Goal: Information Seeking & Learning: Learn about a topic

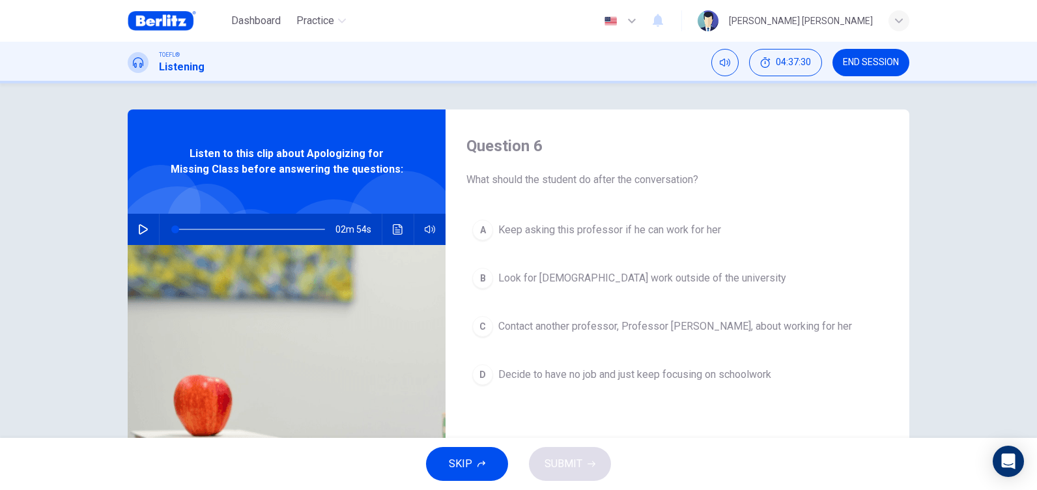
click at [143, 229] on icon "button" at bounding box center [143, 229] width 9 height 10
drag, startPoint x: 175, startPoint y: 225, endPoint x: 135, endPoint y: 223, distance: 40.5
click at [135, 223] on div "02m 54s" at bounding box center [287, 229] width 318 height 31
drag, startPoint x: 179, startPoint y: 227, endPoint x: 163, endPoint y: 228, distance: 15.6
click at [171, 228] on span at bounding box center [175, 229] width 8 height 8
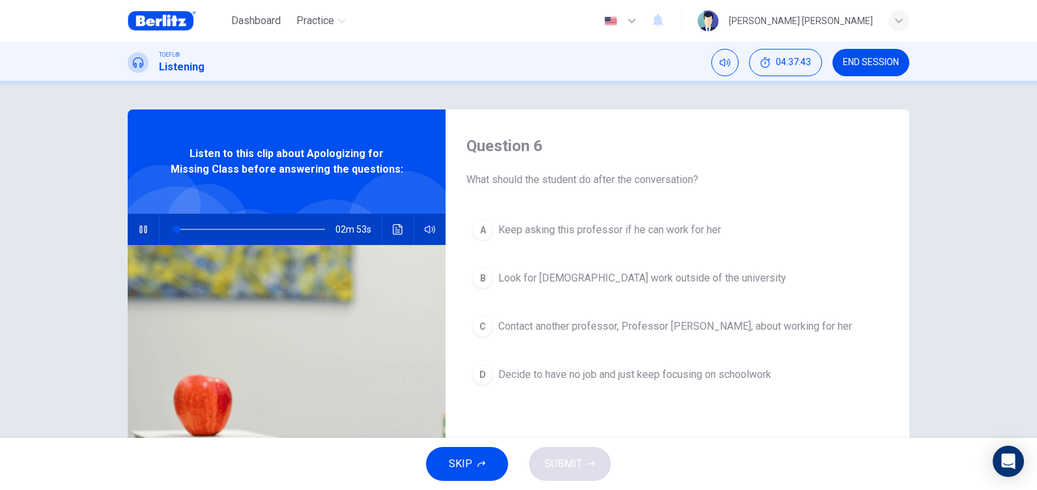
click at [138, 229] on icon "button" at bounding box center [143, 229] width 10 height 10
click at [139, 229] on icon "button" at bounding box center [143, 229] width 9 height 10
click at [138, 229] on icon "button" at bounding box center [143, 229] width 10 height 10
type input "*"
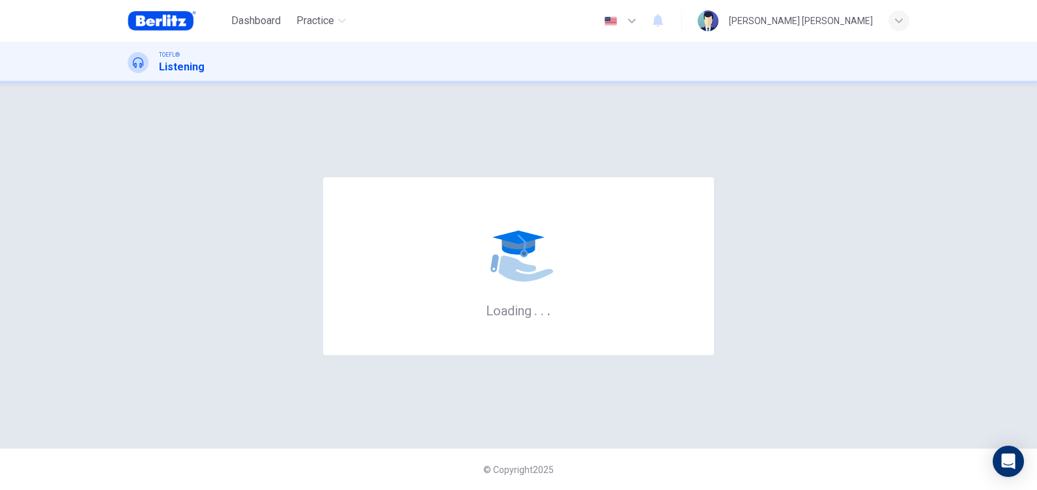
click at [510, 115] on div "Loading . . ." at bounding box center [519, 265] width 782 height 313
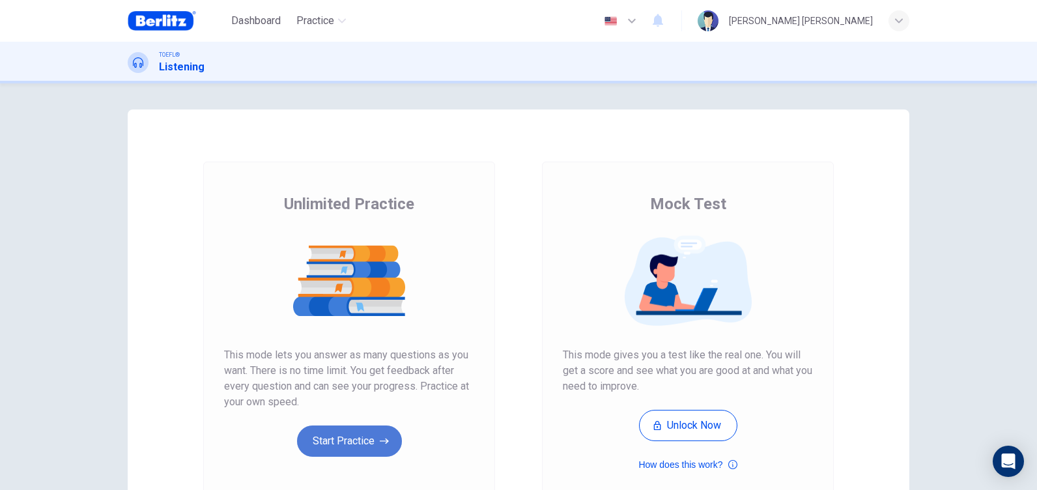
click at [375, 431] on button "Start Practice" at bounding box center [349, 440] width 105 height 31
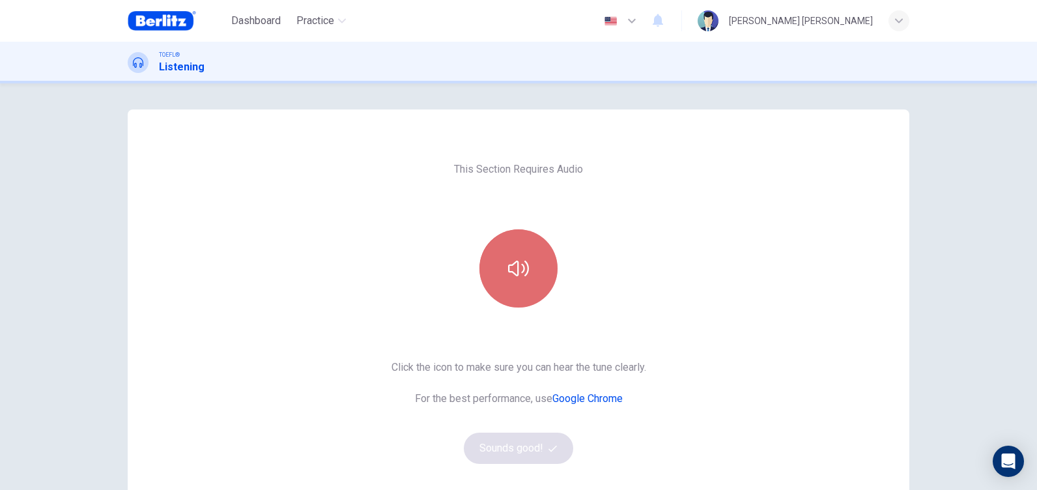
click at [511, 294] on button "button" at bounding box center [518, 268] width 78 height 78
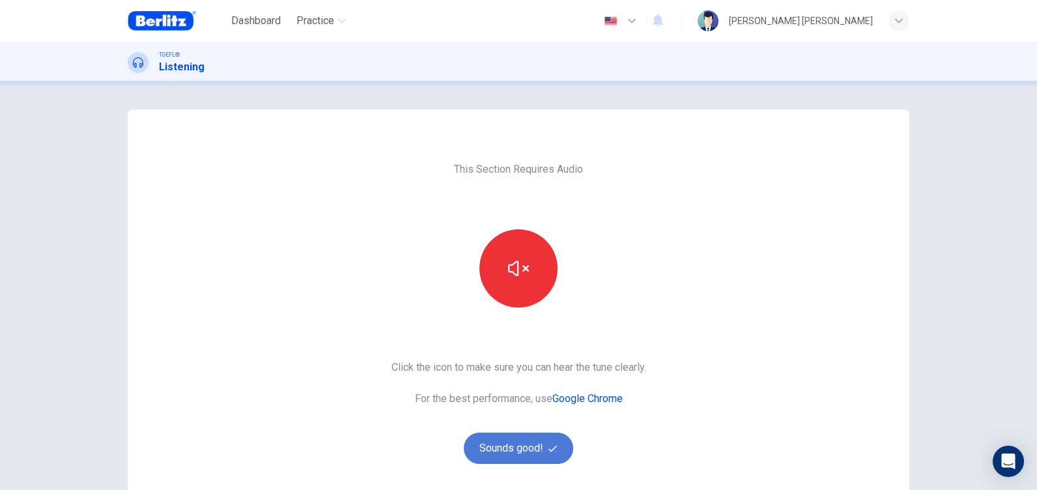
click at [511, 454] on button "Sounds good!" at bounding box center [518, 448] width 109 height 31
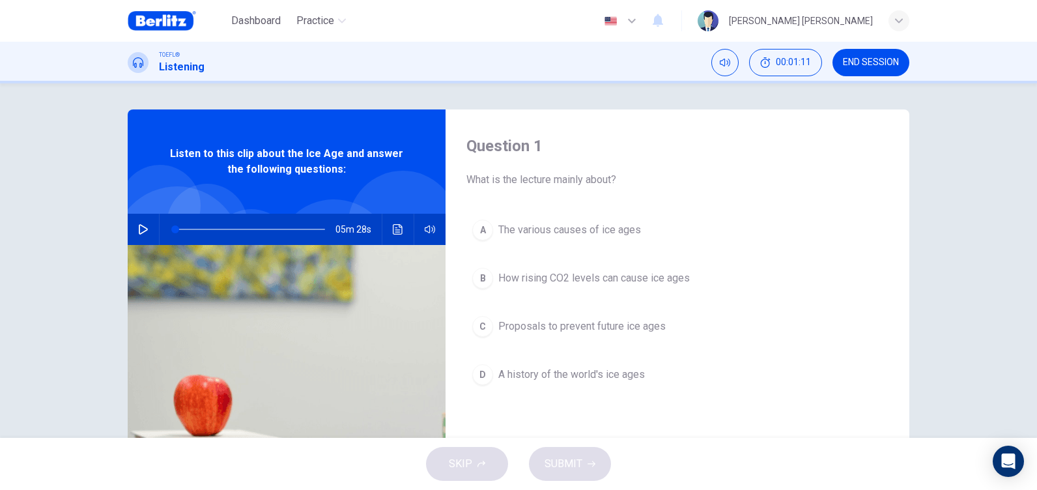
click at [134, 229] on button "button" at bounding box center [143, 229] width 21 height 31
drag, startPoint x: 178, startPoint y: 233, endPoint x: 159, endPoint y: 238, distance: 19.6
click at [160, 238] on div at bounding box center [248, 229] width 176 height 31
click at [138, 228] on icon "button" at bounding box center [143, 229] width 10 height 10
click at [139, 225] on icon "button" at bounding box center [143, 229] width 9 height 10
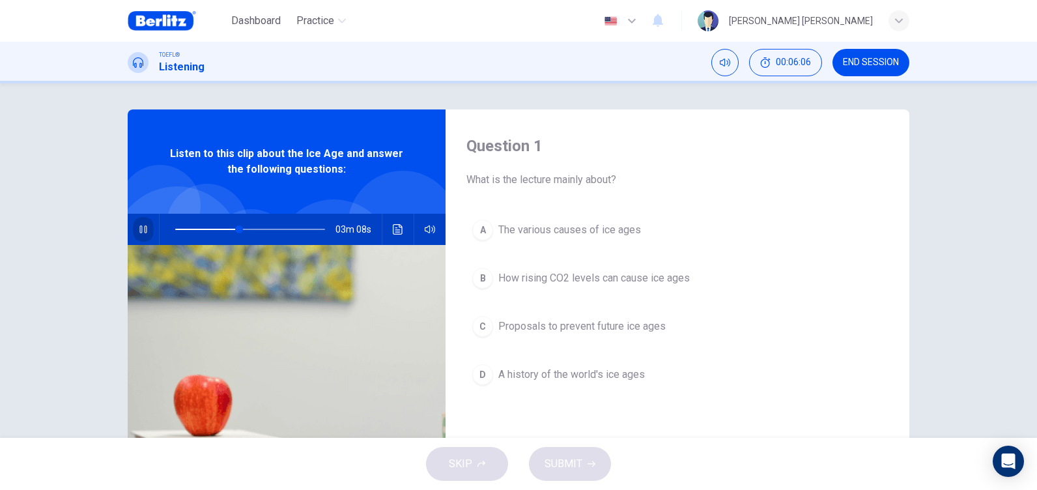
click at [142, 227] on icon "button" at bounding box center [143, 229] width 10 height 10
click at [144, 227] on icon "button" at bounding box center [143, 229] width 10 height 10
click at [235, 229] on span at bounding box center [239, 229] width 8 height 8
click at [233, 229] on span at bounding box center [237, 229] width 8 height 8
click at [232, 229] on span at bounding box center [236, 229] width 8 height 8
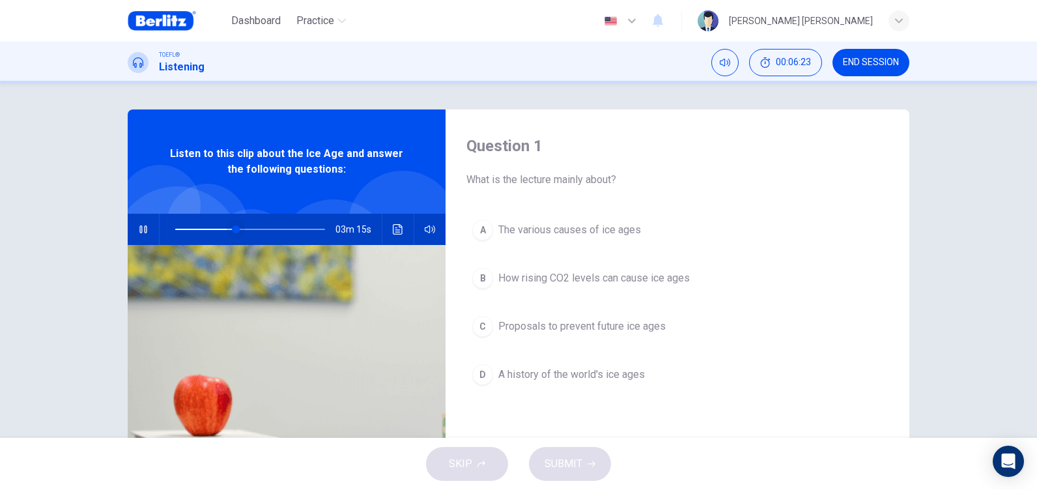
click at [232, 229] on span at bounding box center [236, 229] width 8 height 8
click at [142, 229] on icon "button" at bounding box center [143, 229] width 10 height 10
click at [145, 223] on button "button" at bounding box center [143, 229] width 21 height 31
click at [138, 230] on icon "button" at bounding box center [143, 229] width 10 height 10
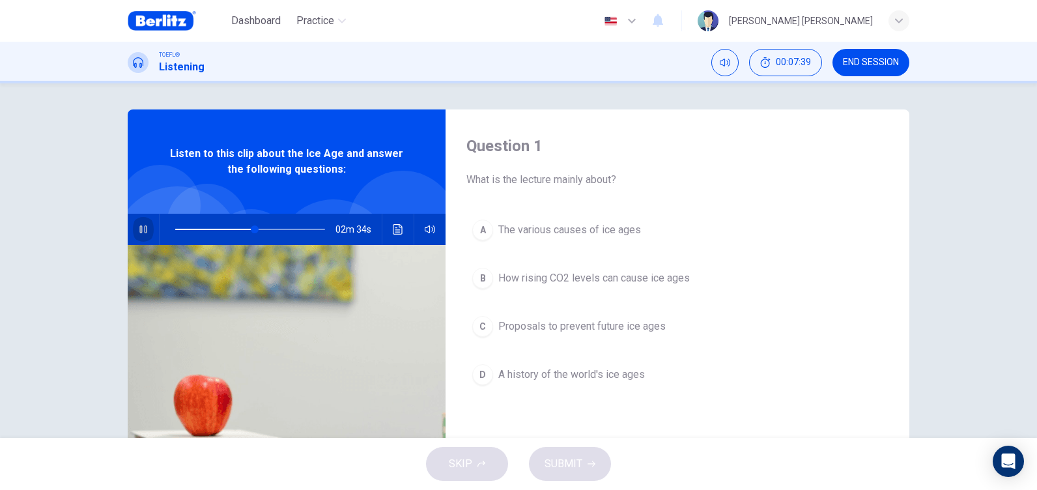
click at [139, 231] on icon "button" at bounding box center [142, 229] width 7 height 8
click at [134, 233] on button "button" at bounding box center [143, 229] width 21 height 31
click at [251, 225] on span at bounding box center [255, 229] width 8 height 8
click at [253, 225] on span at bounding box center [257, 229] width 8 height 8
click at [138, 231] on icon "button" at bounding box center [143, 229] width 10 height 10
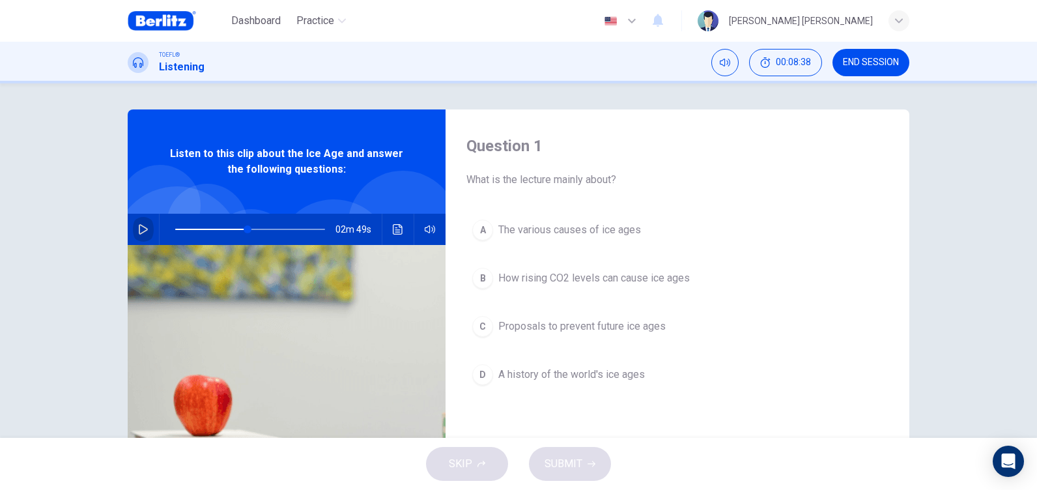
click at [140, 233] on icon "button" at bounding box center [143, 229] width 9 height 10
drag, startPoint x: 219, startPoint y: 230, endPoint x: 169, endPoint y: 228, distance: 50.2
click at [175, 228] on span at bounding box center [250, 229] width 150 height 18
click at [177, 225] on span at bounding box center [180, 229] width 8 height 8
click at [177, 225] on span at bounding box center [181, 229] width 8 height 8
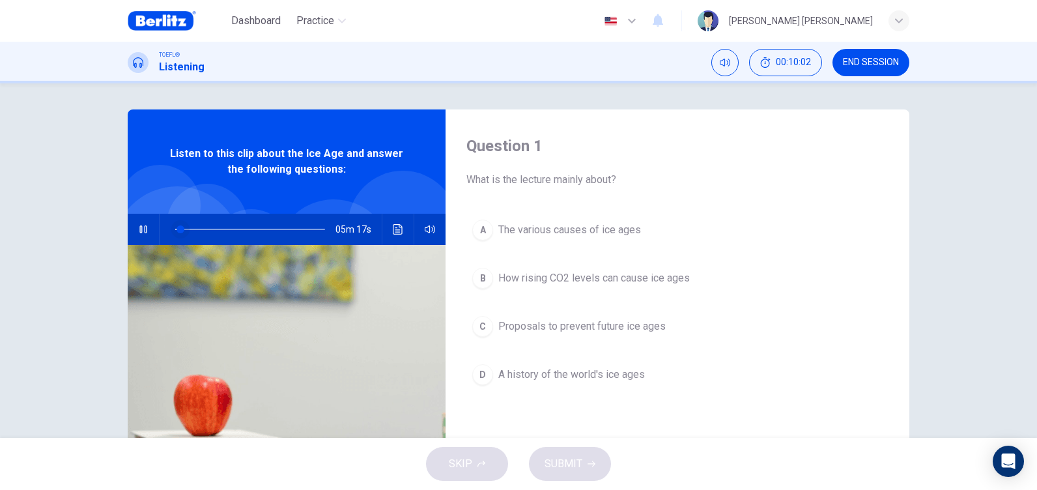
click at [177, 225] on span at bounding box center [181, 229] width 8 height 8
click at [177, 225] on span at bounding box center [180, 229] width 8 height 8
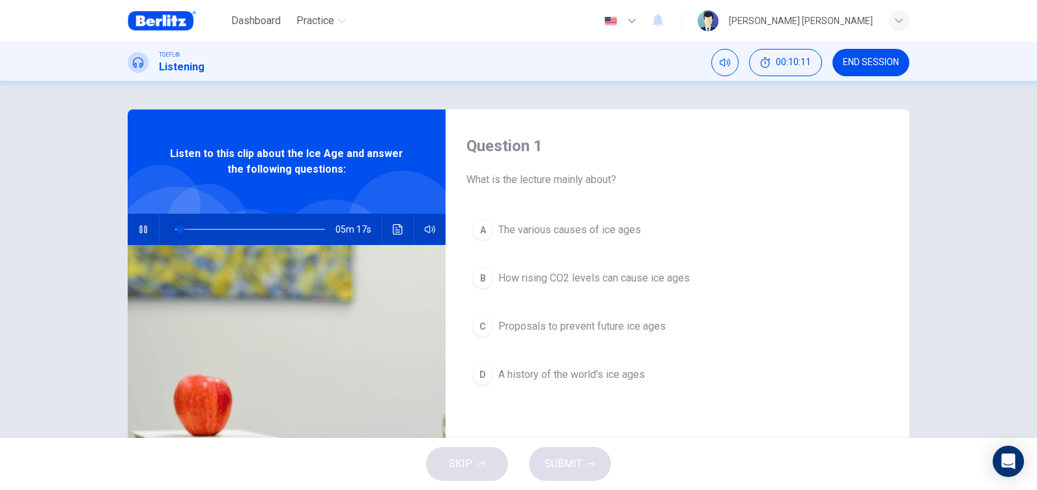
click at [177, 225] on span at bounding box center [181, 229] width 8 height 8
click at [177, 225] on span at bounding box center [180, 229] width 8 height 8
click at [177, 225] on span at bounding box center [181, 229] width 8 height 8
click at [138, 233] on icon "button" at bounding box center [143, 229] width 10 height 10
click at [139, 228] on icon "button" at bounding box center [143, 229] width 10 height 10
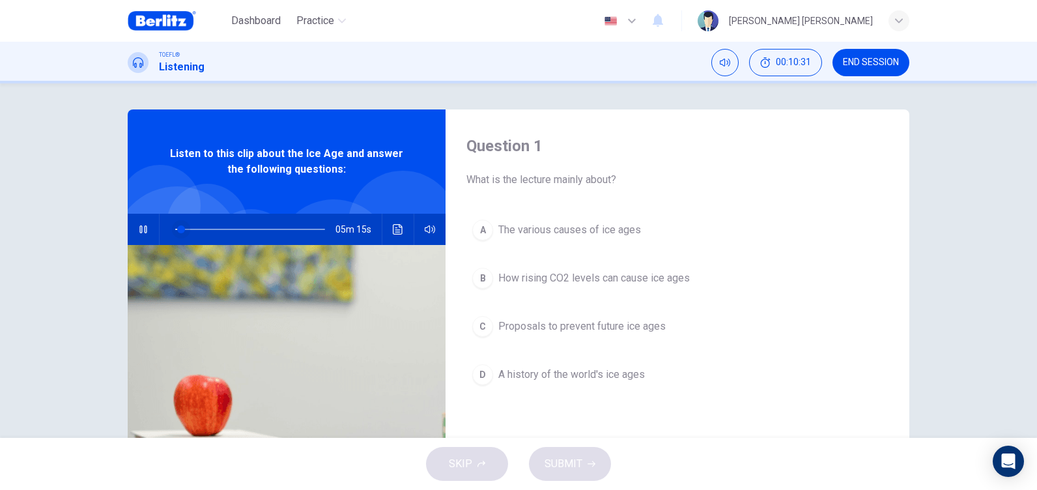
click at [177, 229] on span at bounding box center [181, 229] width 8 height 8
click at [176, 229] on span at bounding box center [180, 229] width 8 height 8
click at [177, 229] on span at bounding box center [181, 229] width 8 height 8
click at [176, 229] on span at bounding box center [180, 229] width 8 height 8
click at [177, 229] on span at bounding box center [181, 229] width 8 height 8
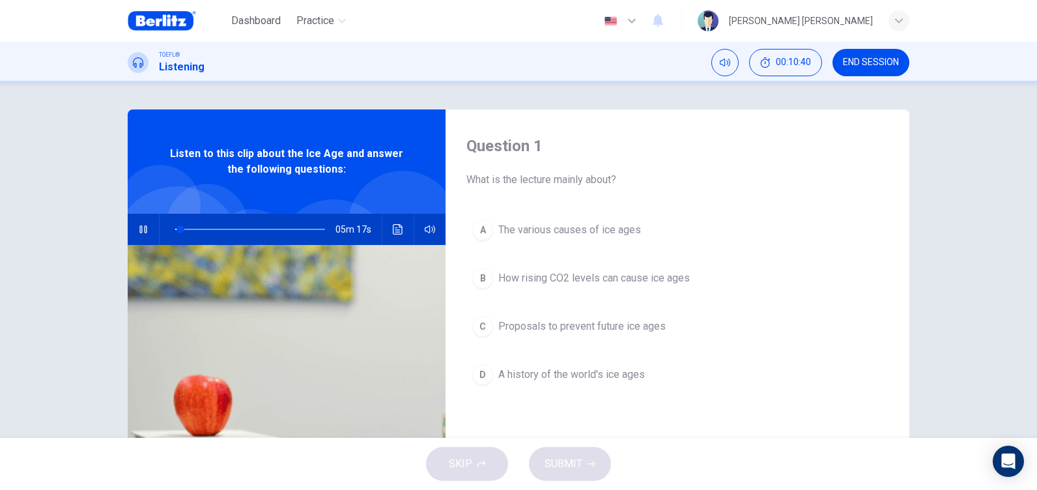
click at [138, 227] on icon "button" at bounding box center [143, 229] width 10 height 10
click at [138, 232] on icon "button" at bounding box center [143, 229] width 10 height 10
click at [139, 232] on icon "button" at bounding box center [142, 229] width 7 height 8
drag, startPoint x: 177, startPoint y: 229, endPoint x: 157, endPoint y: 231, distance: 19.7
click at [171, 231] on span at bounding box center [175, 229] width 8 height 8
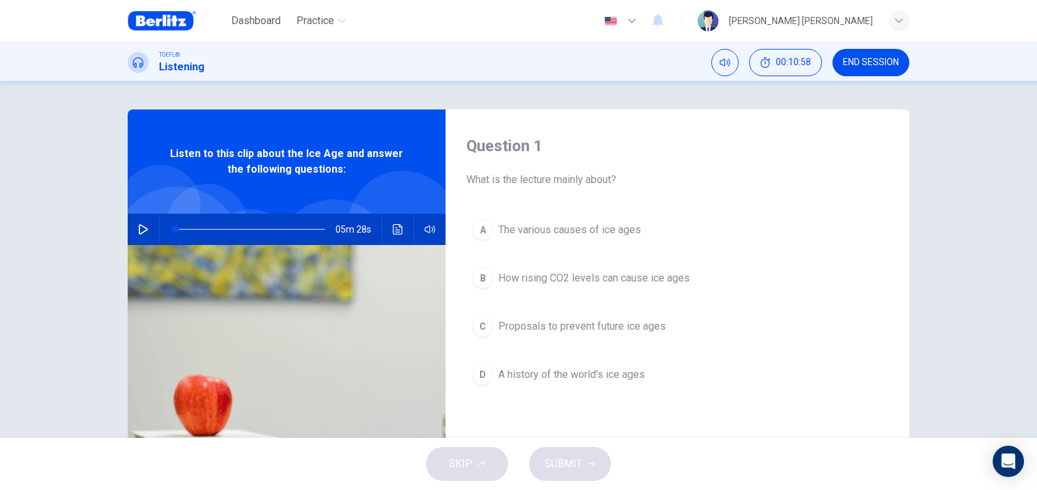
click at [134, 228] on button "button" at bounding box center [143, 229] width 21 height 31
click at [393, 229] on icon "Click to see the audio transcription" at bounding box center [398, 229] width 10 height 10
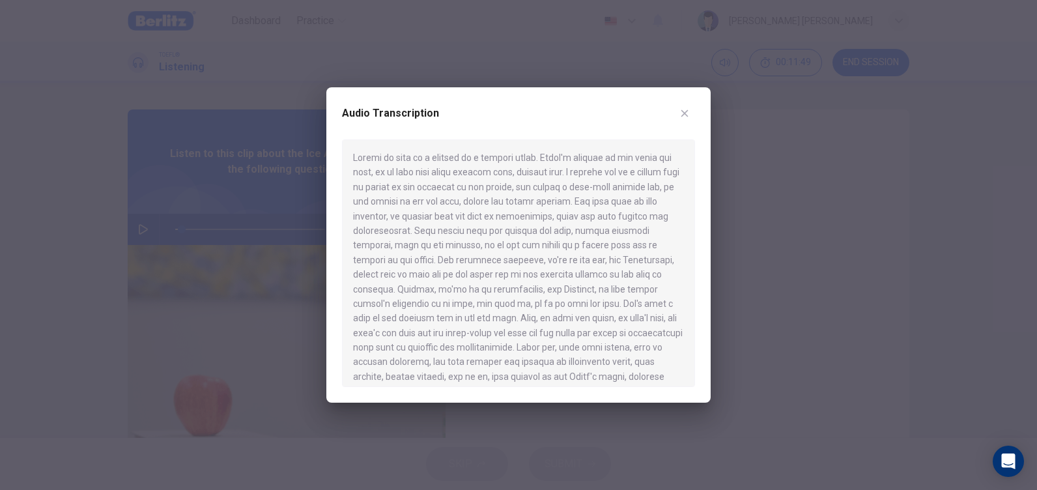
click at [699, 106] on div "Audio Transcription" at bounding box center [518, 244] width 384 height 315
click at [685, 115] on icon "button" at bounding box center [684, 113] width 7 height 7
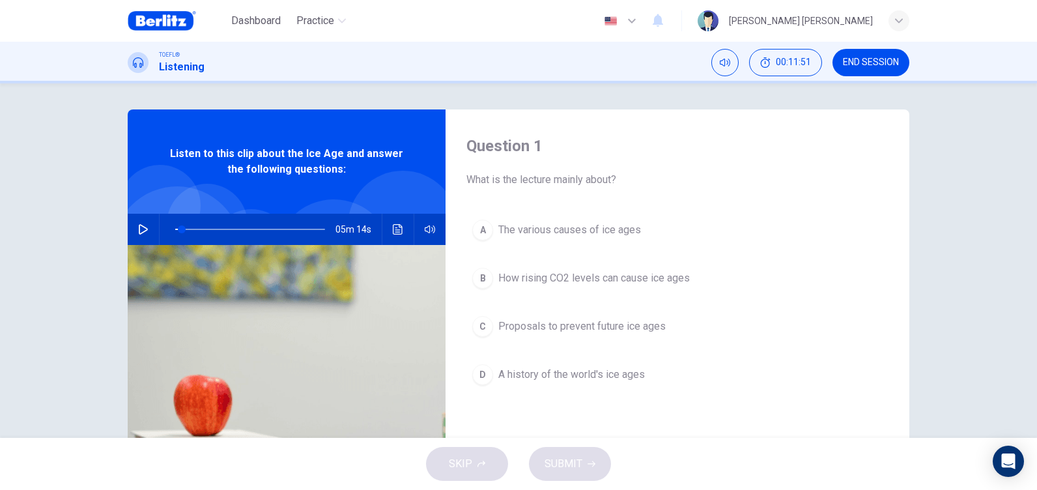
click at [142, 231] on icon "button" at bounding box center [143, 229] width 9 height 10
click at [177, 229] on span at bounding box center [180, 229] width 8 height 8
click at [177, 229] on span at bounding box center [181, 229] width 8 height 8
click at [177, 229] on span at bounding box center [180, 229] width 8 height 8
click at [177, 229] on span at bounding box center [181, 229] width 8 height 8
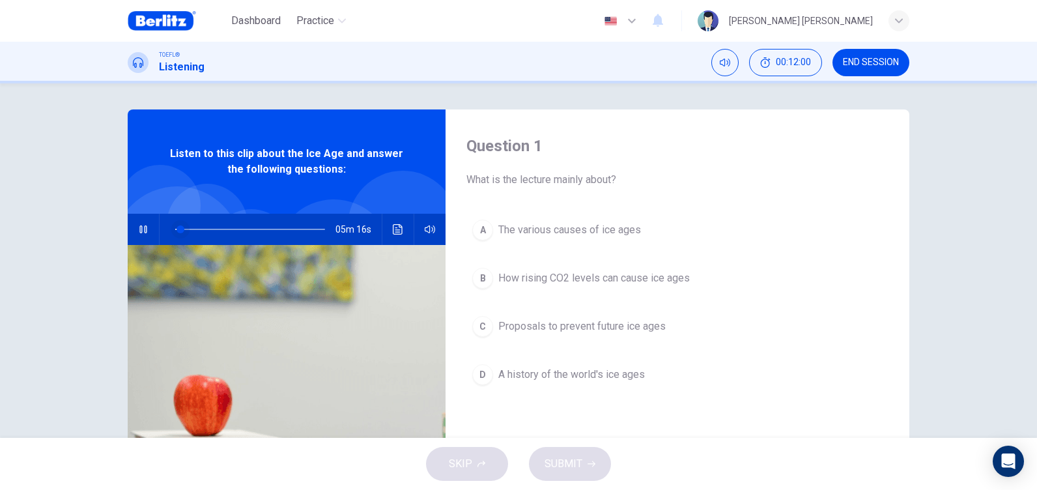
click at [177, 229] on span at bounding box center [181, 229] width 8 height 8
click at [177, 229] on span at bounding box center [180, 229] width 8 height 8
click at [177, 229] on span at bounding box center [181, 229] width 8 height 8
click at [177, 229] on span at bounding box center [180, 229] width 8 height 8
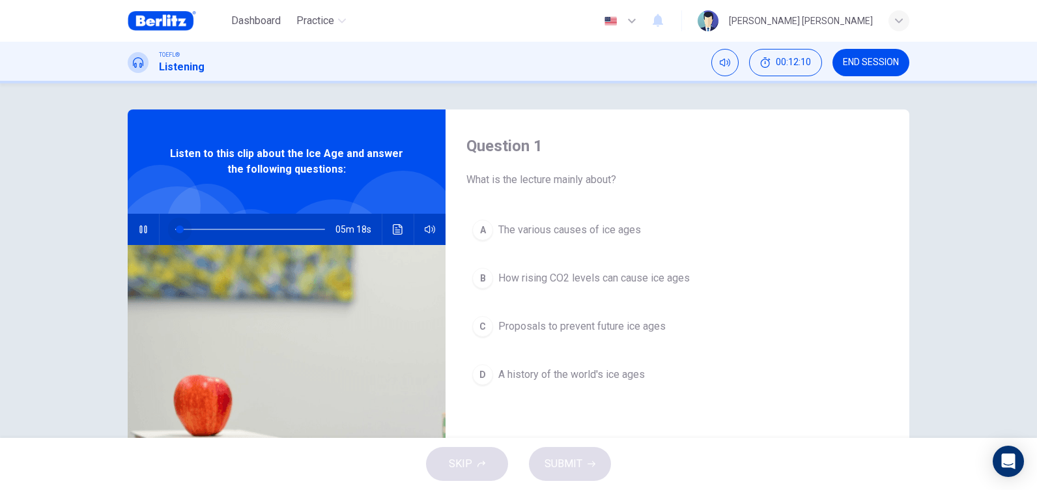
click at [177, 229] on span at bounding box center [180, 229] width 8 height 8
click at [173, 227] on span at bounding box center [177, 229] width 8 height 8
click at [388, 234] on button "Click to see the audio transcription" at bounding box center [398, 229] width 21 height 31
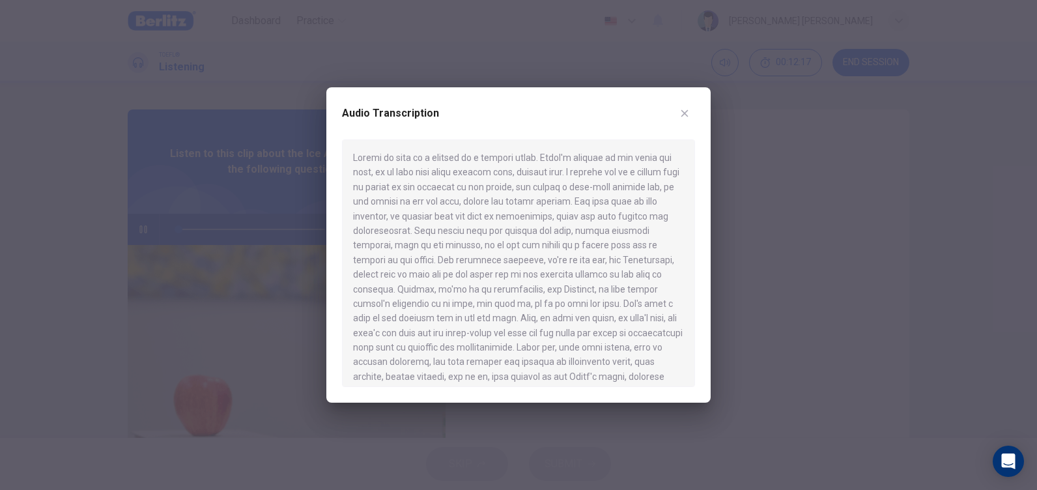
click at [160, 292] on div at bounding box center [518, 245] width 1037 height 490
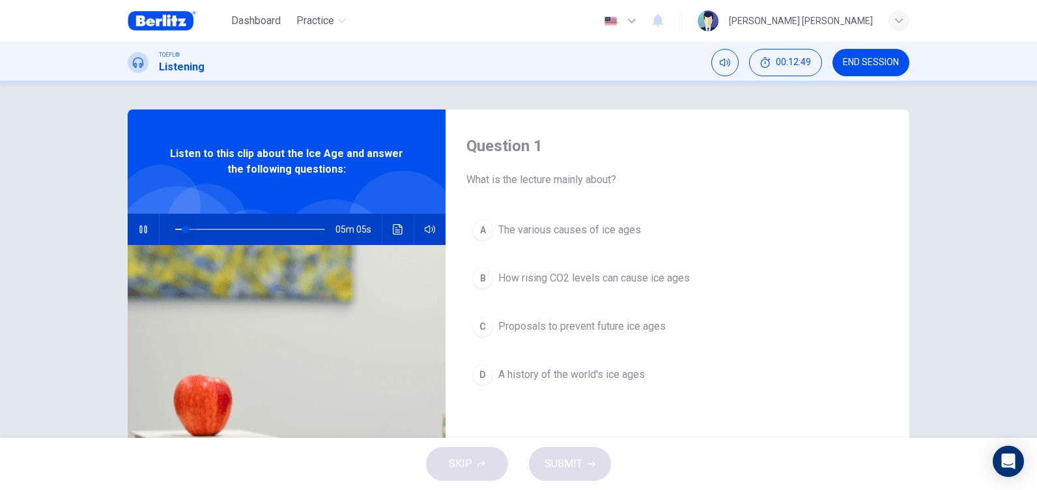
click at [182, 229] on span at bounding box center [186, 229] width 8 height 8
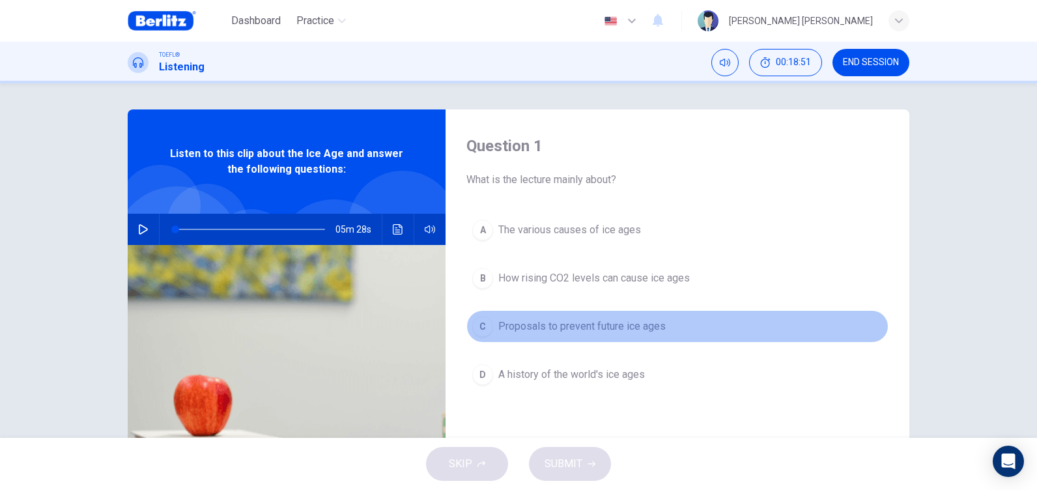
click at [643, 324] on span "Proposals to prevent future ice ages" at bounding box center [581, 327] width 167 height 16
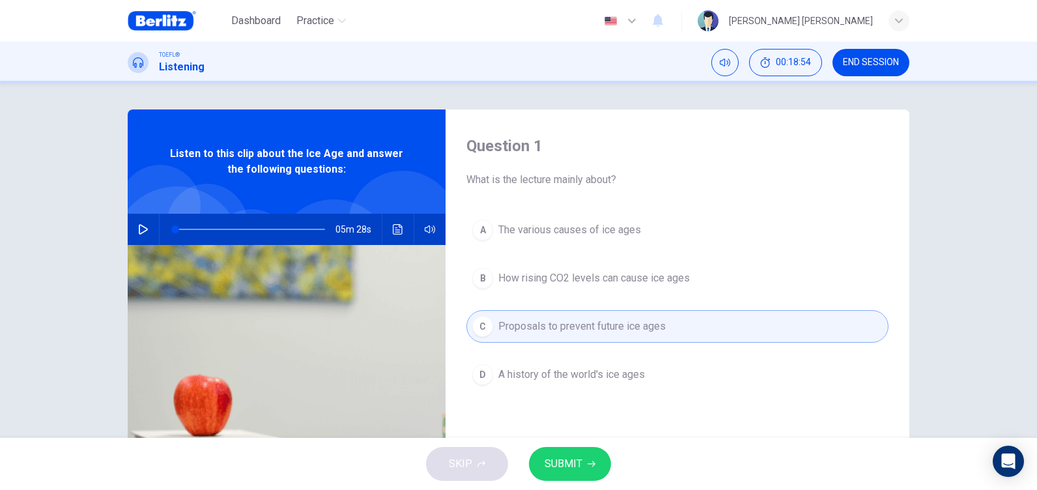
click at [575, 466] on span "SUBMIT" at bounding box center [564, 464] width 38 height 18
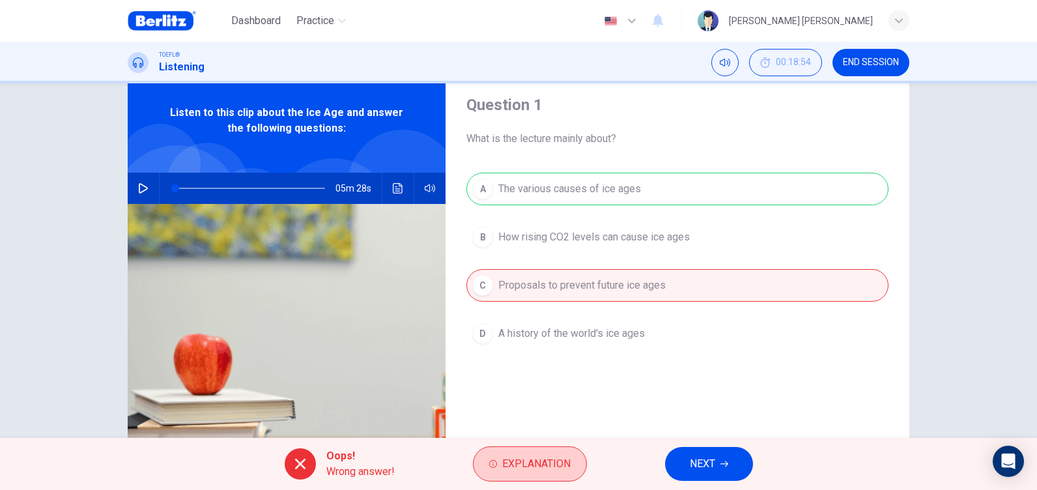
scroll to position [65, 0]
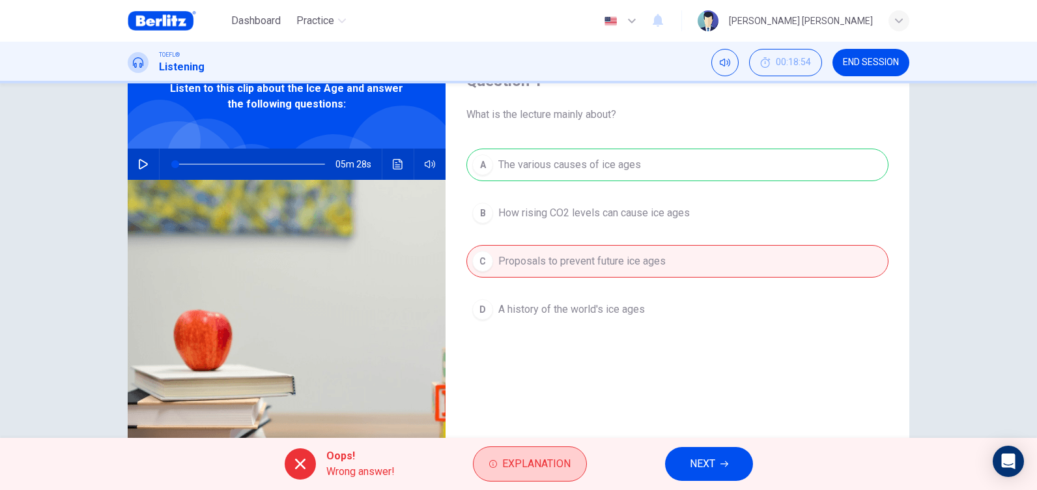
click at [529, 467] on span "Explanation" at bounding box center [536, 464] width 68 height 18
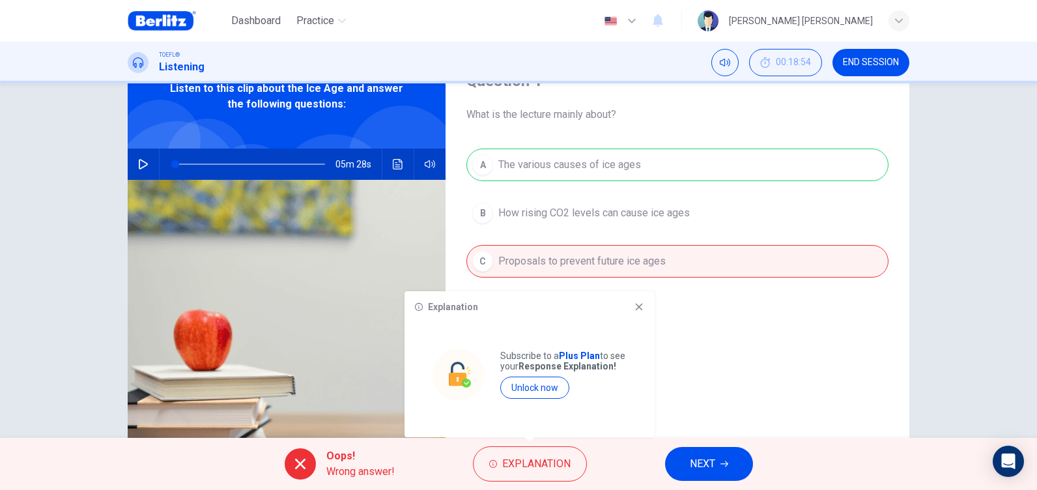
click at [641, 307] on icon at bounding box center [639, 307] width 10 height 10
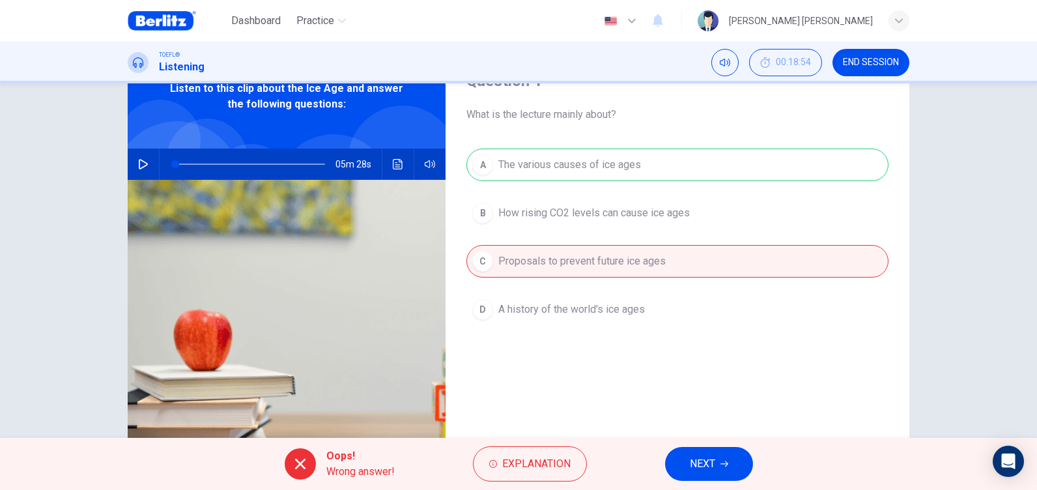
click at [550, 162] on div "A The various causes of ice ages B How rising CO2 levels can cause ice ages C P…" at bounding box center [677, 250] width 422 height 203
drag, startPoint x: 558, startPoint y: 166, endPoint x: 608, endPoint y: 311, distance: 153.1
click at [572, 188] on div "A The various causes of ice ages B How rising CO2 levels can cause ice ages C P…" at bounding box center [677, 250] width 422 height 203
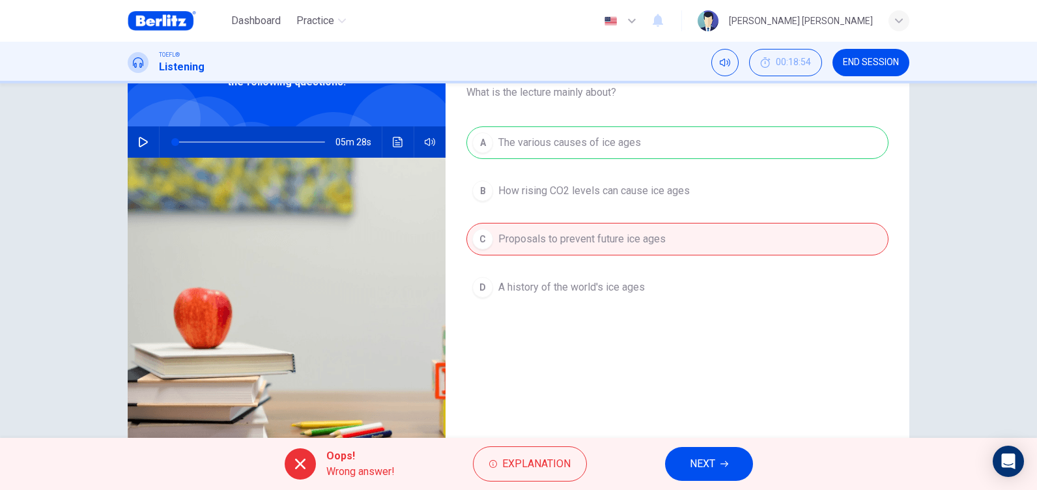
scroll to position [0, 0]
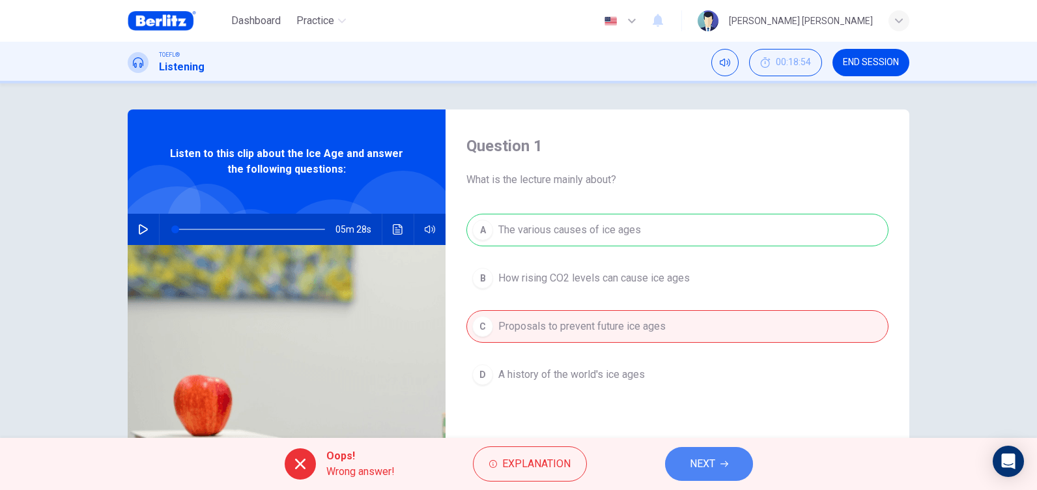
click at [720, 457] on button "NEXT" at bounding box center [709, 464] width 88 height 34
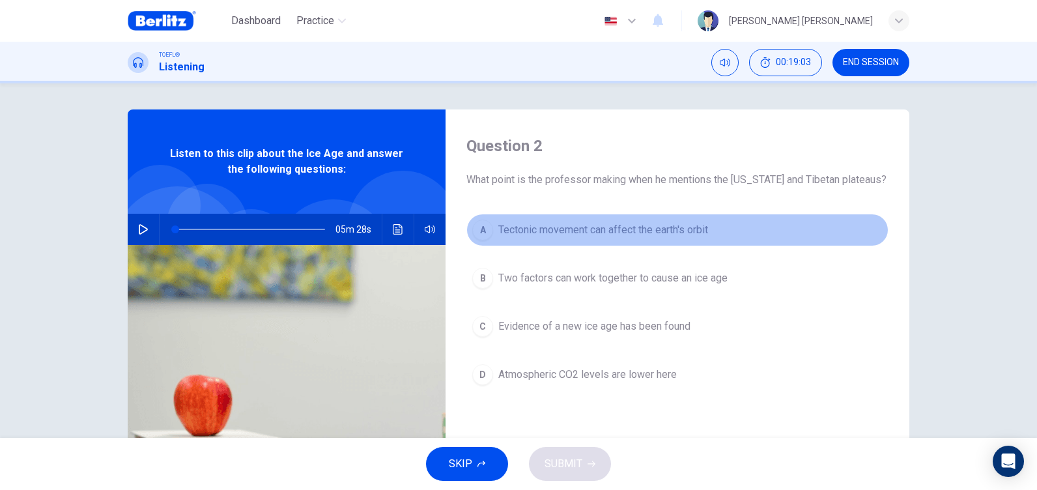
click at [683, 240] on button "A Tectonic movement can affect the earth's orbit" at bounding box center [677, 230] width 422 height 33
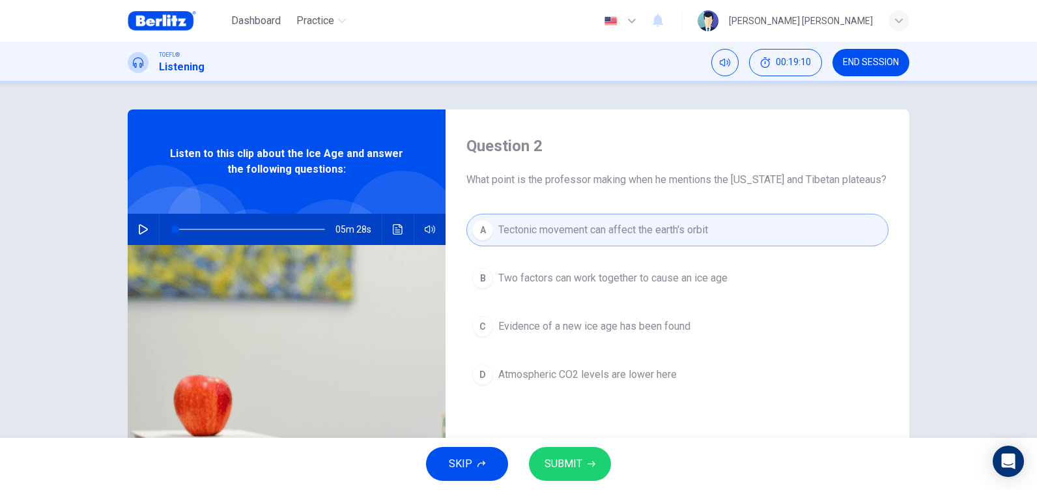
click at [141, 223] on button "button" at bounding box center [143, 229] width 21 height 31
click at [185, 226] on span at bounding box center [250, 229] width 150 height 18
click at [244, 228] on span at bounding box center [248, 229] width 8 height 8
click at [236, 228] on span at bounding box center [240, 229] width 8 height 8
click at [233, 229] on span at bounding box center [237, 229] width 8 height 8
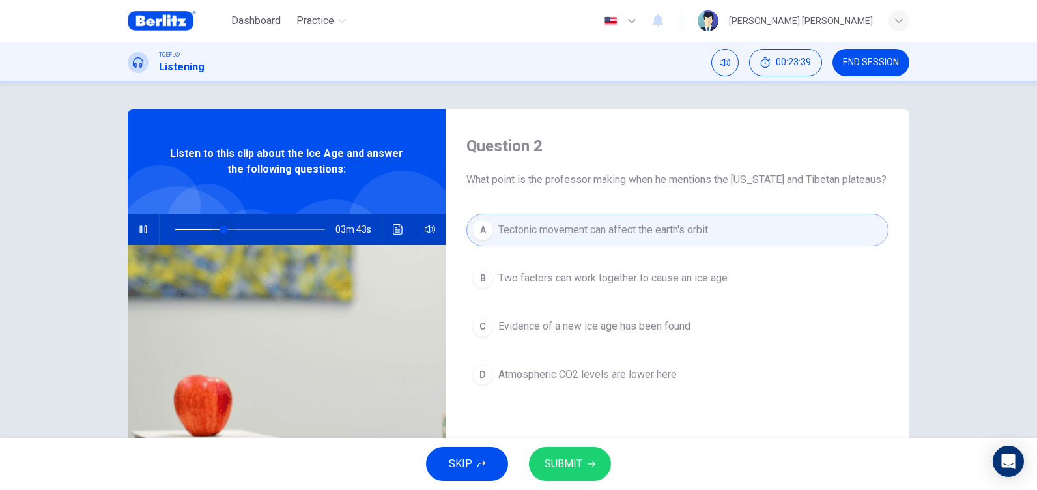
click at [220, 230] on span at bounding box center [224, 229] width 8 height 8
click at [141, 227] on icon "button" at bounding box center [143, 229] width 10 height 10
click at [142, 229] on icon "button" at bounding box center [143, 229] width 10 height 10
click at [245, 229] on span at bounding box center [249, 229] width 8 height 8
click at [234, 229] on span at bounding box center [237, 229] width 8 height 8
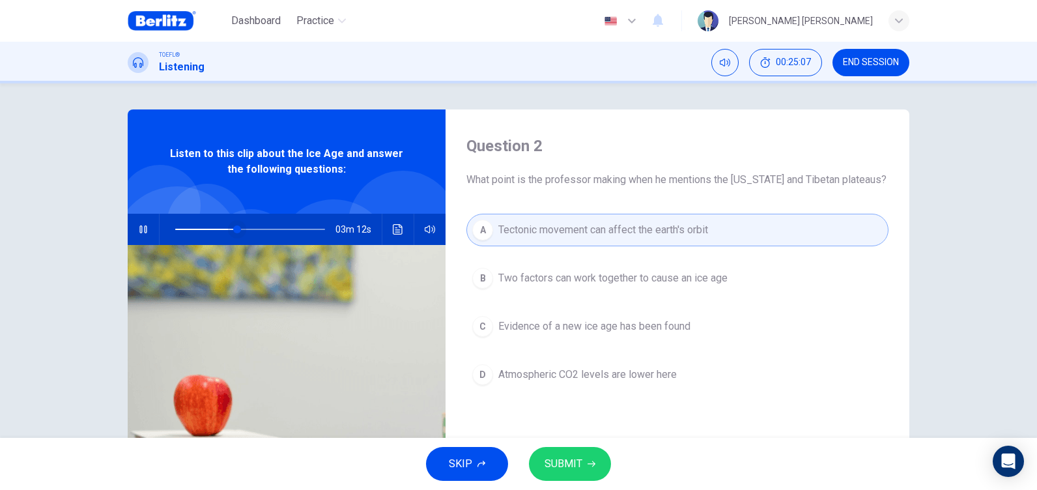
click at [234, 229] on span at bounding box center [237, 229] width 8 height 8
click at [232, 228] on span at bounding box center [235, 229] width 8 height 8
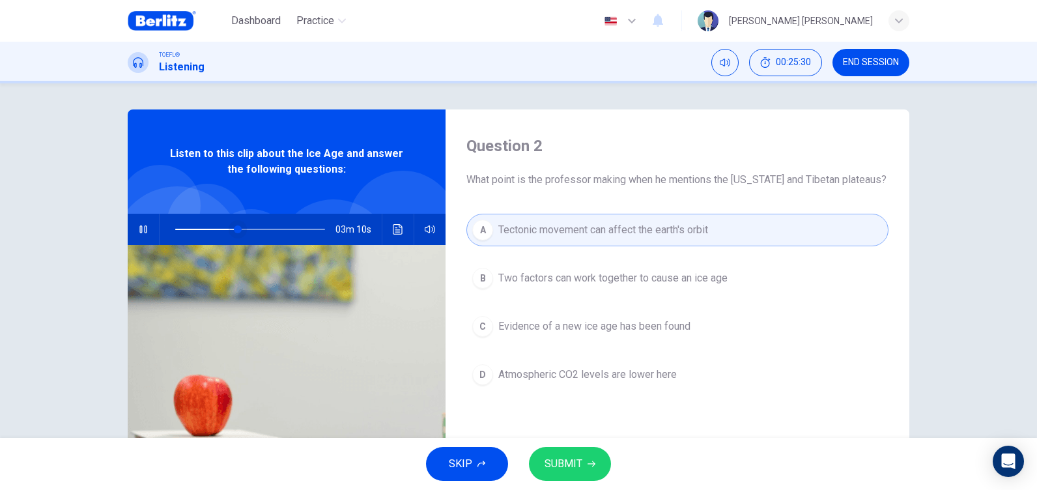
click at [234, 228] on span at bounding box center [238, 229] width 8 height 8
click at [233, 228] on span at bounding box center [237, 229] width 8 height 8
click at [141, 233] on icon "button" at bounding box center [143, 229] width 10 height 10
click at [138, 227] on icon "button" at bounding box center [143, 229] width 10 height 10
click at [233, 229] on span at bounding box center [236, 229] width 8 height 8
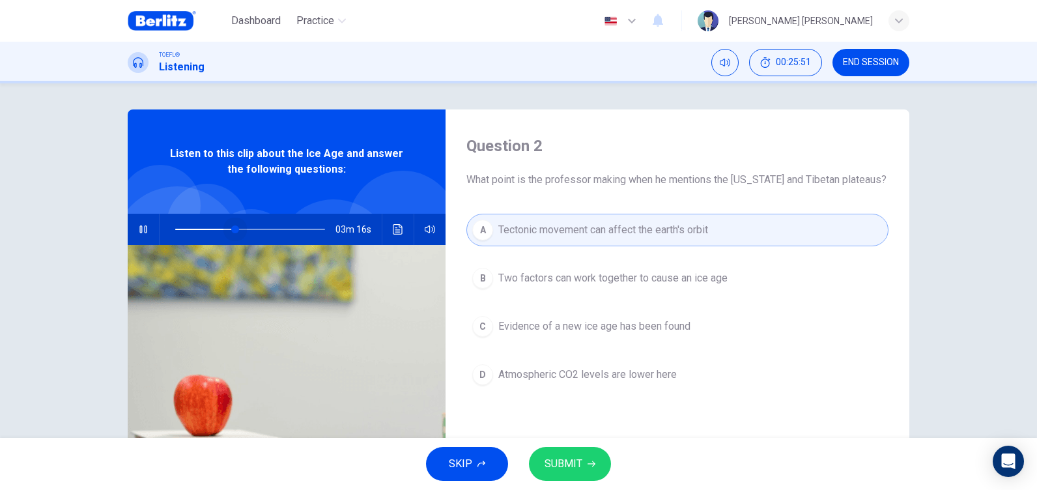
click at [233, 229] on span at bounding box center [235, 229] width 8 height 8
click at [234, 229] on span at bounding box center [238, 229] width 8 height 8
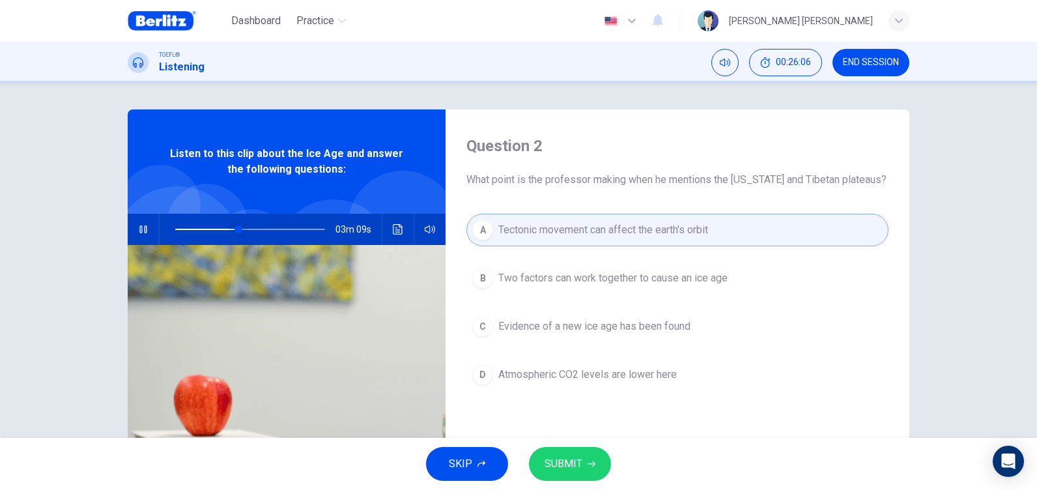
click at [234, 229] on span at bounding box center [238, 229] width 8 height 8
click at [133, 227] on button "button" at bounding box center [143, 229] width 21 height 31
click at [141, 231] on icon "button" at bounding box center [143, 229] width 9 height 10
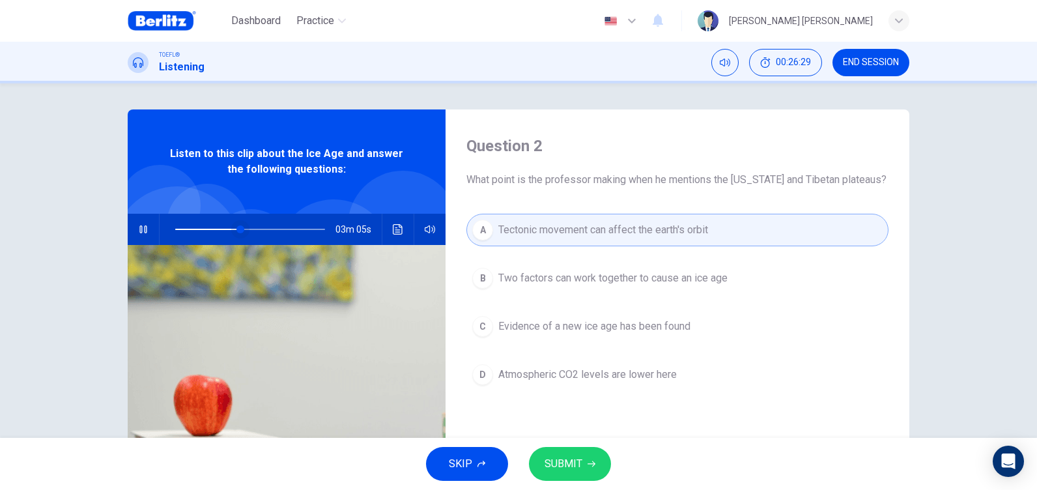
click at [236, 228] on span at bounding box center [240, 229] width 8 height 8
click at [235, 228] on span at bounding box center [239, 229] width 8 height 8
click at [234, 228] on span at bounding box center [238, 229] width 8 height 8
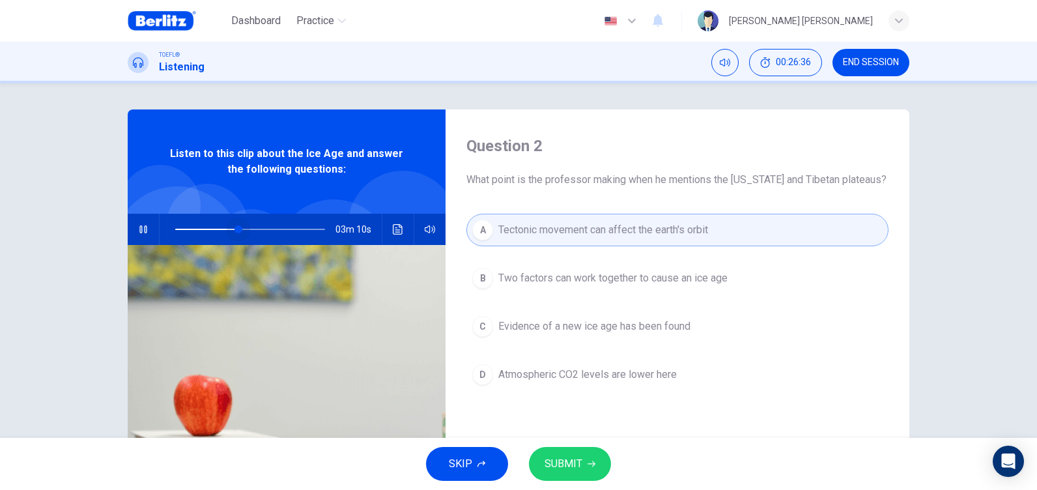
click at [235, 228] on span at bounding box center [238, 229] width 8 height 8
click at [139, 231] on icon "button" at bounding box center [142, 229] width 7 height 8
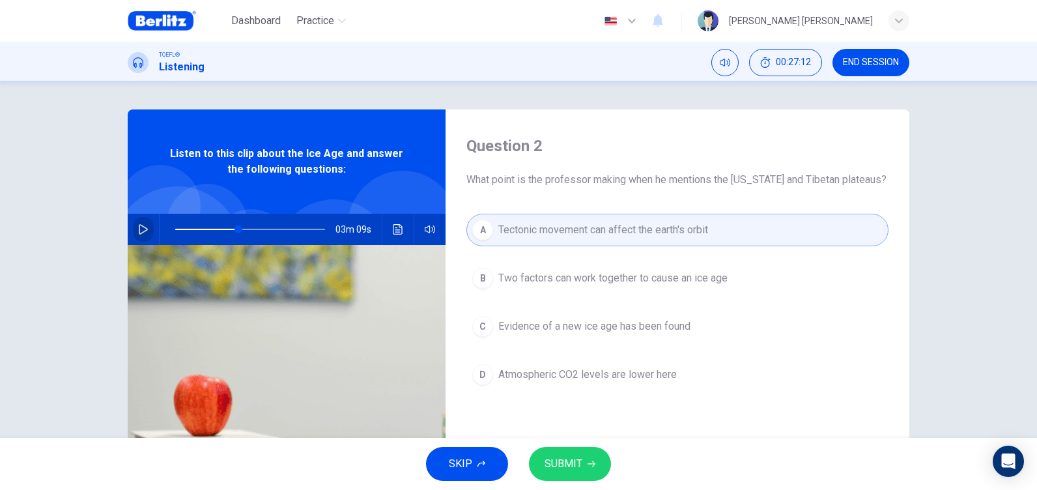
click at [139, 232] on icon "button" at bounding box center [143, 229] width 9 height 10
click at [234, 229] on span at bounding box center [237, 229] width 8 height 8
click at [146, 229] on button "button" at bounding box center [143, 229] width 21 height 31
click at [395, 233] on icon "Click to see the audio transcription" at bounding box center [398, 229] width 10 height 10
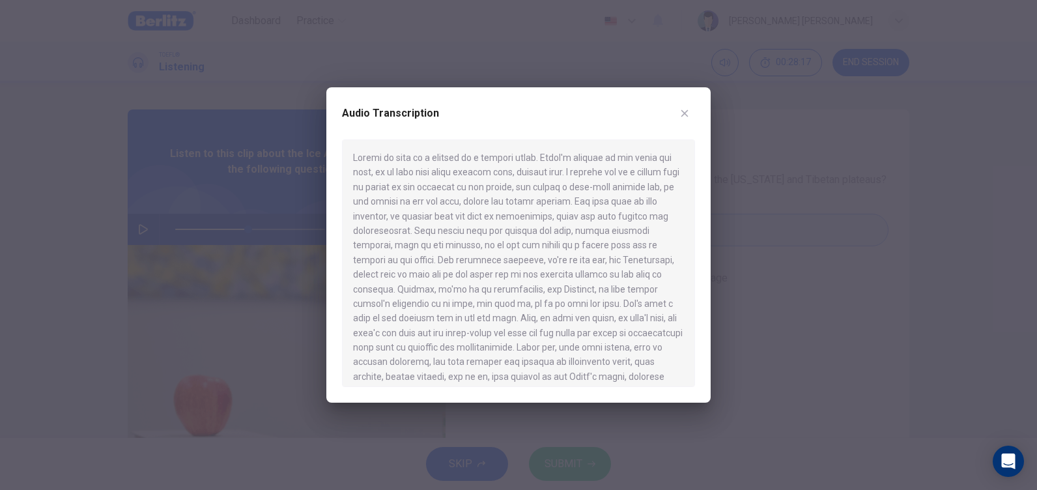
drag, startPoint x: 553, startPoint y: 324, endPoint x: 624, endPoint y: 334, distance: 71.7
click at [624, 334] on div at bounding box center [518, 263] width 353 height 248
drag, startPoint x: 579, startPoint y: 324, endPoint x: 634, endPoint y: 324, distance: 54.7
click at [634, 324] on div at bounding box center [518, 263] width 353 height 248
drag, startPoint x: 597, startPoint y: 309, endPoint x: 612, endPoint y: 309, distance: 15.0
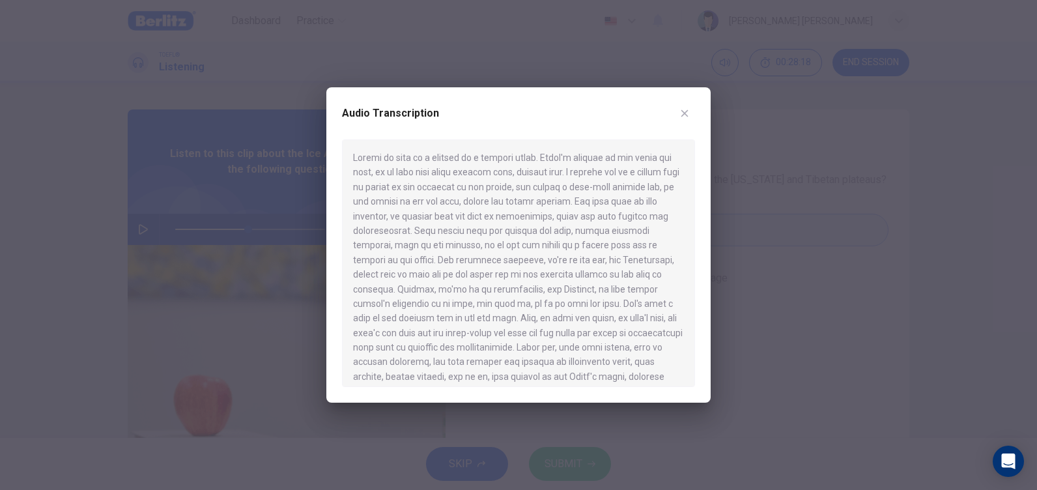
click at [612, 309] on div at bounding box center [518, 263] width 353 height 248
click at [799, 264] on div at bounding box center [518, 245] width 1037 height 490
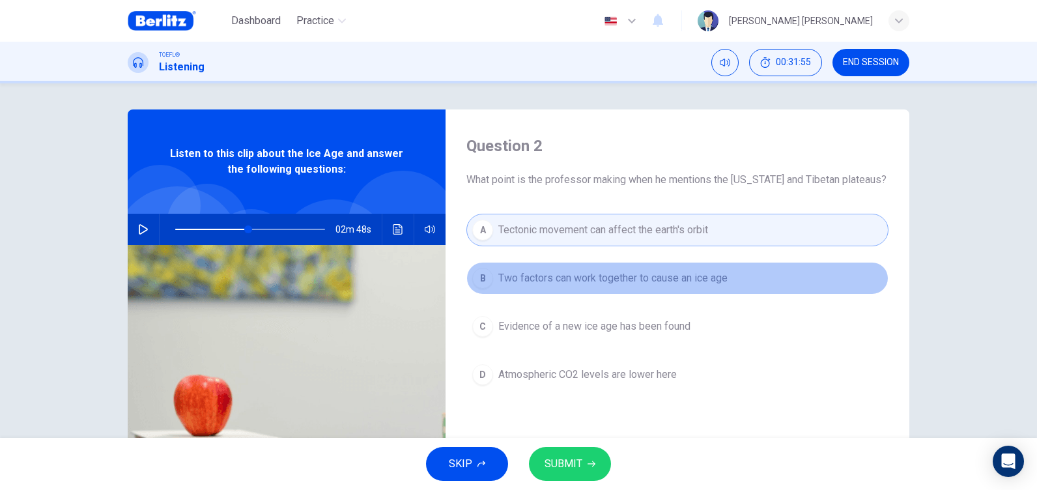
click at [685, 276] on span "Two factors can work together to cause an ice age" at bounding box center [612, 278] width 229 height 16
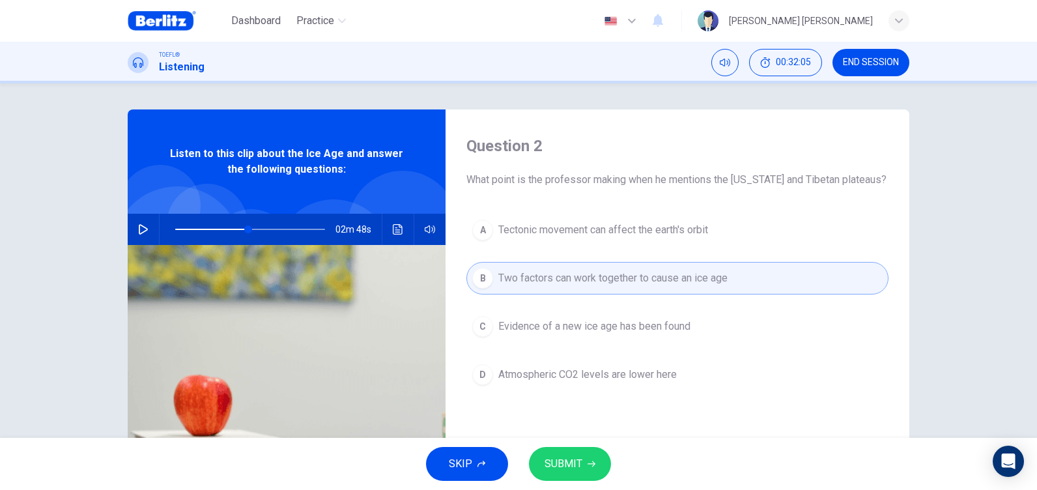
click at [578, 462] on span "SUBMIT" at bounding box center [564, 464] width 38 height 18
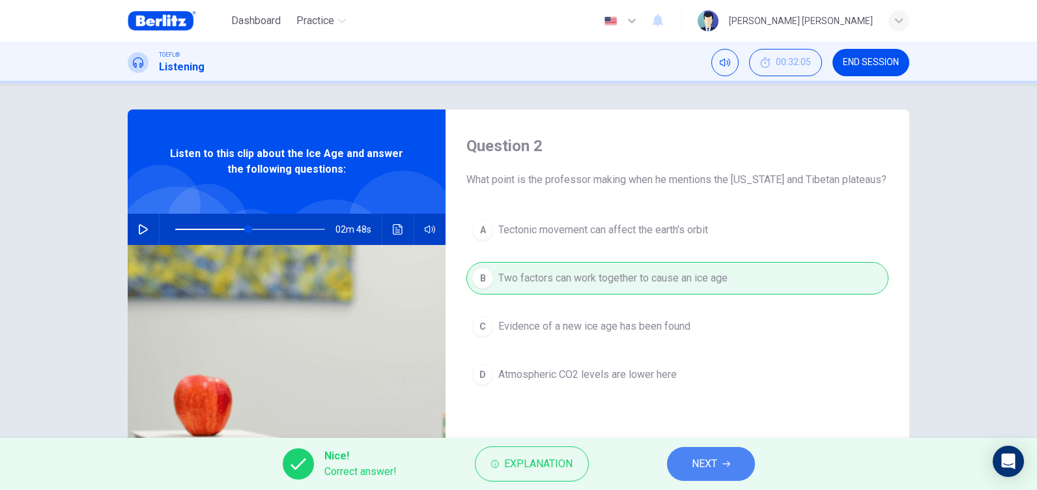
click at [715, 468] on span "NEXT" at bounding box center [704, 464] width 25 height 18
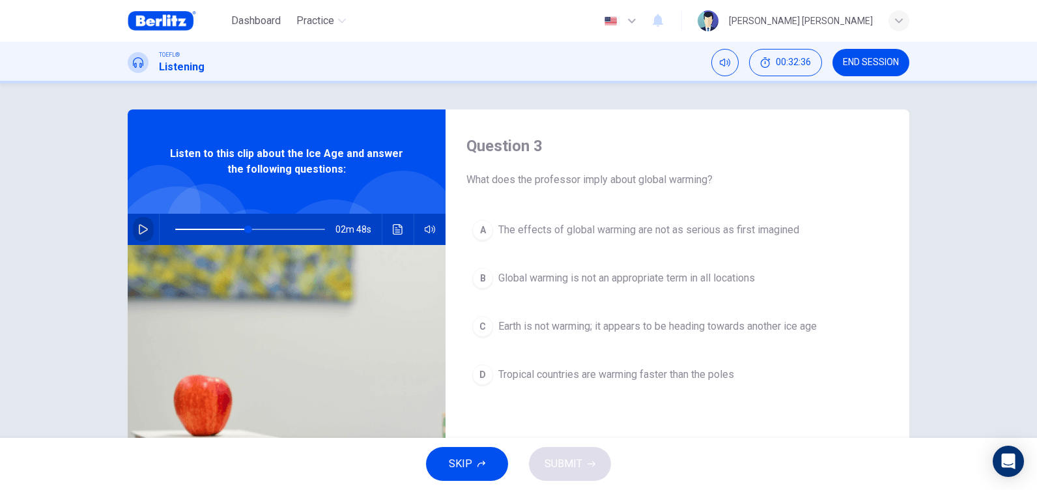
click at [145, 230] on button "button" at bounding box center [143, 229] width 21 height 31
click at [654, 376] on span "Tropical countries are warming faster than the poles" at bounding box center [616, 375] width 236 height 16
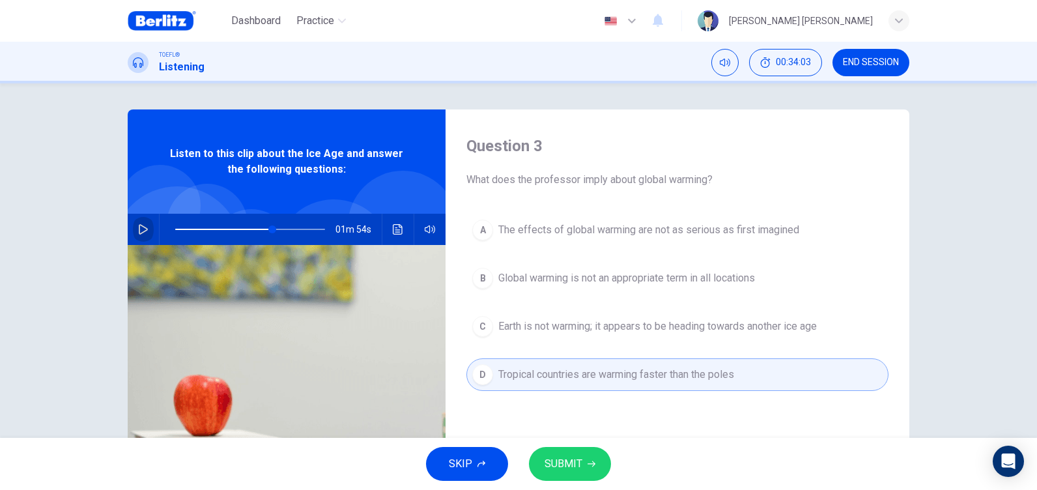
click at [134, 227] on button "button" at bounding box center [143, 229] width 21 height 31
click at [254, 231] on span at bounding box center [250, 229] width 150 height 18
click at [248, 228] on span at bounding box center [250, 229] width 150 height 18
click at [142, 229] on icon "button" at bounding box center [143, 229] width 10 height 10
click at [634, 232] on span "The effects of global warming are not as serious as first imagined" at bounding box center [648, 230] width 301 height 16
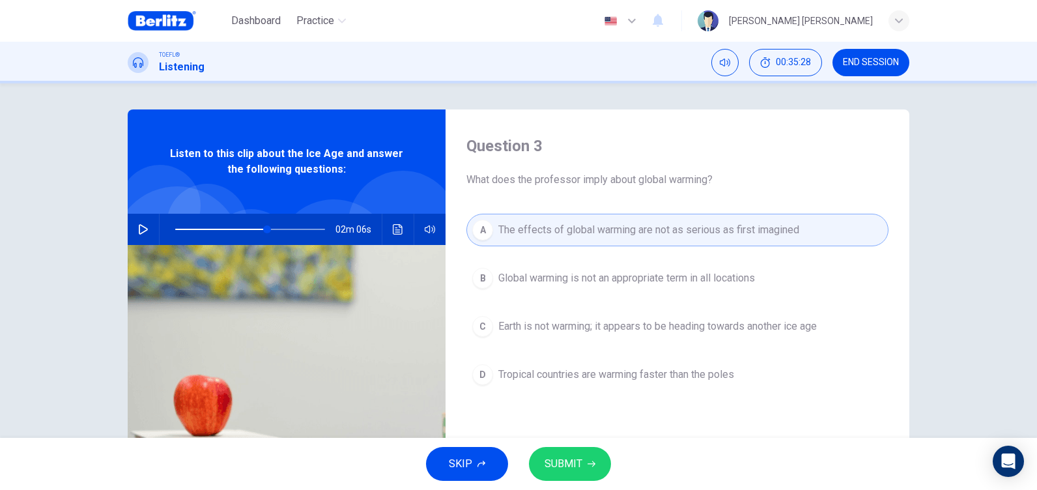
click at [571, 280] on span "Global warming is not an appropriate term in all locations" at bounding box center [626, 278] width 257 height 16
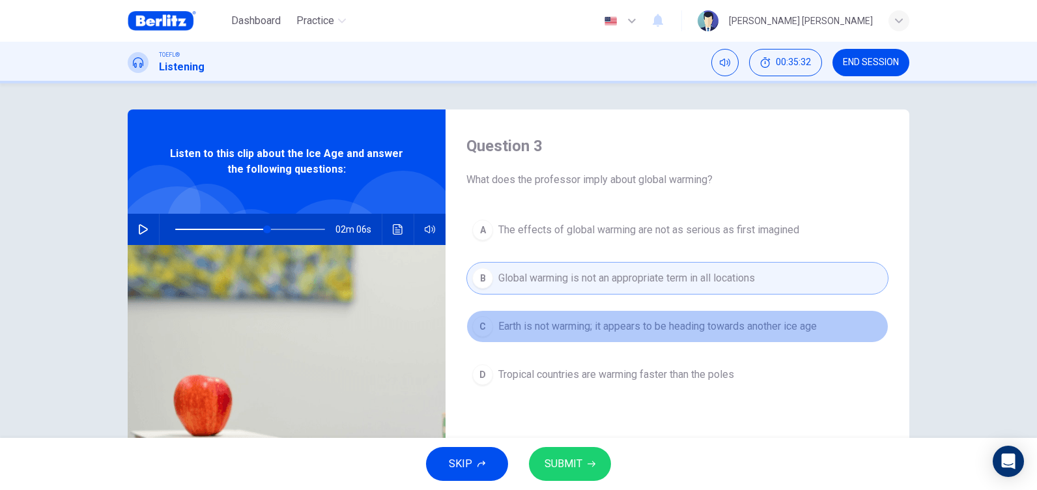
click at [636, 328] on span "Earth is not warming; it appears to be heading towards another ice age" at bounding box center [657, 327] width 319 height 16
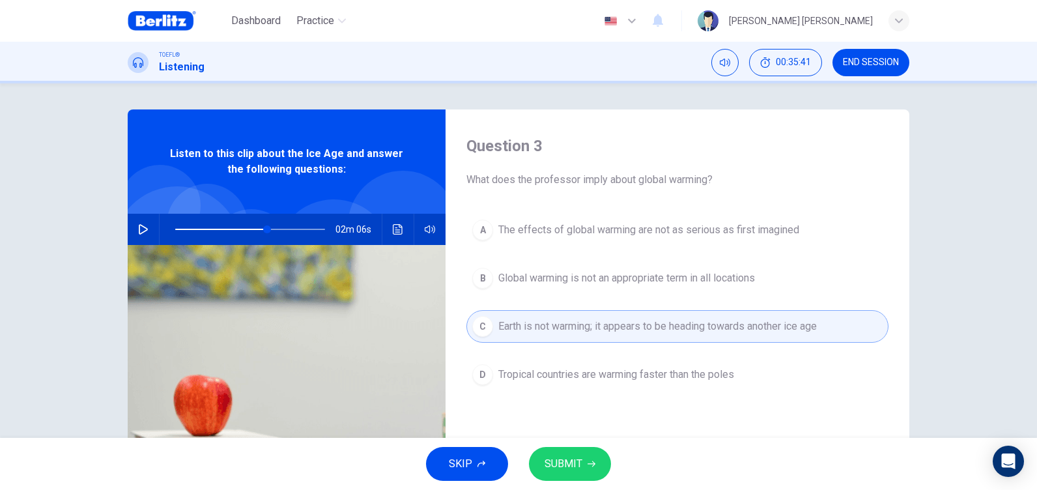
click at [145, 230] on icon "button" at bounding box center [143, 229] width 10 height 10
click at [147, 233] on button "button" at bounding box center [143, 229] width 21 height 31
click at [139, 231] on icon "button" at bounding box center [143, 229] width 10 height 10
click at [263, 227] on span at bounding box center [265, 229] width 8 height 8
click at [264, 227] on span at bounding box center [268, 229] width 8 height 8
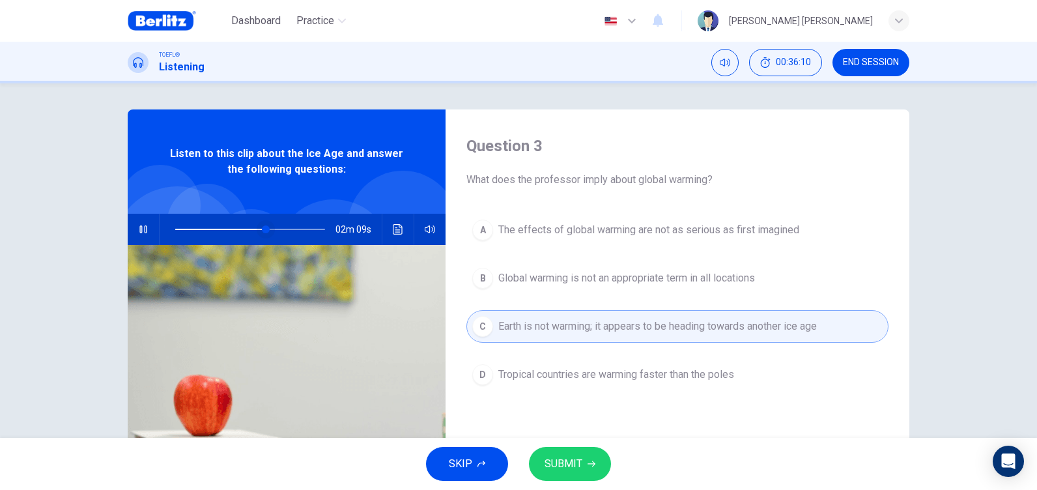
click at [263, 227] on span at bounding box center [266, 229] width 8 height 8
click at [263, 227] on span at bounding box center [265, 229] width 8 height 8
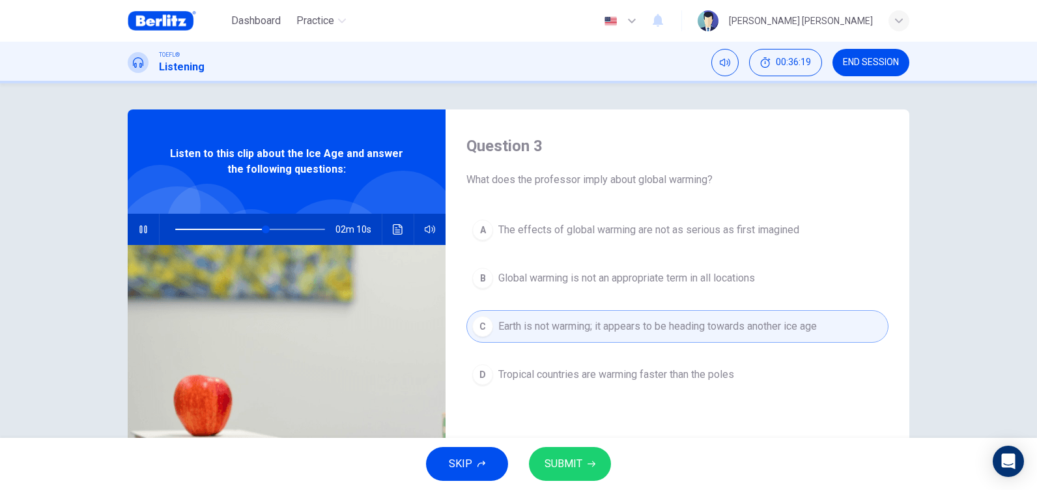
click at [140, 234] on button "button" at bounding box center [143, 229] width 21 height 31
click at [138, 227] on icon "button" at bounding box center [143, 229] width 10 height 10
click at [259, 231] on span at bounding box center [262, 229] width 8 height 8
click at [690, 225] on span "The effects of global warming are not as serious as first imagined" at bounding box center [648, 230] width 301 height 16
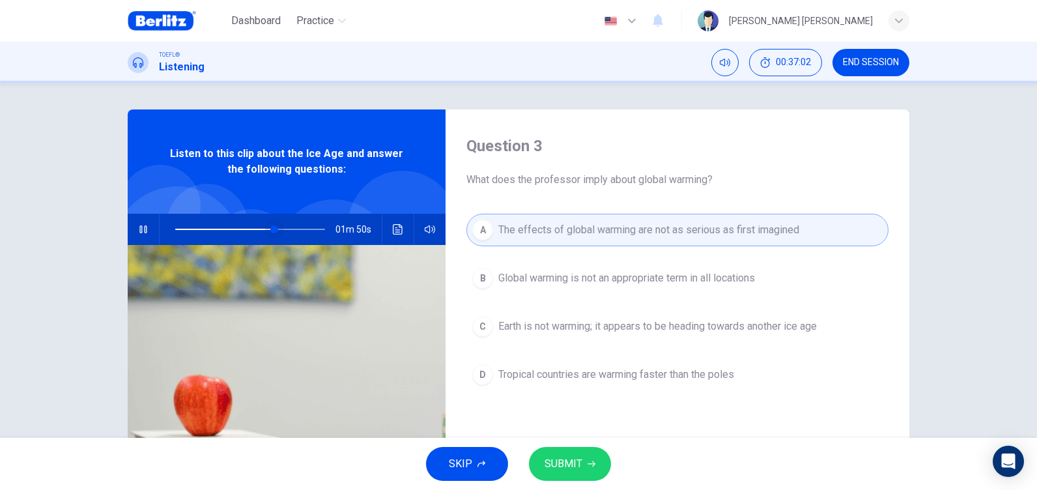
click at [270, 229] on span at bounding box center [274, 229] width 8 height 8
click at [267, 229] on span at bounding box center [271, 229] width 8 height 8
click at [266, 229] on span at bounding box center [268, 229] width 8 height 8
click at [266, 229] on span at bounding box center [270, 229] width 8 height 8
click at [266, 229] on span at bounding box center [268, 229] width 8 height 8
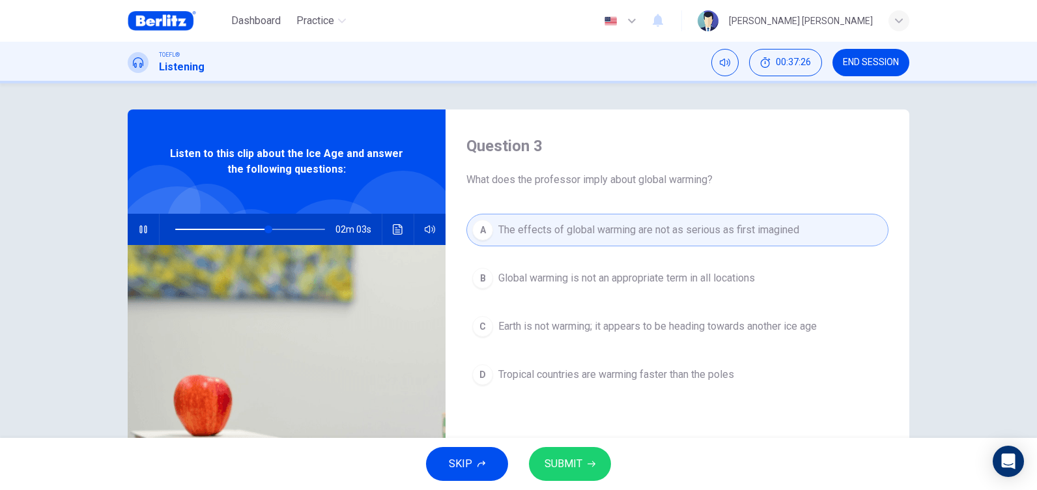
click at [138, 233] on icon "button" at bounding box center [143, 229] width 10 height 10
click at [586, 457] on button "SUBMIT" at bounding box center [570, 464] width 82 height 34
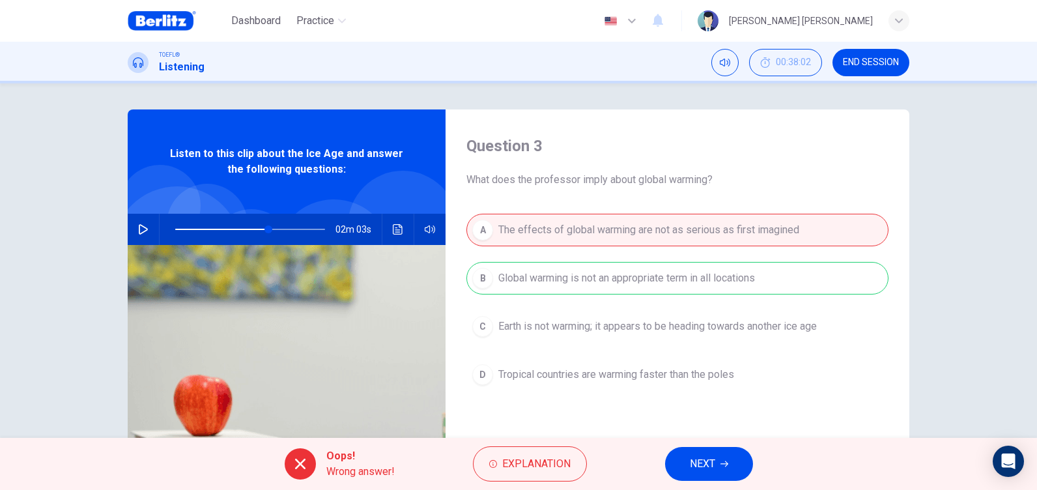
click at [711, 468] on span "NEXT" at bounding box center [702, 464] width 25 height 18
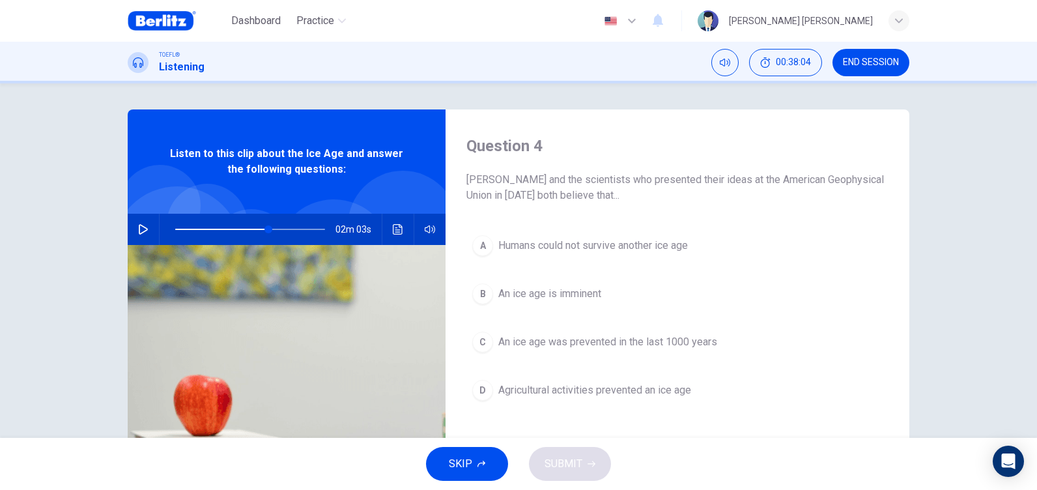
click at [145, 229] on button "button" at bounding box center [143, 229] width 21 height 31
click at [138, 227] on icon "button" at bounding box center [143, 229] width 10 height 10
click at [143, 226] on icon "button" at bounding box center [143, 229] width 10 height 10
click at [320, 229] on span at bounding box center [324, 229] width 8 height 8
click at [313, 229] on span at bounding box center [316, 229] width 8 height 8
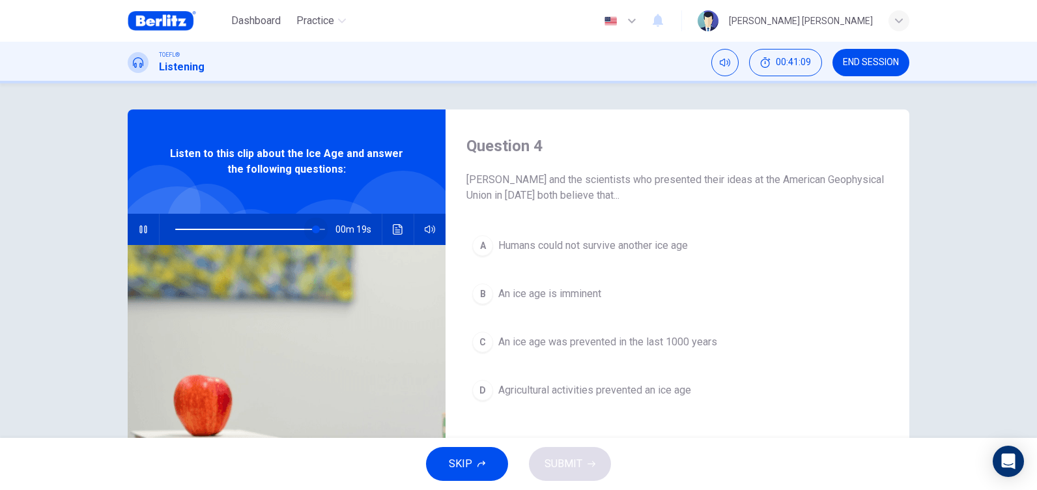
click at [313, 229] on span at bounding box center [316, 229] width 8 height 8
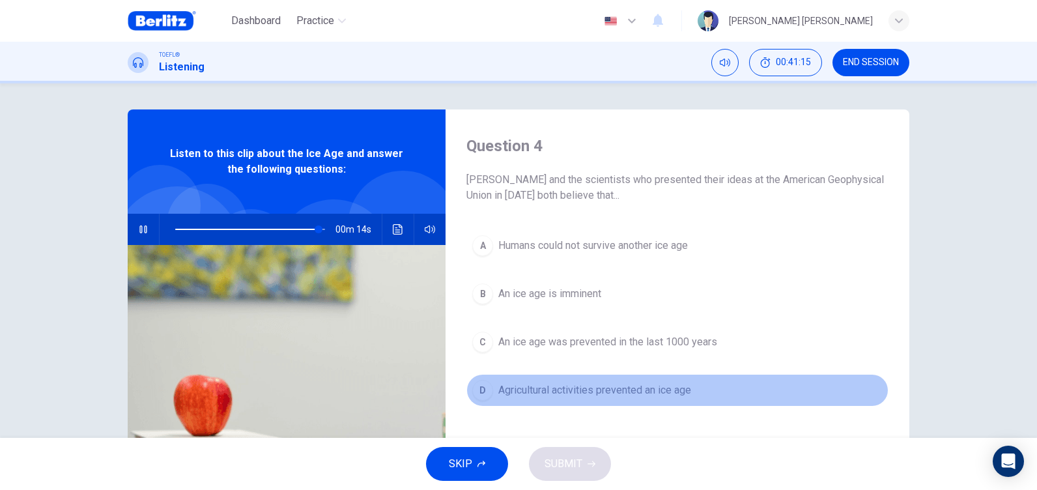
click at [540, 392] on span "Agricultural activities prevented an ice age" at bounding box center [594, 390] width 193 height 16
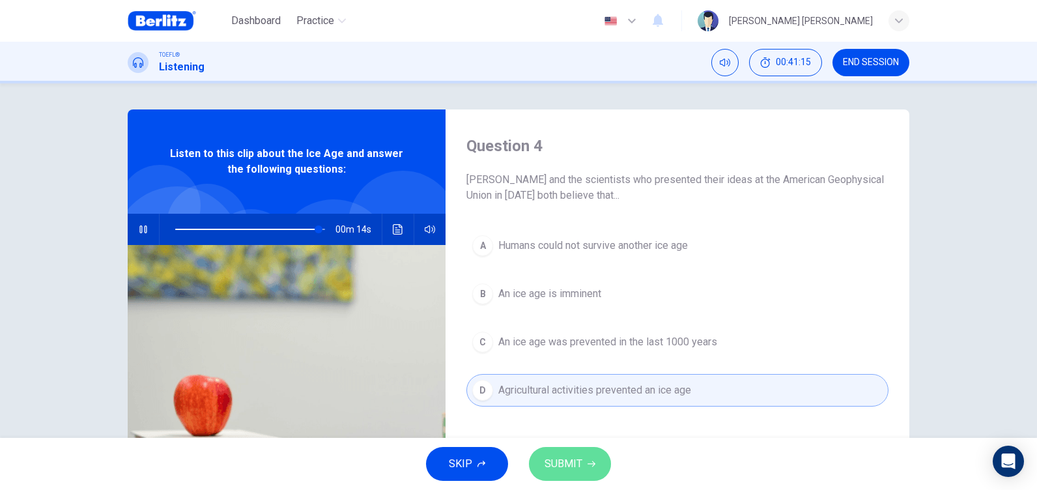
click at [576, 461] on span "SUBMIT" at bounding box center [564, 464] width 38 height 18
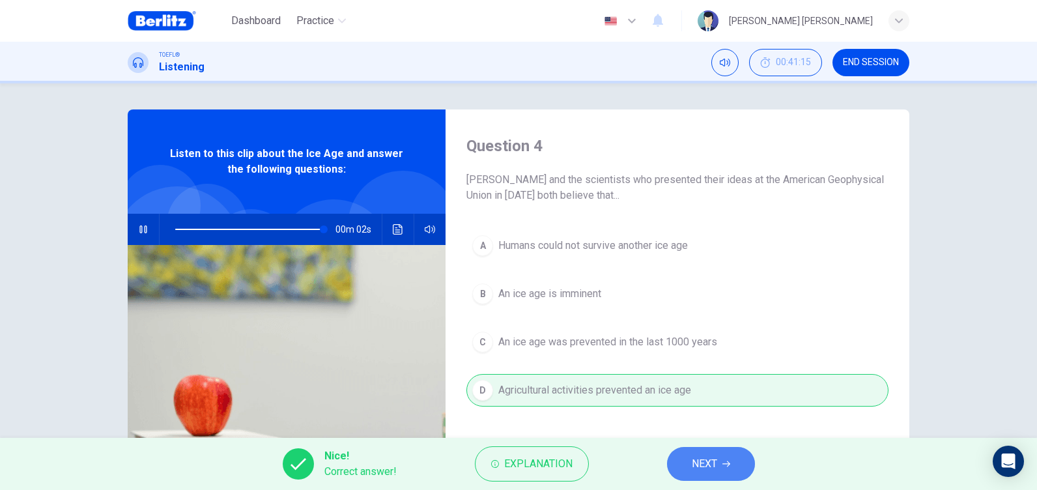
click at [721, 454] on button "NEXT" at bounding box center [711, 464] width 88 height 34
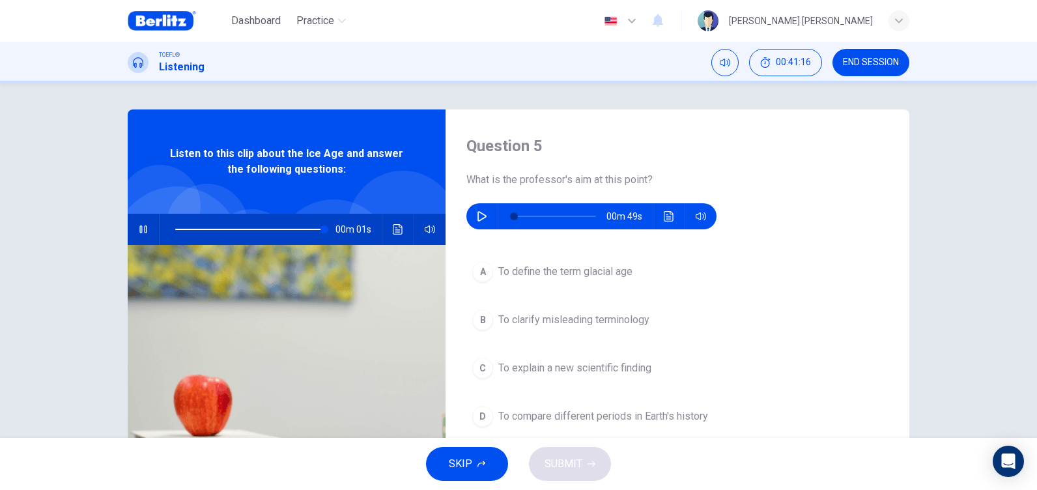
type input "*"
click at [477, 219] on icon "button" at bounding box center [482, 216] width 10 height 10
drag, startPoint x: 515, startPoint y: 214, endPoint x: 507, endPoint y: 218, distance: 8.7
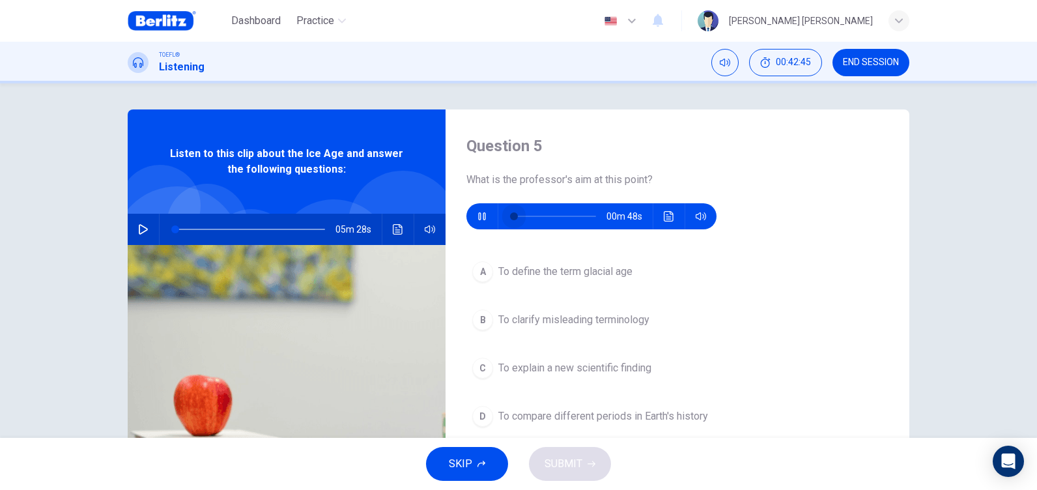
click at [514, 218] on span at bounding box center [555, 216] width 82 height 18
click at [510, 218] on span at bounding box center [514, 216] width 8 height 8
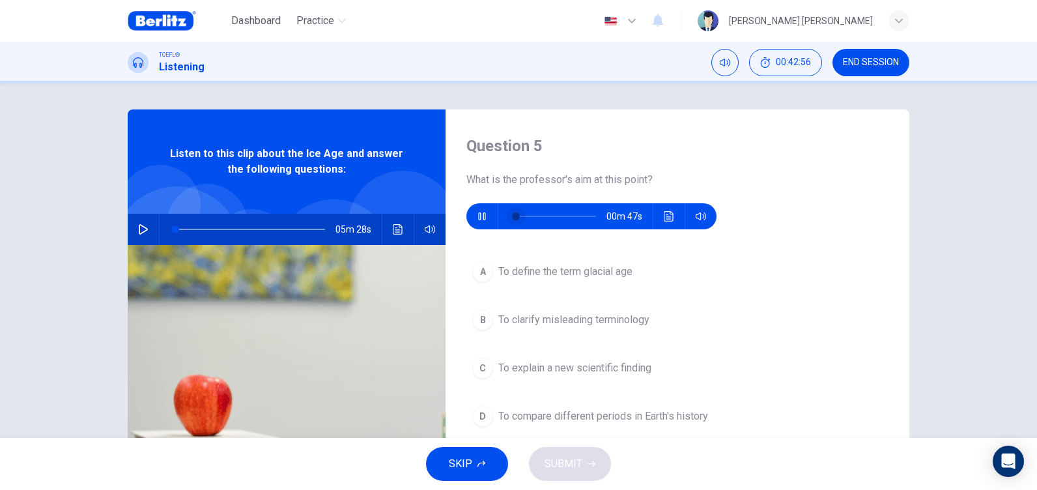
click at [512, 218] on span at bounding box center [516, 216] width 8 height 8
click at [477, 212] on icon "button" at bounding box center [482, 216] width 10 height 10
click at [477, 218] on icon "button" at bounding box center [482, 216] width 10 height 10
drag, startPoint x: 515, startPoint y: 220, endPoint x: 506, endPoint y: 223, distance: 8.9
click at [510, 220] on span at bounding box center [514, 216] width 8 height 8
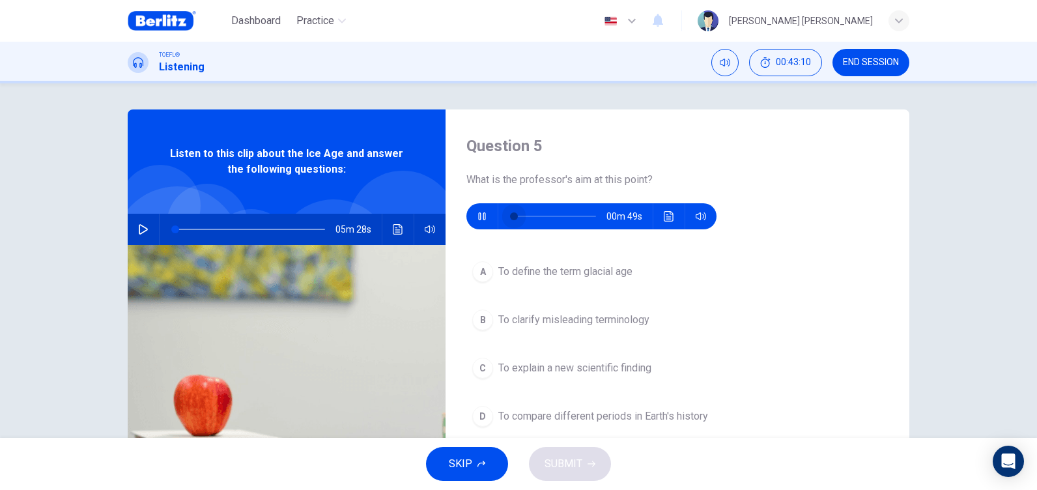
drag, startPoint x: 506, startPoint y: 223, endPoint x: 491, endPoint y: 223, distance: 15.0
click at [491, 223] on div "00m 49s" at bounding box center [591, 216] width 250 height 26
drag, startPoint x: 518, startPoint y: 220, endPoint x: 495, endPoint y: 218, distance: 22.9
click at [498, 218] on div at bounding box center [552, 216] width 108 height 26
drag, startPoint x: 513, startPoint y: 218, endPoint x: 487, endPoint y: 218, distance: 26.1
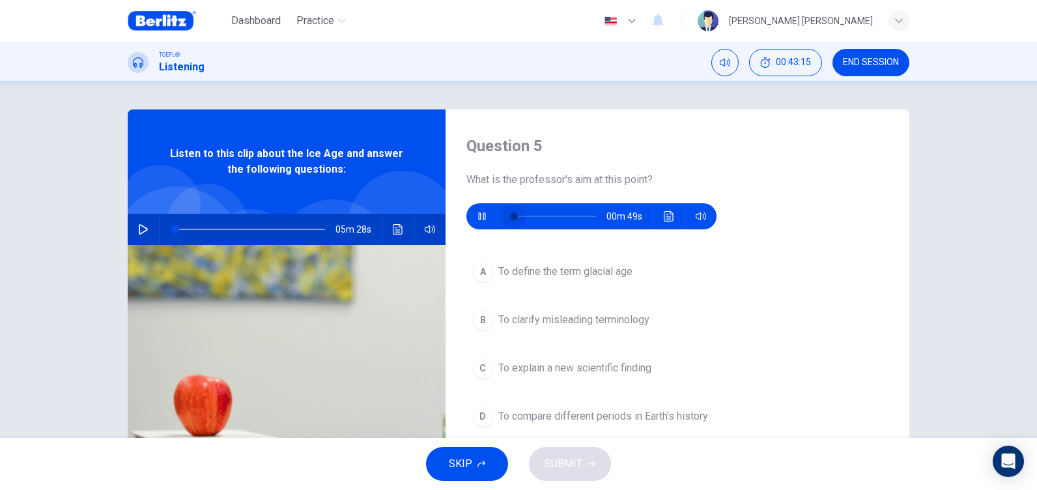
click at [487, 218] on div "00m 49s" at bounding box center [591, 216] width 250 height 26
drag, startPoint x: 505, startPoint y: 217, endPoint x: 469, endPoint y: 219, distance: 36.5
click at [470, 219] on div "00m 49s" at bounding box center [591, 216] width 250 height 26
click at [472, 220] on button "button" at bounding box center [482, 216] width 21 height 26
click at [472, 213] on button "button" at bounding box center [482, 216] width 21 height 26
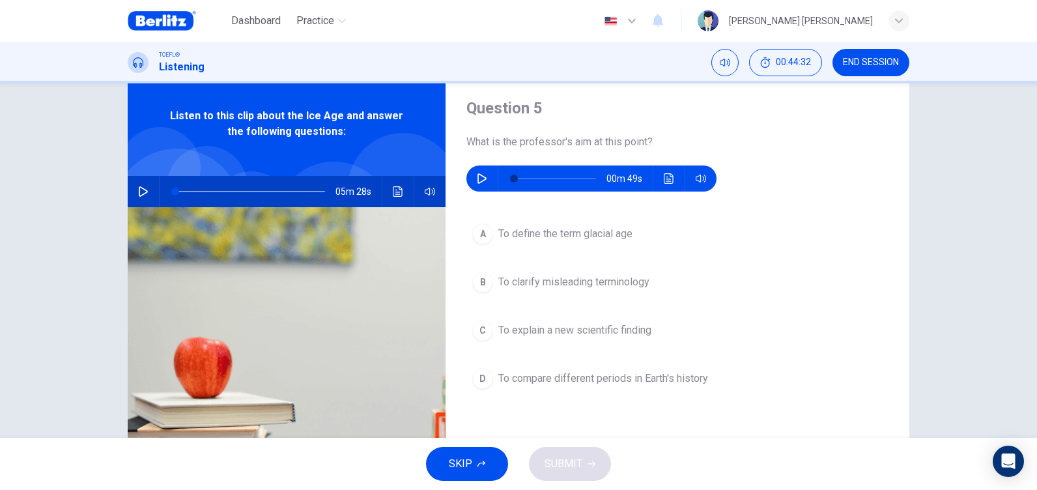
scroll to position [65, 0]
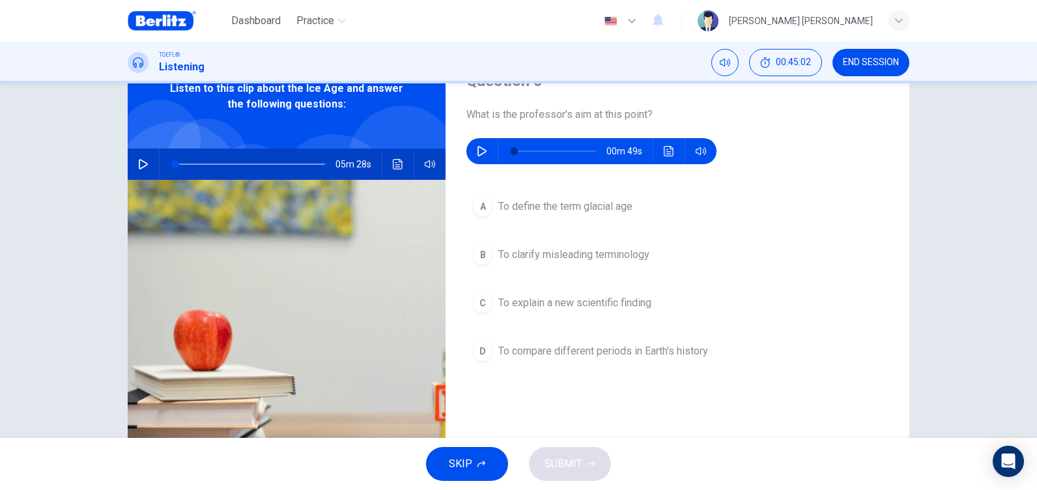
click at [477, 149] on icon "button" at bounding box center [482, 151] width 10 height 10
click at [478, 149] on icon "button" at bounding box center [481, 151] width 7 height 8
click at [477, 149] on icon "button" at bounding box center [482, 151] width 10 height 10
drag, startPoint x: 516, startPoint y: 150, endPoint x: 490, endPoint y: 143, distance: 26.4
click at [490, 143] on div "00m 49s" at bounding box center [591, 151] width 250 height 26
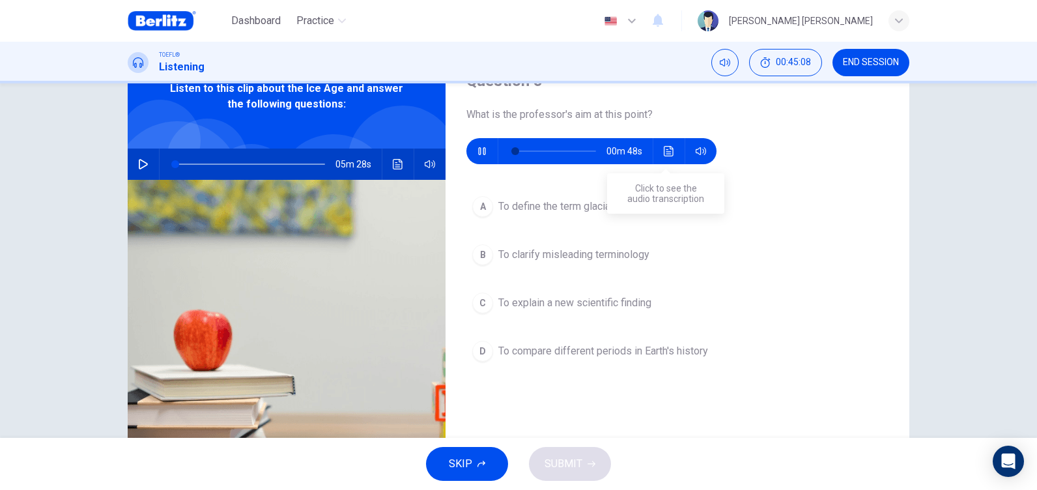
click at [666, 142] on button "Click to see the audio transcription" at bounding box center [669, 151] width 21 height 26
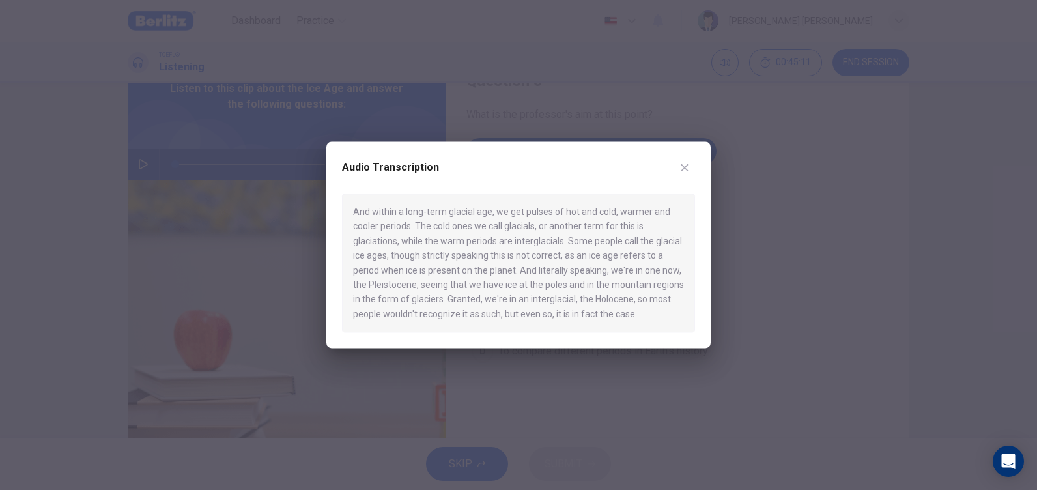
click at [683, 168] on icon "button" at bounding box center [684, 167] width 10 height 10
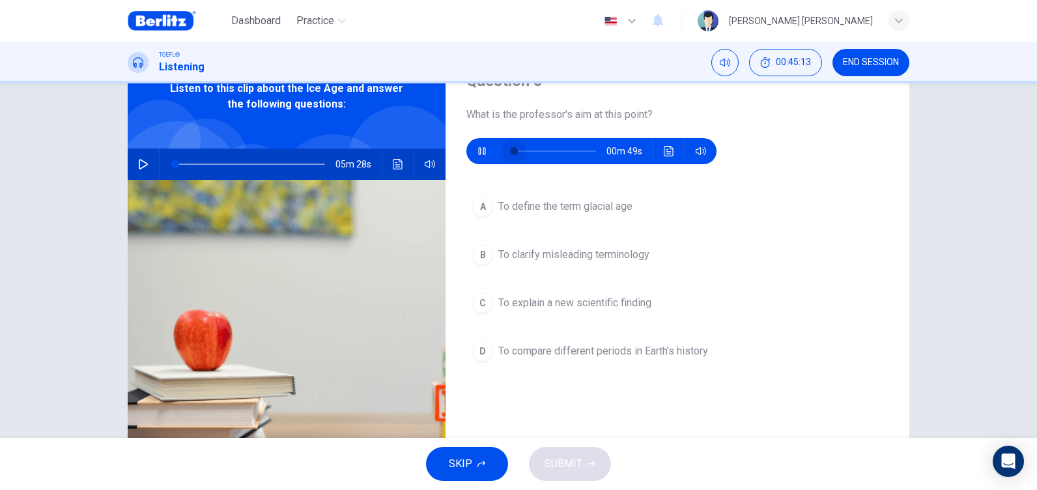
drag, startPoint x: 516, startPoint y: 147, endPoint x: 461, endPoint y: 148, distance: 54.7
click at [461, 148] on div "Question 5 What is the professor's aim at this point? 00m 49s A To define the t…" at bounding box center [678, 270] width 464 height 453
drag, startPoint x: 518, startPoint y: 153, endPoint x: 503, endPoint y: 157, distance: 15.5
click at [512, 155] on span at bounding box center [516, 151] width 8 height 8
drag, startPoint x: 511, startPoint y: 152, endPoint x: 471, endPoint y: 150, distance: 39.8
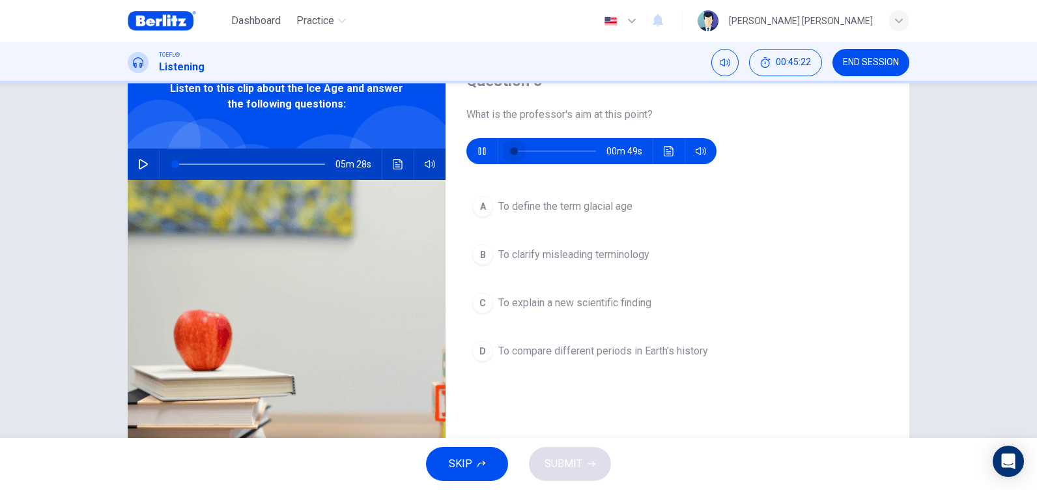
click at [471, 150] on div "00m 49s" at bounding box center [591, 151] width 250 height 26
drag, startPoint x: 521, startPoint y: 147, endPoint x: 496, endPoint y: 149, distance: 25.5
click at [498, 149] on div at bounding box center [552, 151] width 108 height 26
drag, startPoint x: 512, startPoint y: 149, endPoint x: 477, endPoint y: 151, distance: 34.6
click at [477, 151] on div "00m 49s" at bounding box center [591, 151] width 250 height 26
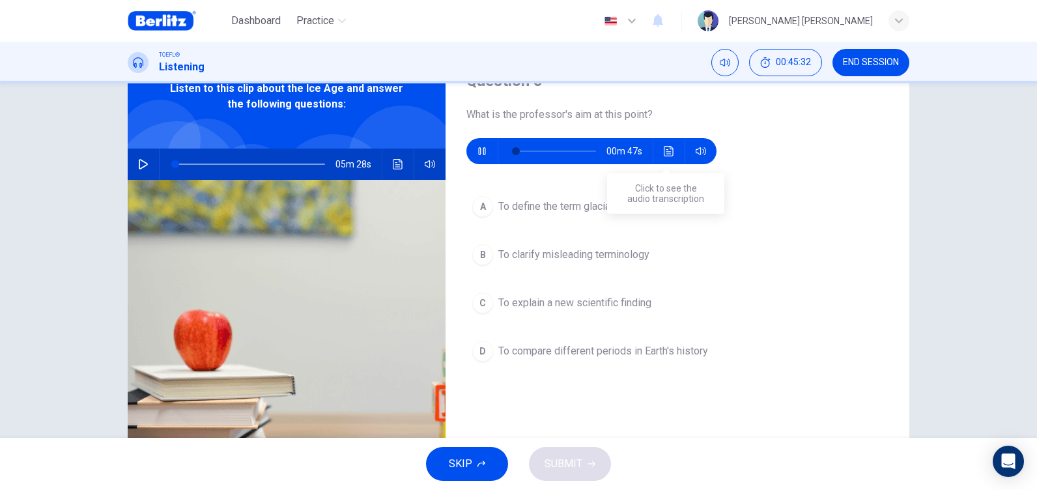
click at [661, 143] on button "Click to see the audio transcription" at bounding box center [669, 151] width 21 height 26
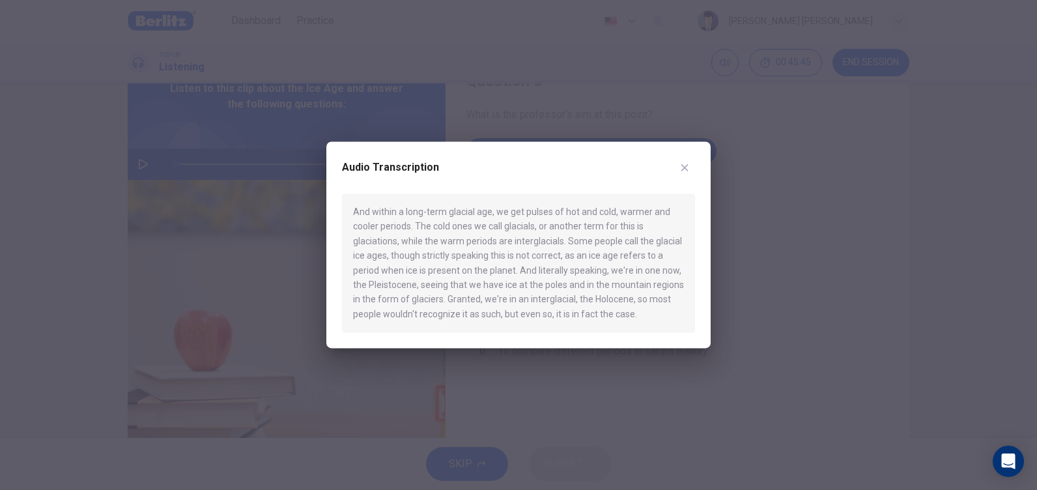
click at [813, 207] on div at bounding box center [518, 245] width 1037 height 490
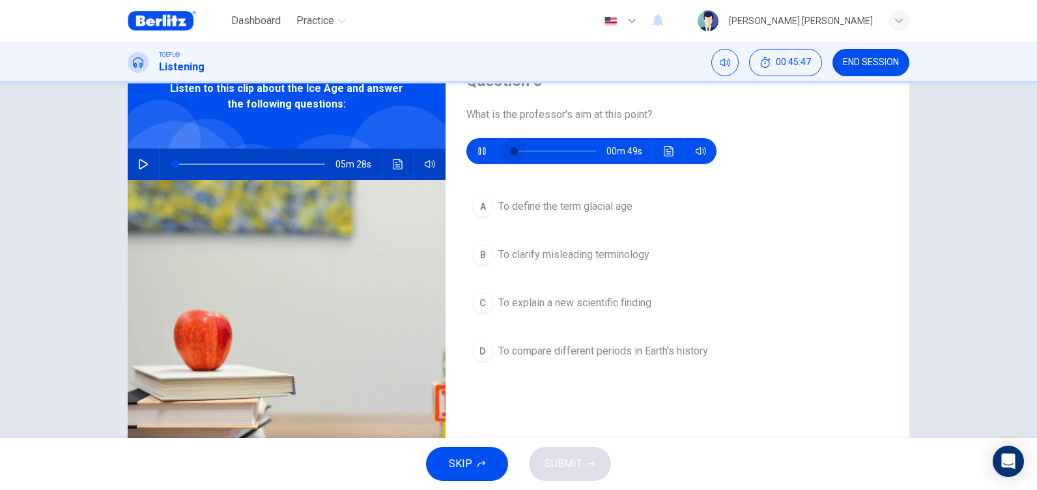
drag, startPoint x: 533, startPoint y: 151, endPoint x: 489, endPoint y: 150, distance: 45.0
click at [489, 150] on div "00m 49s" at bounding box center [591, 151] width 250 height 26
click at [670, 150] on icon "Click to see the audio transcription" at bounding box center [669, 151] width 10 height 10
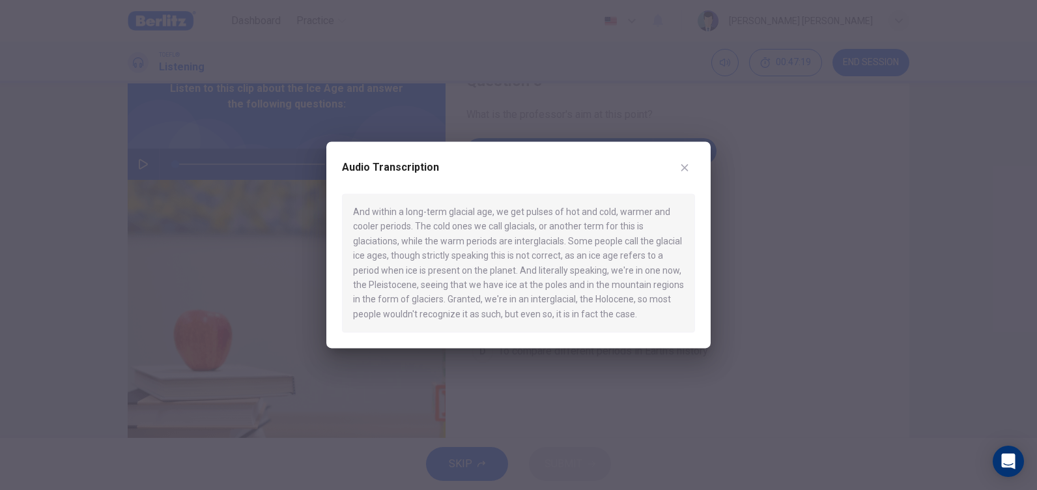
click at [689, 169] on icon "button" at bounding box center [684, 167] width 10 height 10
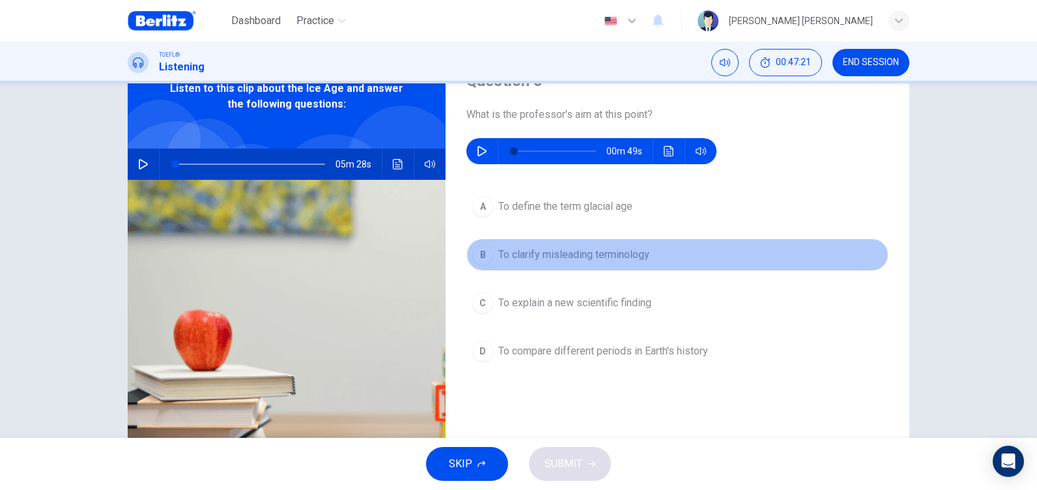
click at [575, 257] on span "To clarify misleading terminology" at bounding box center [573, 255] width 151 height 16
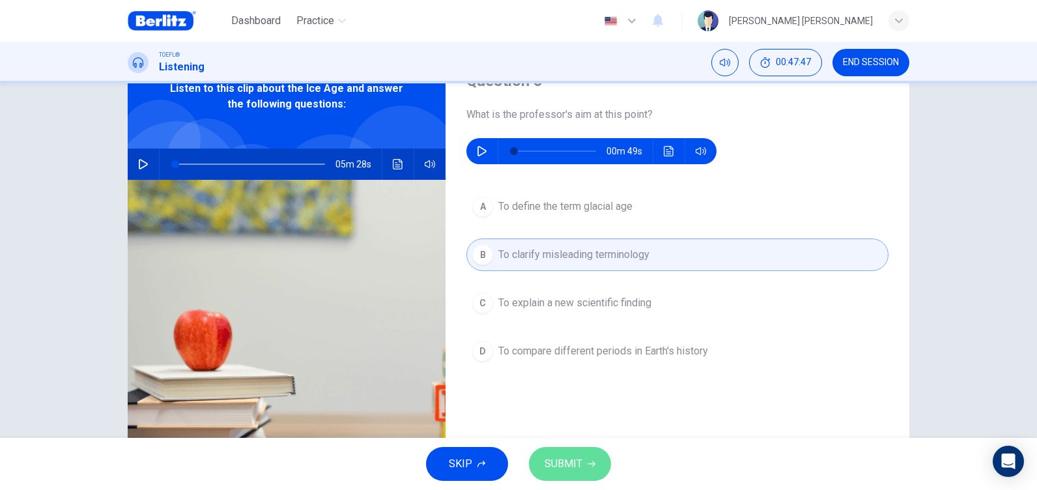
click at [571, 456] on span "SUBMIT" at bounding box center [564, 464] width 38 height 18
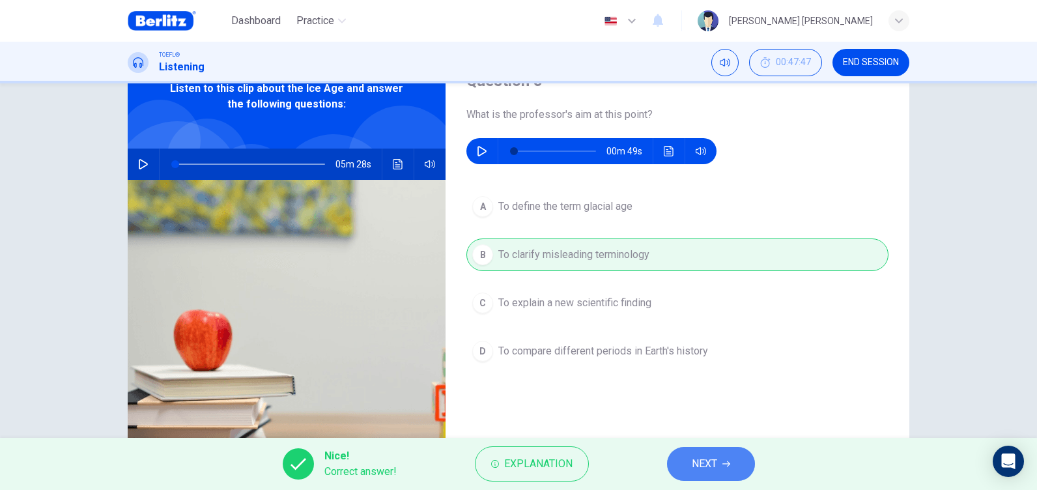
click at [720, 470] on button "NEXT" at bounding box center [711, 464] width 88 height 34
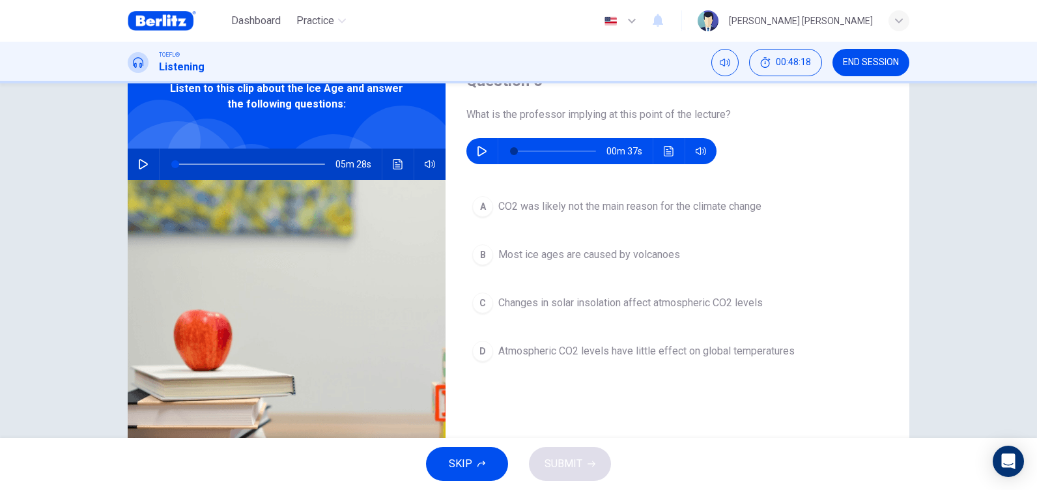
click at [477, 147] on icon "button" at bounding box center [482, 151] width 10 height 10
click at [666, 150] on icon "Click to see the audio transcription" at bounding box center [669, 151] width 10 height 10
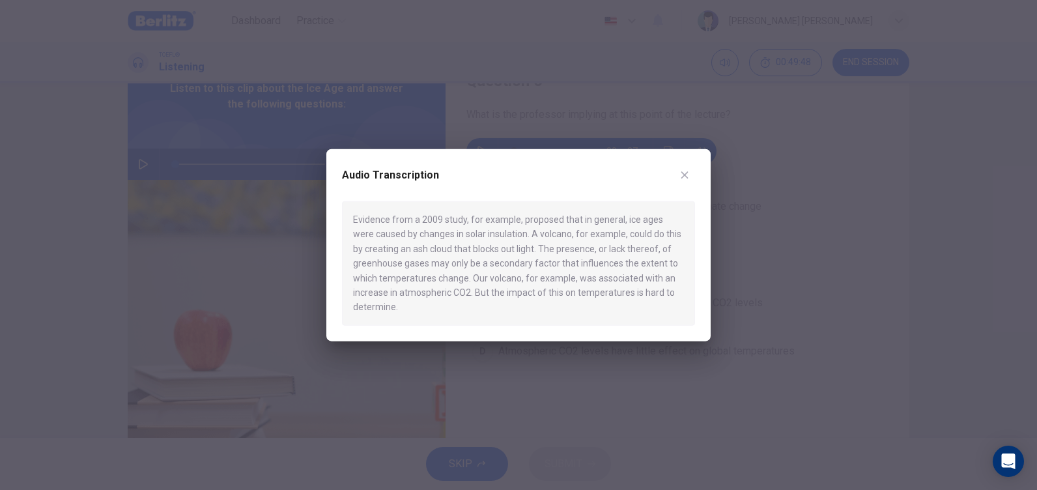
click at [789, 246] on div at bounding box center [518, 245] width 1037 height 490
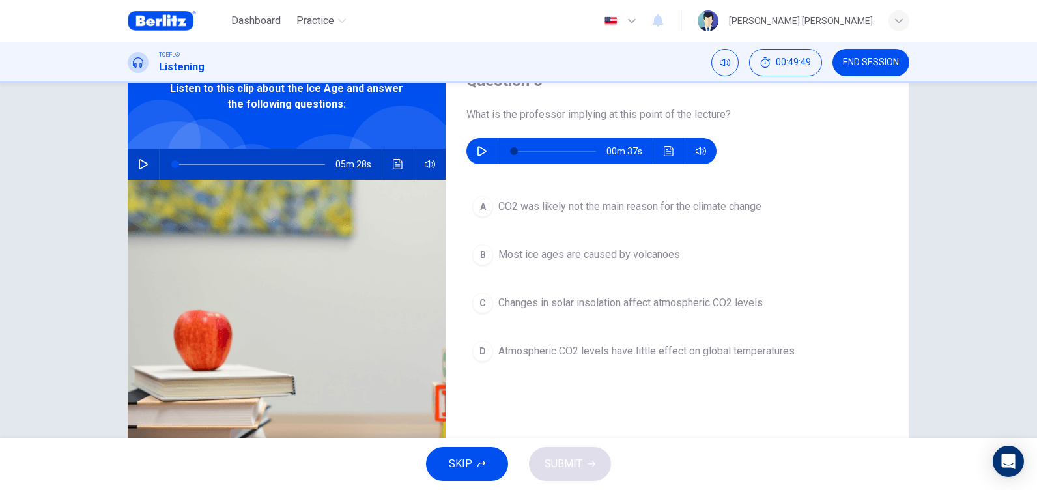
click at [475, 141] on button "button" at bounding box center [482, 151] width 21 height 26
click at [665, 158] on button "Click to see the audio transcription" at bounding box center [669, 151] width 21 height 26
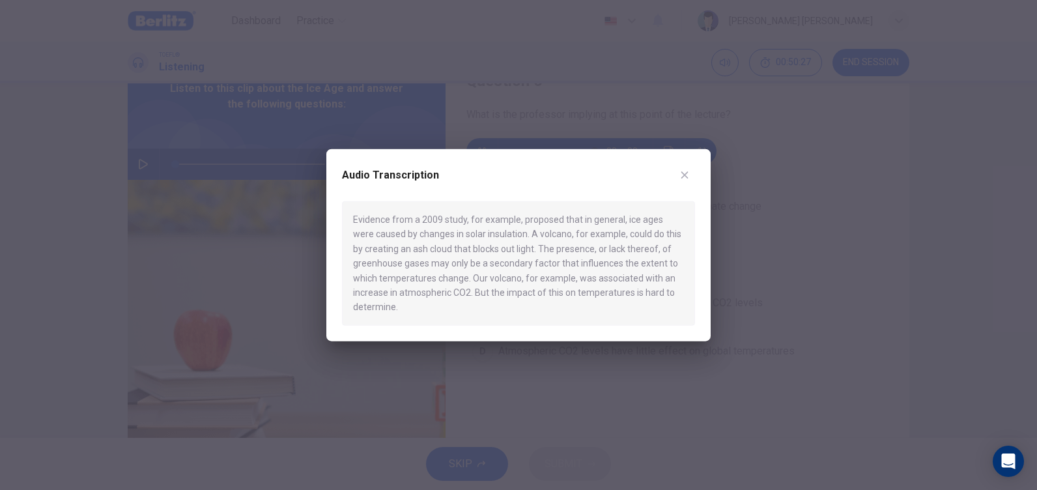
type input "*"
click at [841, 192] on div at bounding box center [518, 245] width 1037 height 490
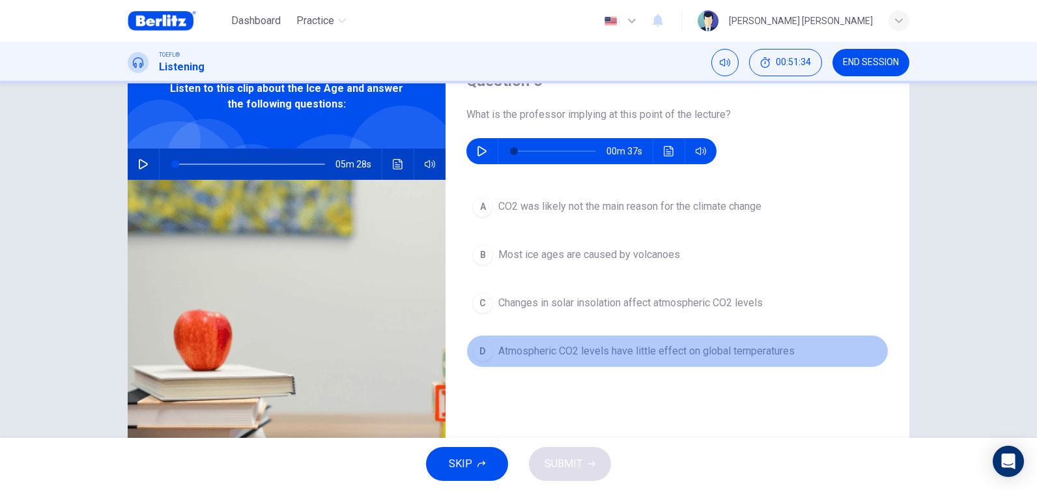
click at [679, 351] on span "Atmospheric CO2 levels have little effect on global temperatures" at bounding box center [646, 351] width 296 height 16
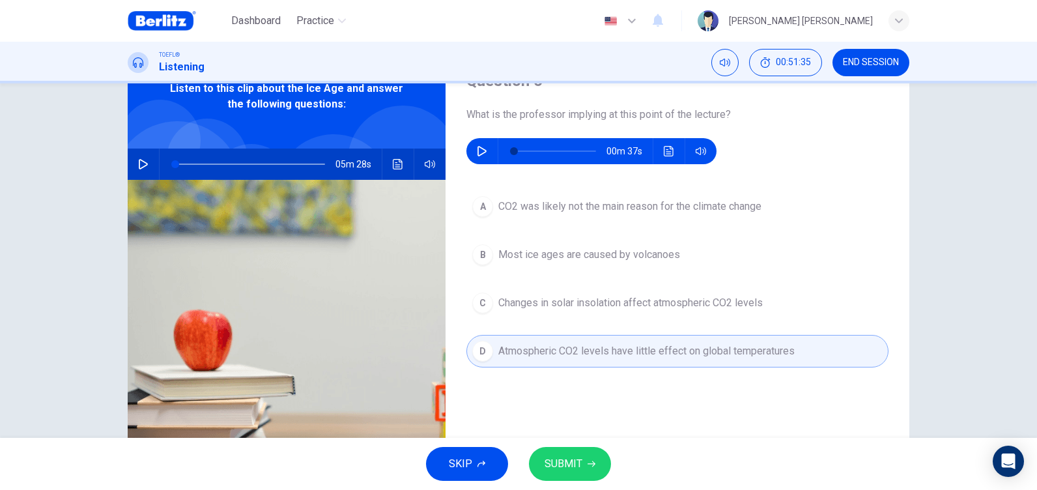
click at [571, 459] on span "SUBMIT" at bounding box center [564, 464] width 38 height 18
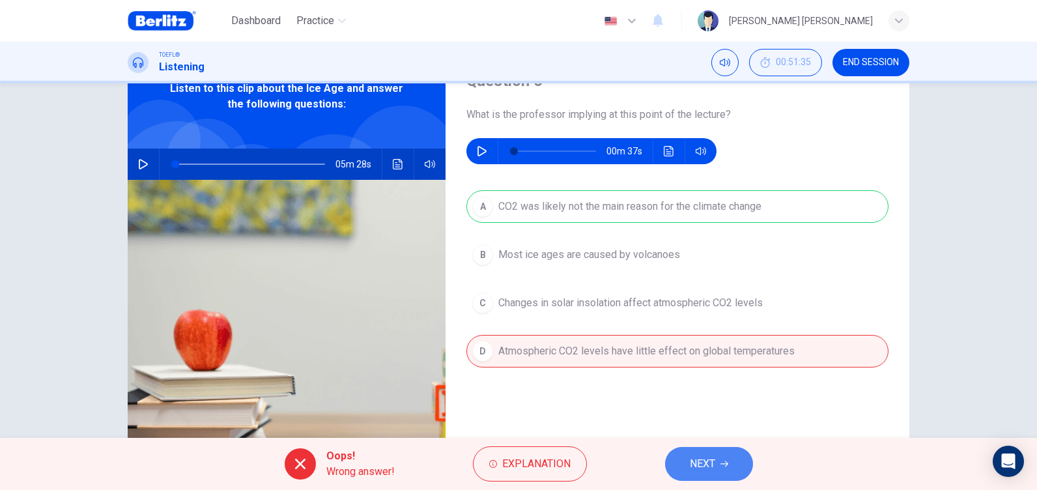
click at [711, 457] on span "NEXT" at bounding box center [702, 464] width 25 height 18
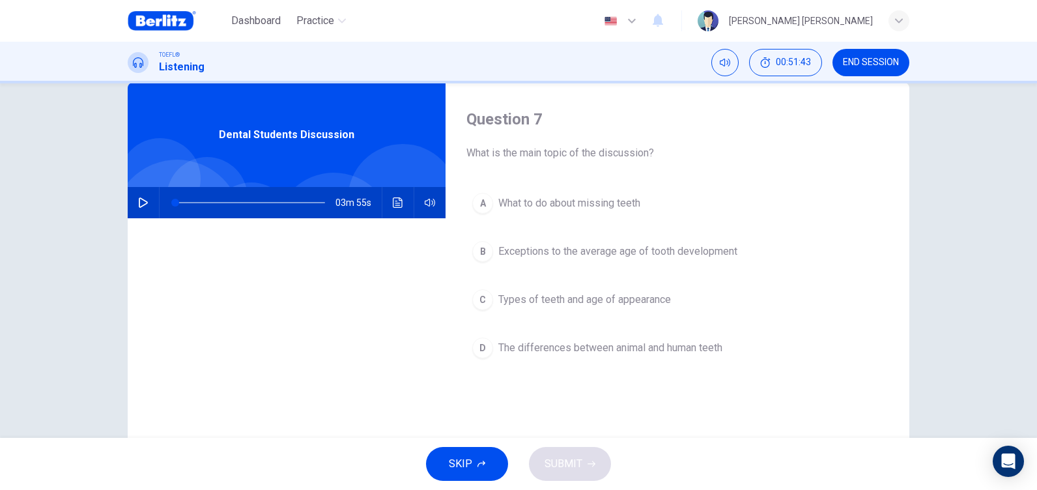
scroll to position [0, 0]
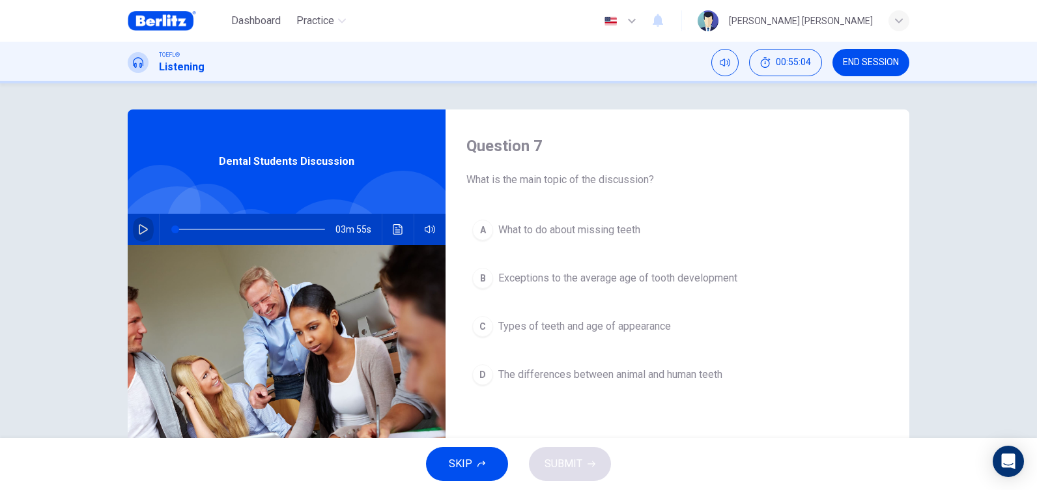
click at [138, 229] on icon "button" at bounding box center [143, 229] width 10 height 10
click at [182, 229] on span at bounding box center [250, 229] width 150 height 18
click at [134, 231] on button "button" at bounding box center [143, 229] width 21 height 31
click at [188, 226] on span at bounding box center [192, 229] width 8 height 8
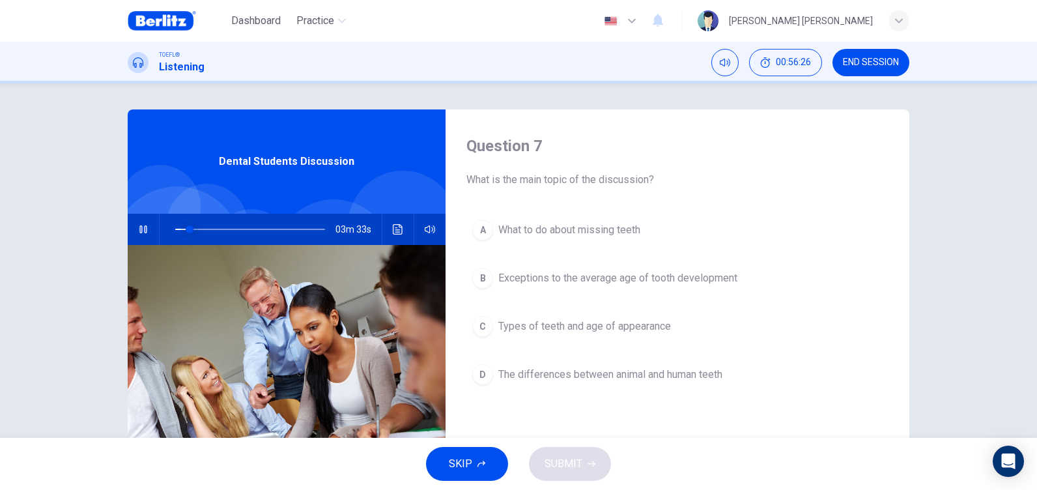
click at [186, 226] on span at bounding box center [190, 229] width 8 height 8
click at [186, 226] on span at bounding box center [189, 229] width 8 height 8
click at [139, 231] on icon "button" at bounding box center [143, 229] width 10 height 10
click at [389, 225] on button "Click to see the audio transcription" at bounding box center [398, 229] width 21 height 31
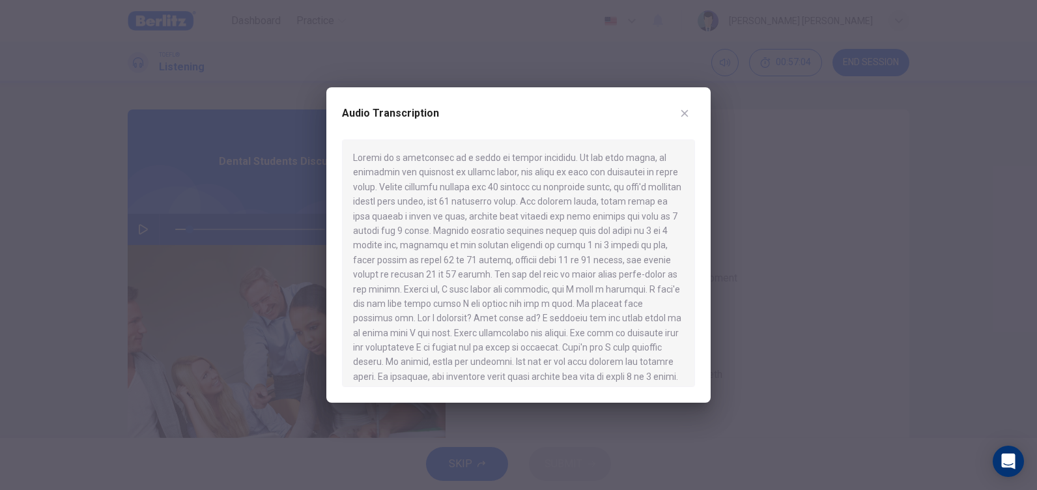
click at [677, 114] on button "button" at bounding box center [684, 113] width 21 height 21
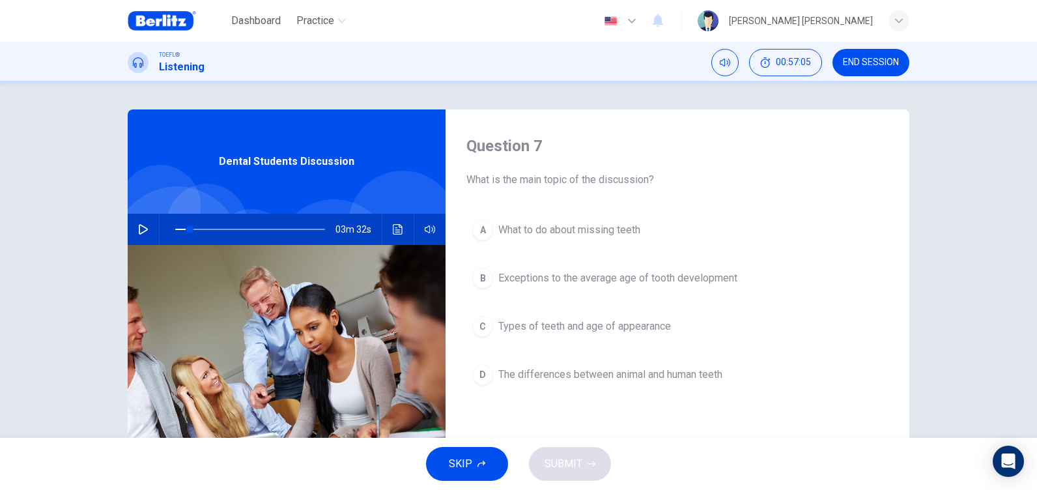
click at [143, 221] on button "button" at bounding box center [143, 229] width 21 height 31
click at [186, 229] on span at bounding box center [190, 229] width 8 height 8
click at [186, 228] on span at bounding box center [190, 229] width 8 height 8
click at [188, 228] on span at bounding box center [192, 229] width 8 height 8
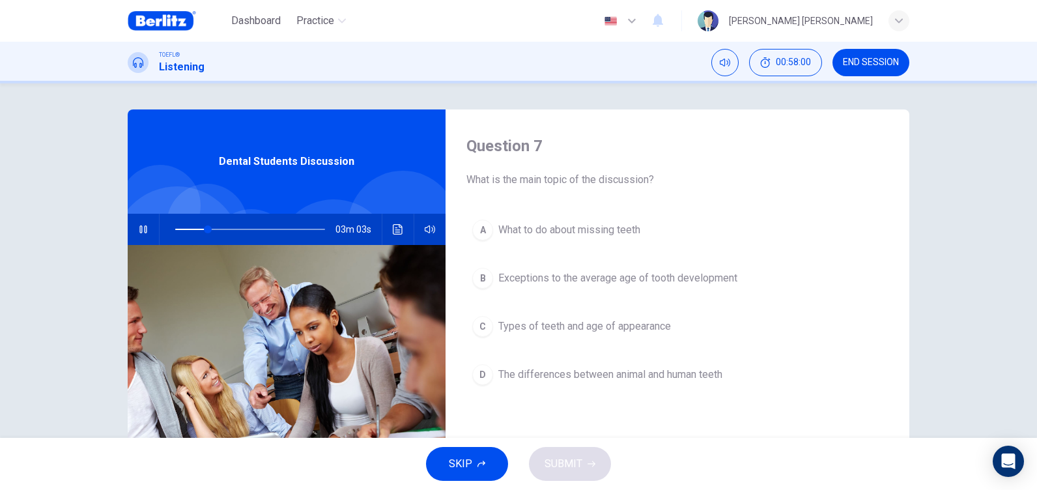
click at [139, 228] on icon "button" at bounding box center [143, 229] width 10 height 10
click at [689, 281] on span "Exceptions to the average age of tooth development" at bounding box center [617, 278] width 239 height 16
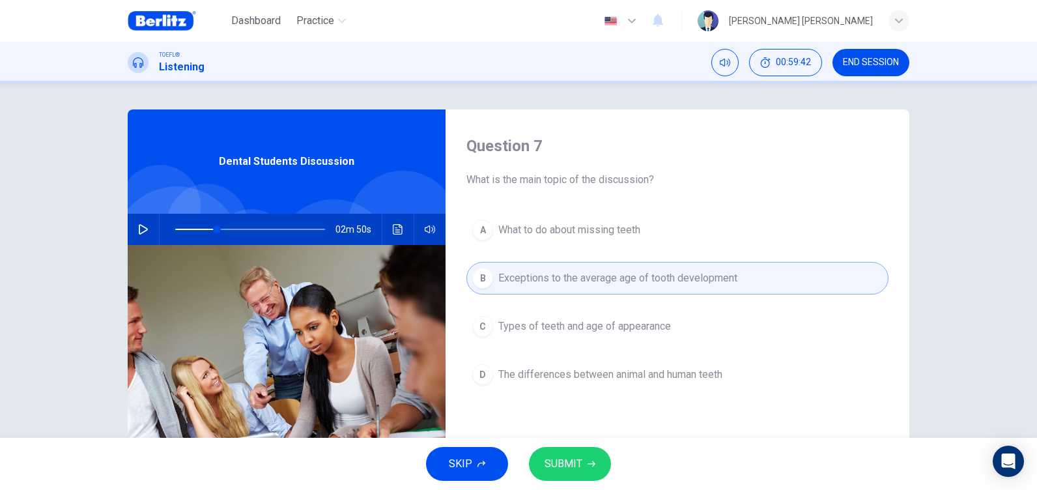
click at [142, 232] on icon "button" at bounding box center [143, 229] width 10 height 10
click at [141, 228] on icon "button" at bounding box center [142, 229] width 7 height 8
click at [583, 461] on button "SUBMIT" at bounding box center [570, 464] width 82 height 34
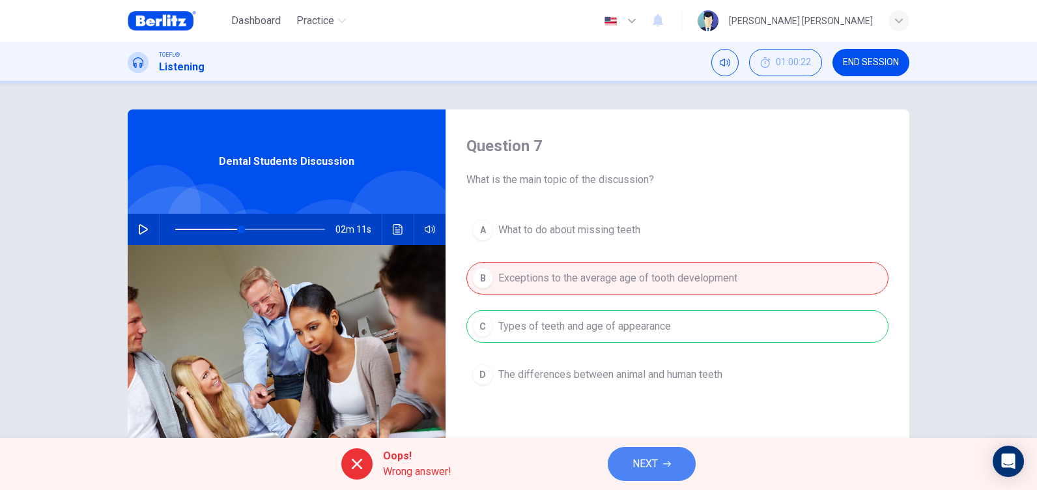
click at [662, 462] on button "NEXT" at bounding box center [652, 464] width 88 height 34
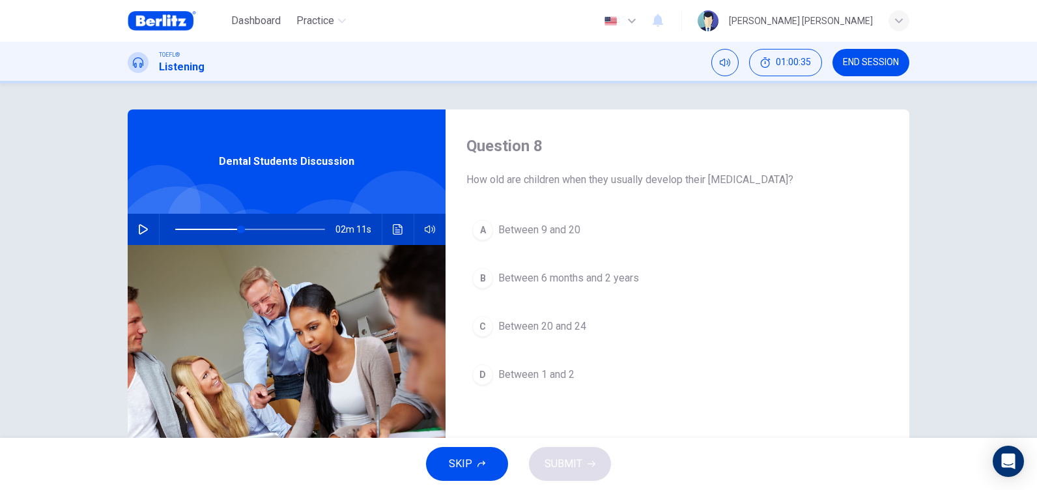
click at [139, 229] on icon "button" at bounding box center [143, 229] width 10 height 10
click at [197, 231] on span at bounding box center [250, 229] width 150 height 18
click at [184, 230] on span at bounding box center [250, 229] width 150 height 18
click at [189, 230] on span at bounding box center [193, 229] width 8 height 8
click at [188, 229] on span at bounding box center [192, 229] width 8 height 8
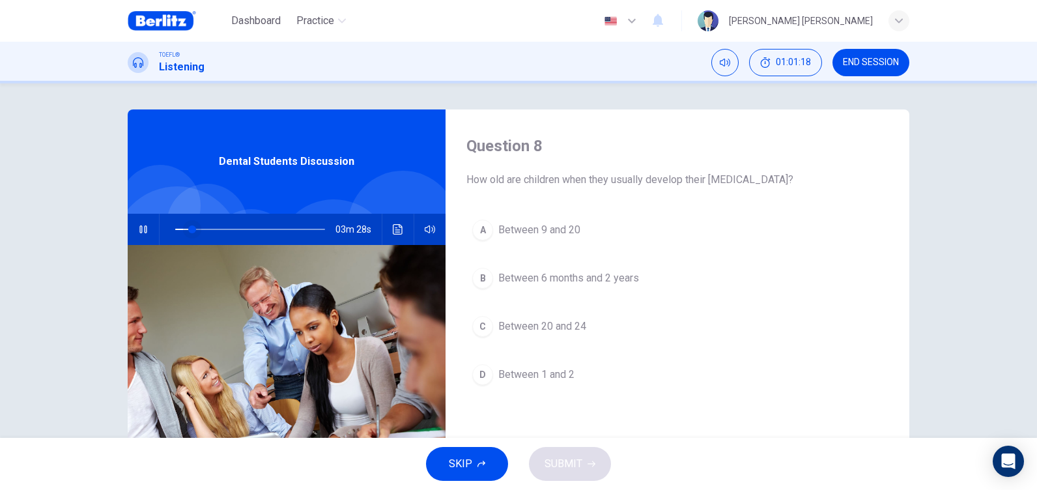
click at [188, 229] on span at bounding box center [192, 229] width 8 height 8
click at [189, 229] on span at bounding box center [193, 229] width 8 height 8
click at [188, 229] on span at bounding box center [192, 229] width 8 height 8
click at [187, 229] on span at bounding box center [190, 229] width 8 height 8
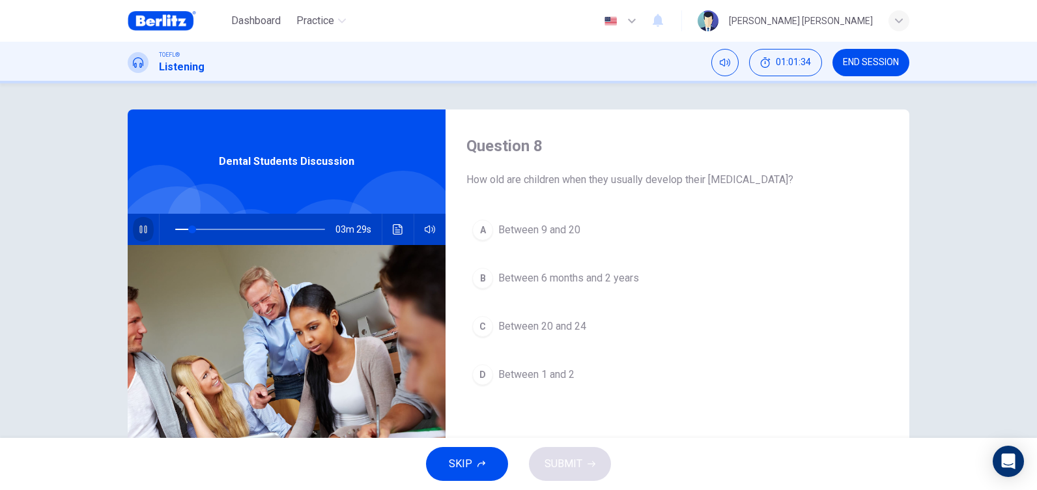
click at [140, 233] on icon "button" at bounding box center [143, 229] width 10 height 10
click at [138, 233] on icon "button" at bounding box center [143, 229] width 10 height 10
click at [139, 233] on icon "button" at bounding box center [142, 229] width 7 height 8
click at [585, 279] on span "Between 6 months and 2 years" at bounding box center [568, 278] width 141 height 16
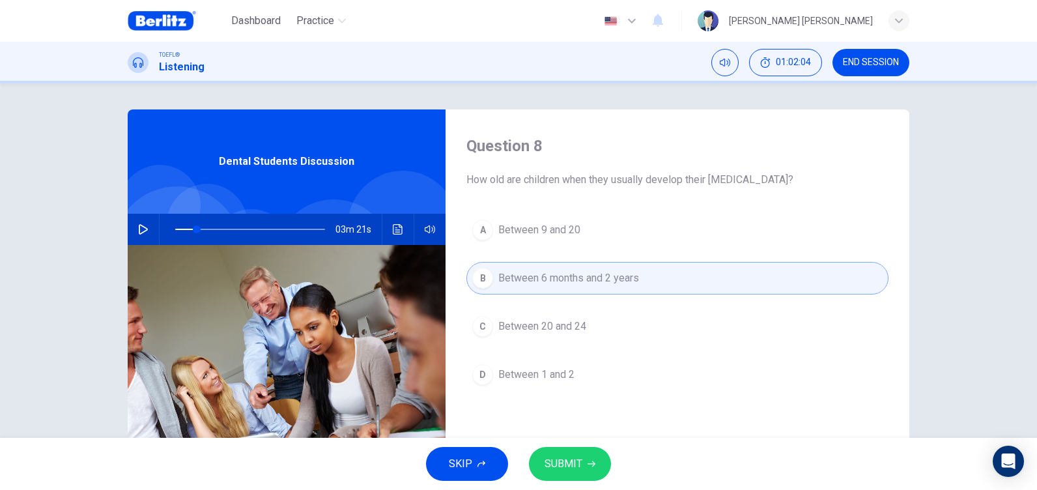
click at [573, 458] on span "SUBMIT" at bounding box center [564, 464] width 38 height 18
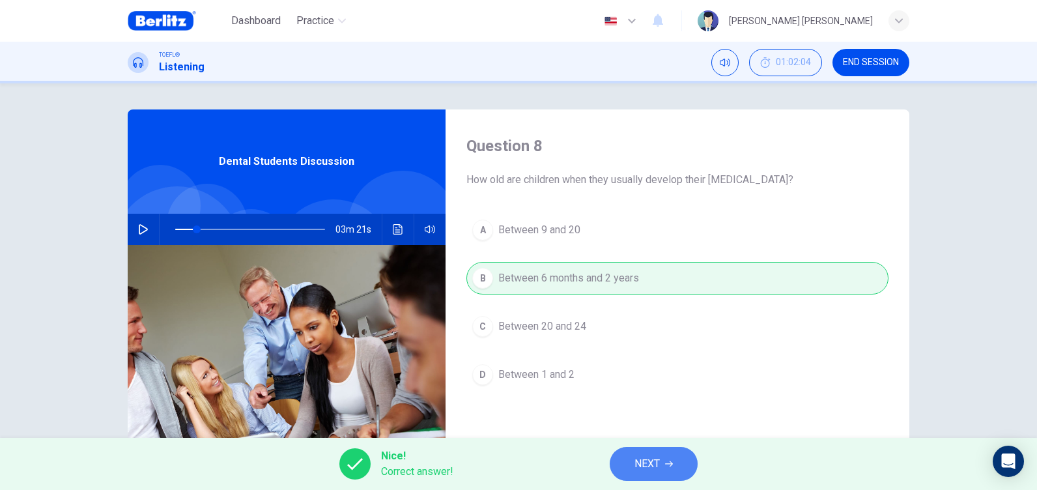
click at [664, 451] on button "NEXT" at bounding box center [654, 464] width 88 height 34
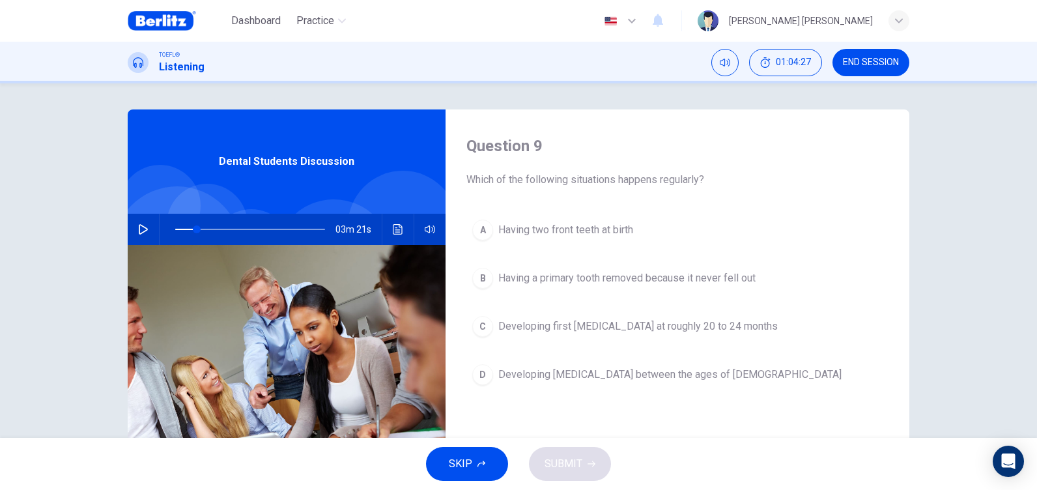
click at [139, 233] on icon "button" at bounding box center [143, 229] width 9 height 10
click at [139, 228] on icon "button" at bounding box center [142, 229] width 7 height 8
click at [139, 227] on icon "button" at bounding box center [143, 229] width 9 height 10
click at [223, 229] on span at bounding box center [227, 229] width 8 height 8
click at [141, 225] on icon "button" at bounding box center [143, 229] width 10 height 10
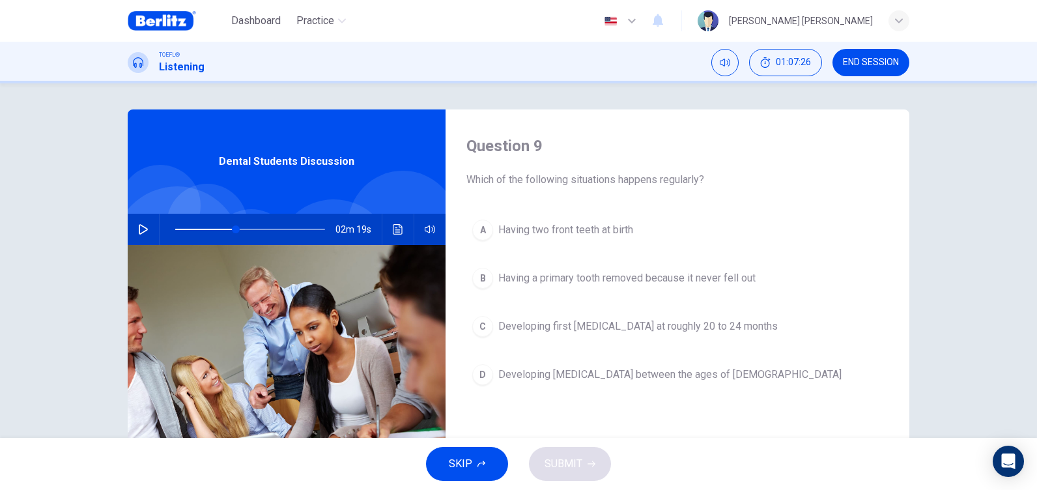
click at [140, 227] on icon "button" at bounding box center [143, 229] width 9 height 10
click at [140, 227] on icon "button" at bounding box center [143, 229] width 10 height 10
click at [140, 227] on icon "button" at bounding box center [143, 229] width 9 height 10
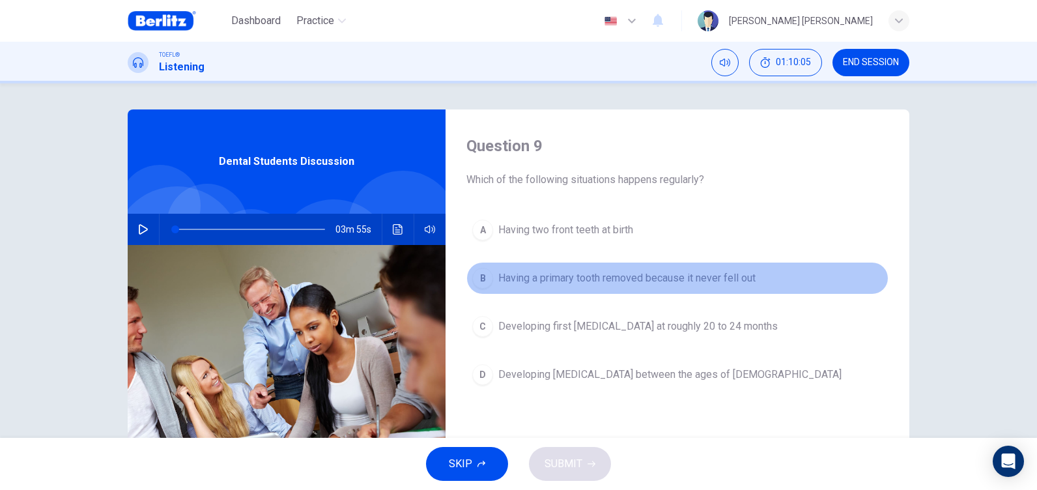
click at [612, 279] on span "Having a primary tooth removed because it never fell out" at bounding box center [626, 278] width 257 height 16
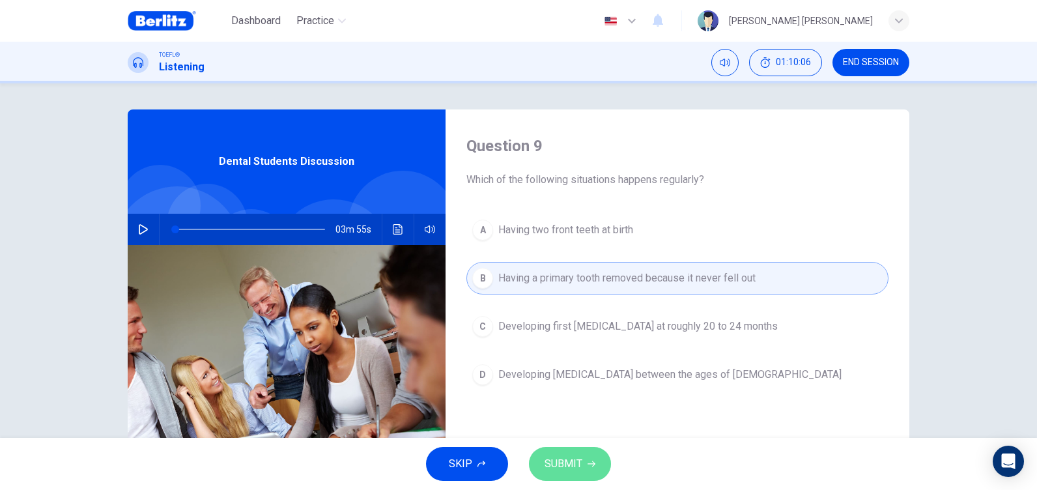
click at [573, 466] on span "SUBMIT" at bounding box center [564, 464] width 38 height 18
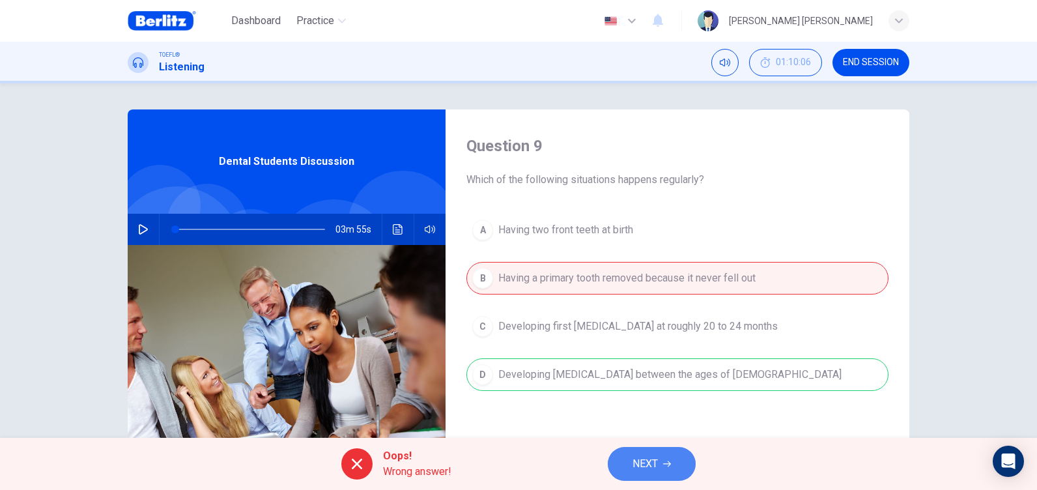
click at [670, 467] on icon "button" at bounding box center [667, 464] width 8 height 8
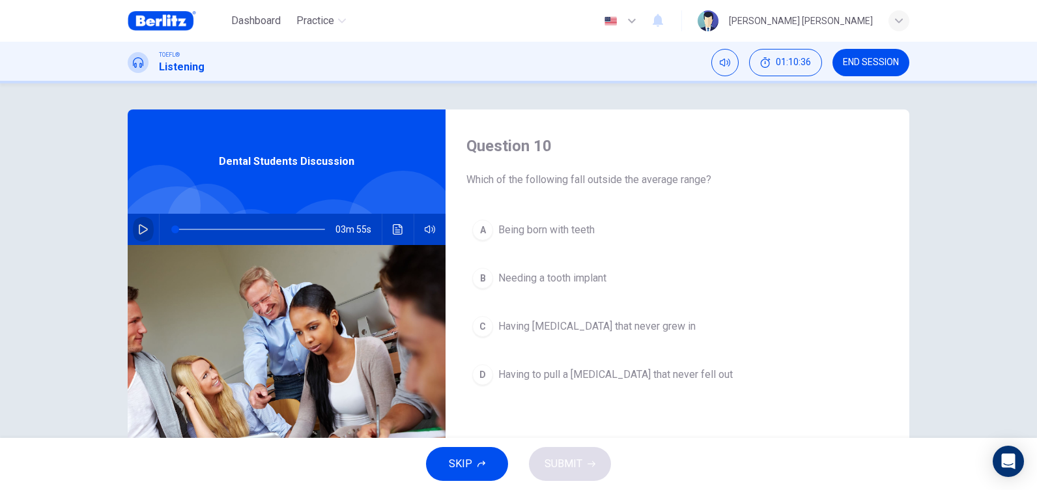
click at [138, 227] on icon "button" at bounding box center [143, 229] width 10 height 10
click at [279, 231] on span at bounding box center [250, 229] width 150 height 18
click at [285, 229] on span at bounding box center [288, 229] width 8 height 8
click at [285, 229] on span at bounding box center [250, 229] width 150 height 18
click at [141, 229] on icon "button" at bounding box center [143, 229] width 10 height 10
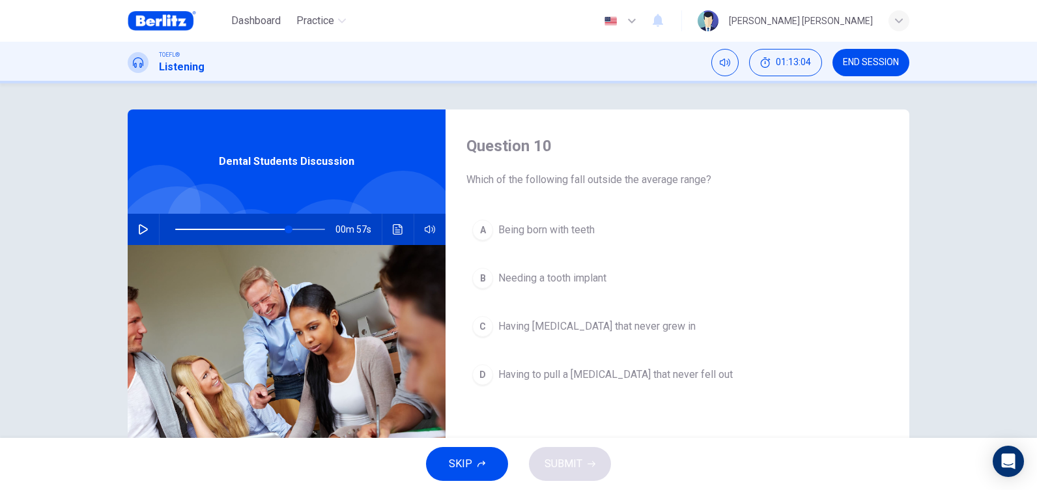
click at [138, 231] on icon "button" at bounding box center [143, 229] width 10 height 10
click at [286, 230] on span at bounding box center [290, 229] width 8 height 8
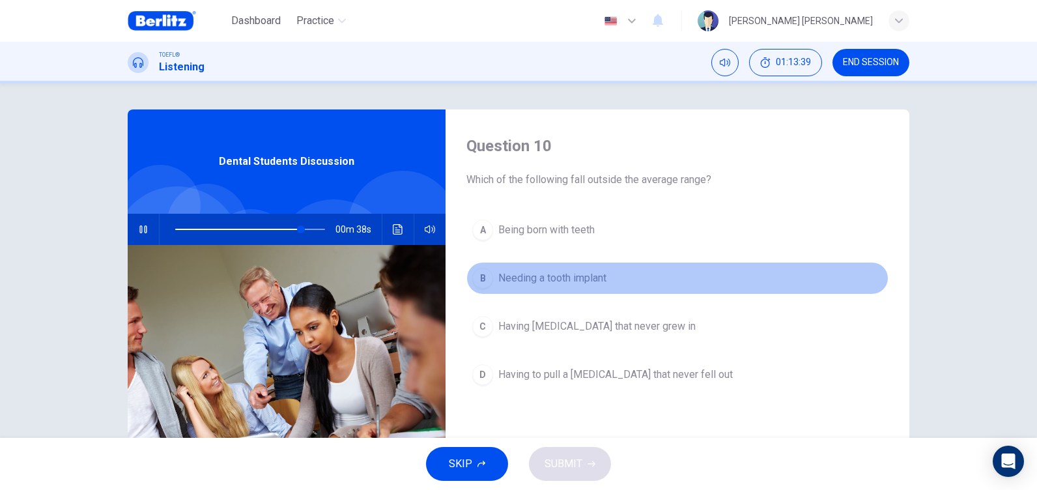
click at [532, 272] on span "Needing a tooth implant" at bounding box center [552, 278] width 108 height 16
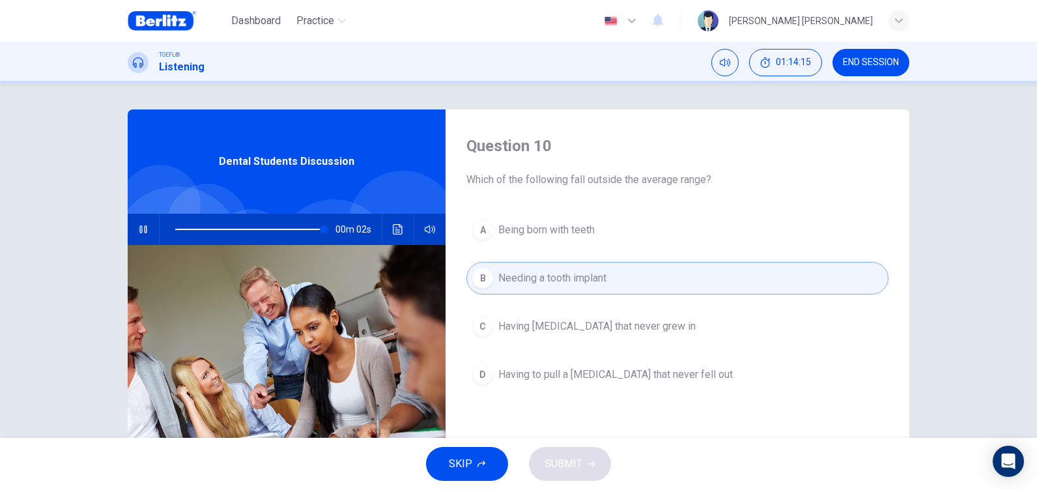
click at [532, 272] on span "Needing a tooth implant" at bounding box center [552, 278] width 108 height 16
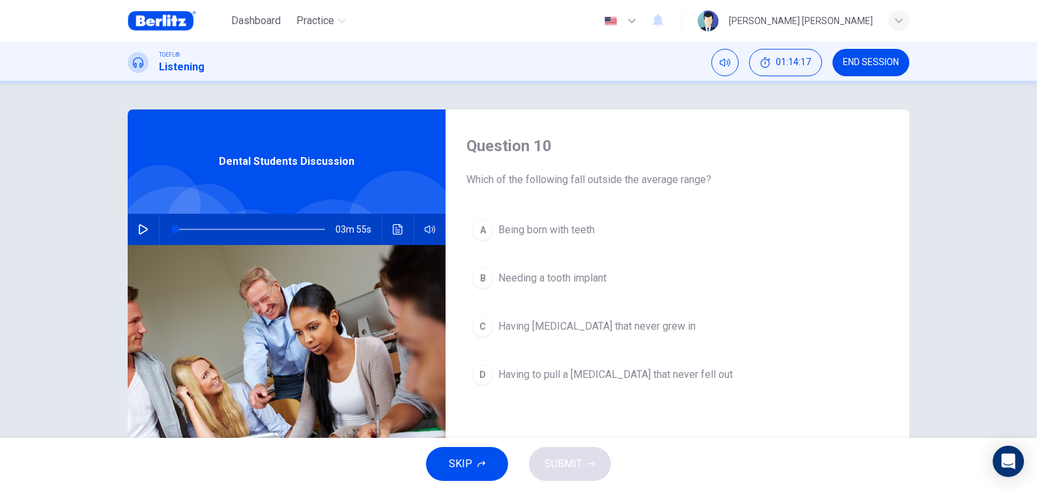
click at [581, 268] on button "B Needing a tooth implant" at bounding box center [677, 278] width 422 height 33
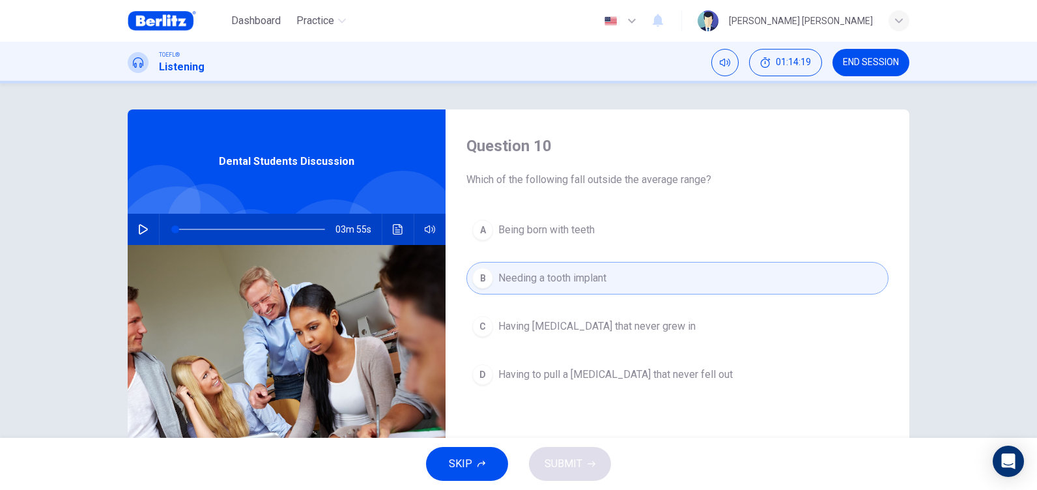
click at [566, 279] on span "Needing a tooth implant" at bounding box center [552, 278] width 108 height 16
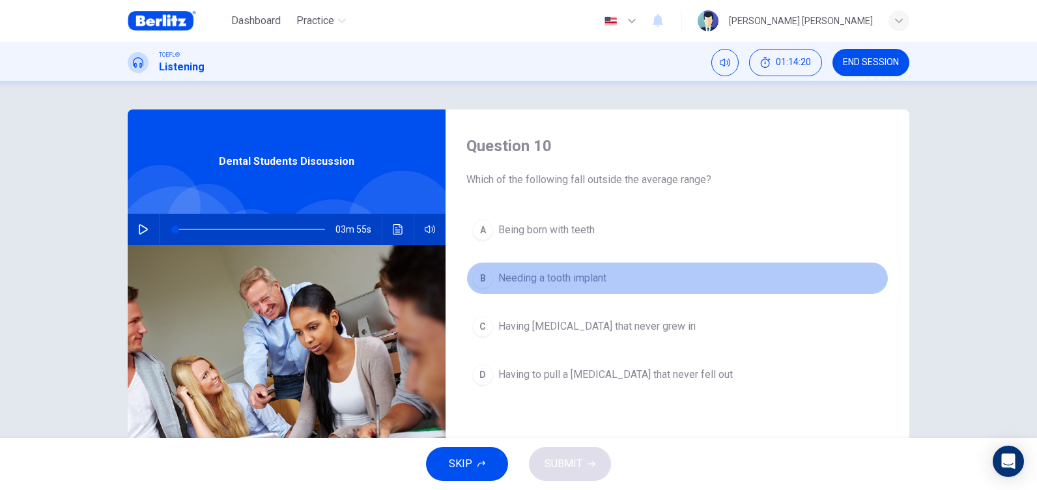
click at [539, 274] on span "Needing a tooth implant" at bounding box center [552, 278] width 108 height 16
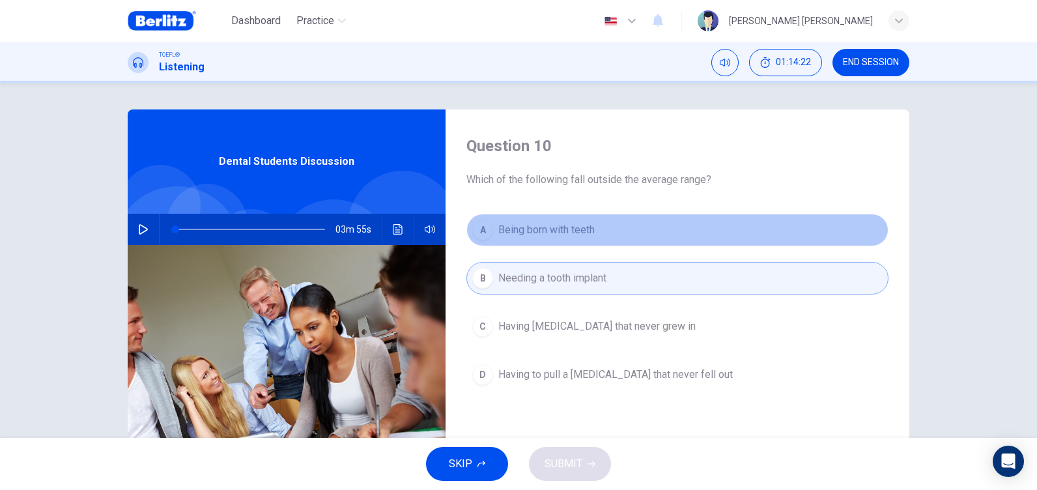
click at [549, 222] on span "Being born with teeth" at bounding box center [546, 230] width 96 height 16
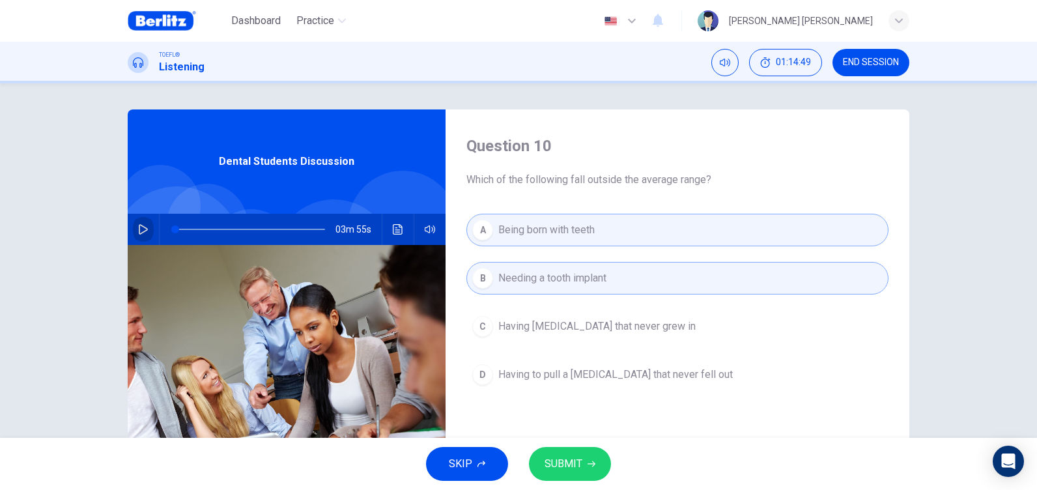
drag, startPoint x: 141, startPoint y: 224, endPoint x: 275, endPoint y: 233, distance: 133.8
click at [148, 224] on button "button" at bounding box center [143, 229] width 21 height 31
click at [280, 229] on span at bounding box center [250, 229] width 150 height 18
click at [300, 229] on span at bounding box center [303, 229] width 8 height 8
click at [315, 229] on span at bounding box center [250, 229] width 150 height 18
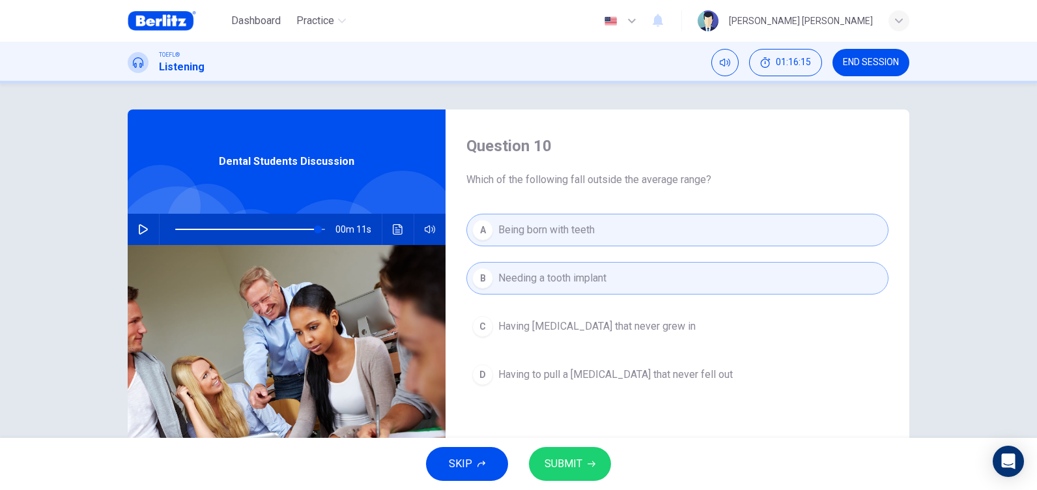
click at [145, 228] on button "button" at bounding box center [143, 229] width 21 height 31
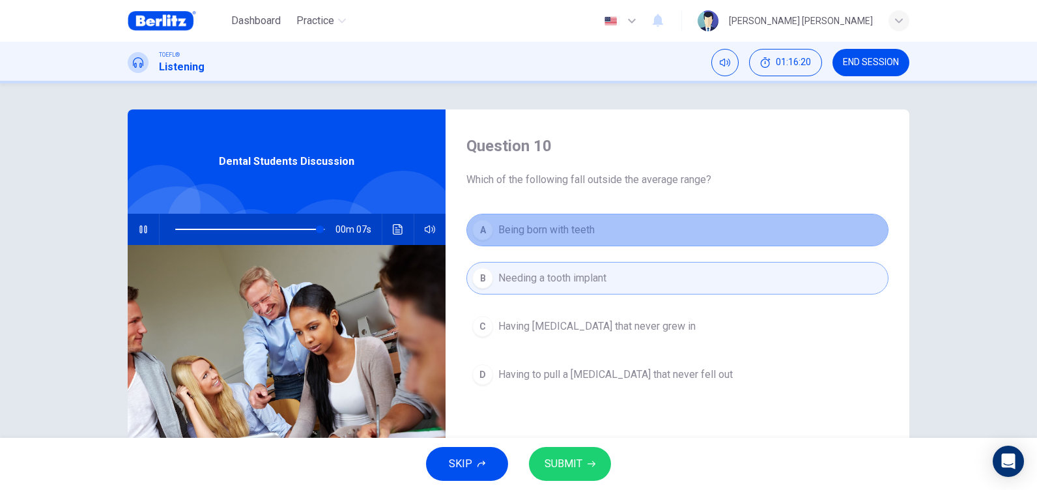
click at [563, 234] on span "Being born with teeth" at bounding box center [546, 230] width 96 height 16
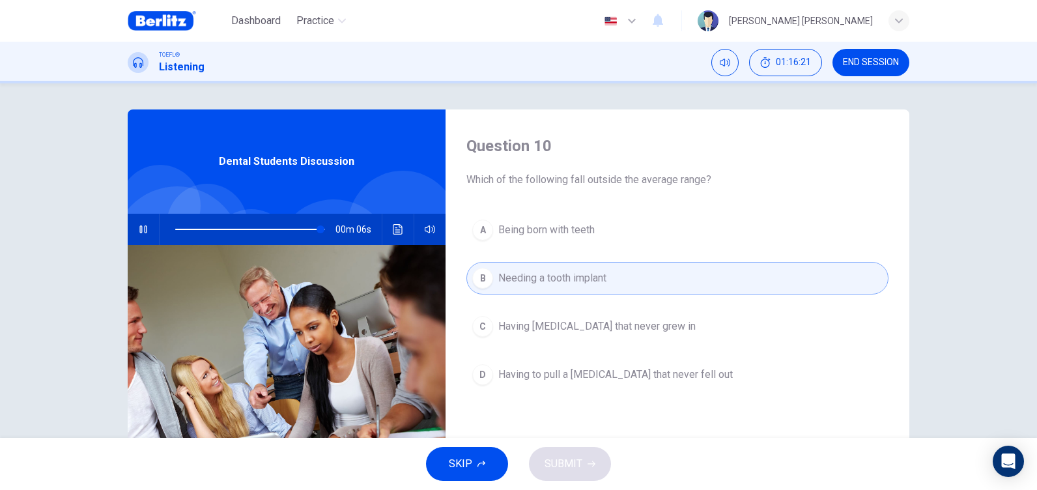
click at [567, 321] on span "Having [MEDICAL_DATA] that never grew in" at bounding box center [596, 327] width 197 height 16
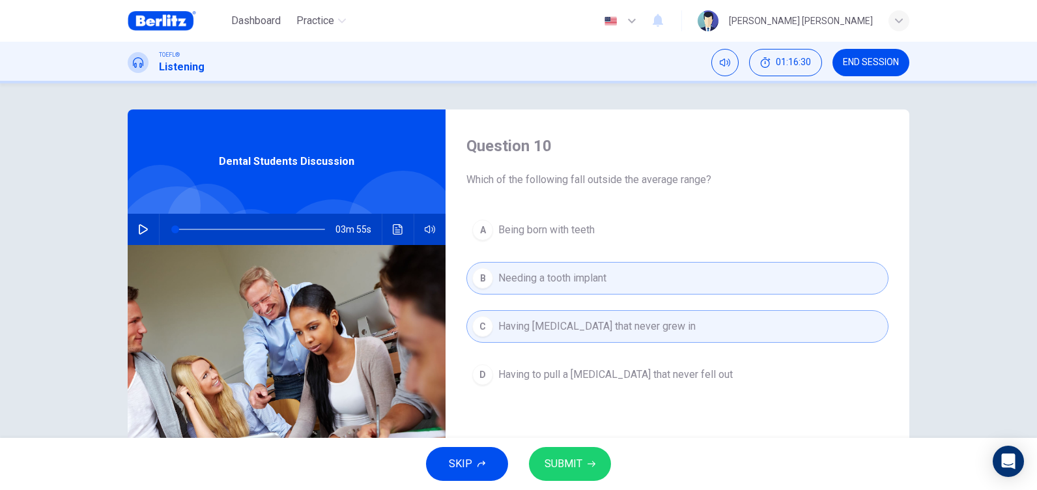
click at [572, 462] on span "SUBMIT" at bounding box center [564, 464] width 38 height 18
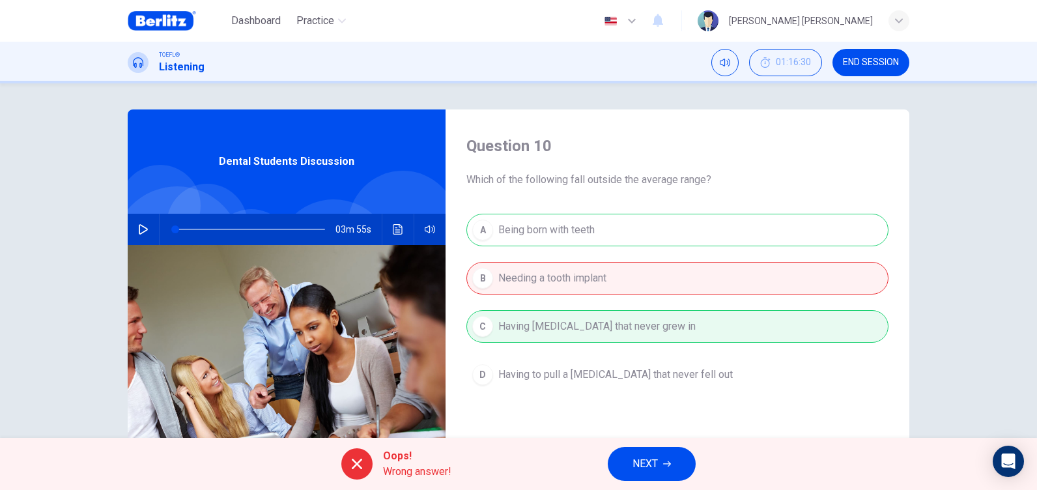
click at [651, 462] on span "NEXT" at bounding box center [644, 464] width 25 height 18
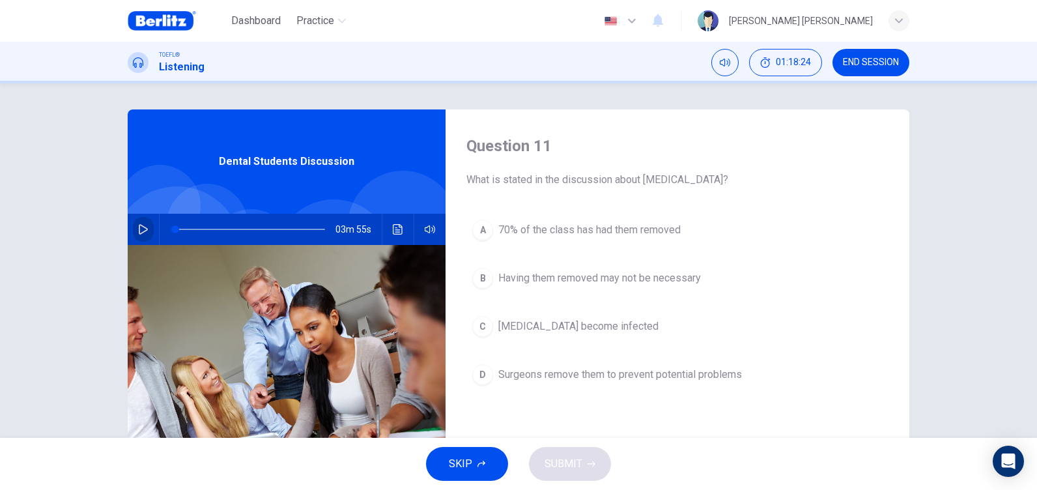
click at [134, 223] on button "button" at bounding box center [143, 229] width 21 height 31
click at [291, 227] on span at bounding box center [250, 229] width 150 height 18
click at [287, 229] on span at bounding box center [291, 229] width 8 height 8
click at [659, 325] on span "[MEDICAL_DATA] become infected" at bounding box center [578, 327] width 160 height 16
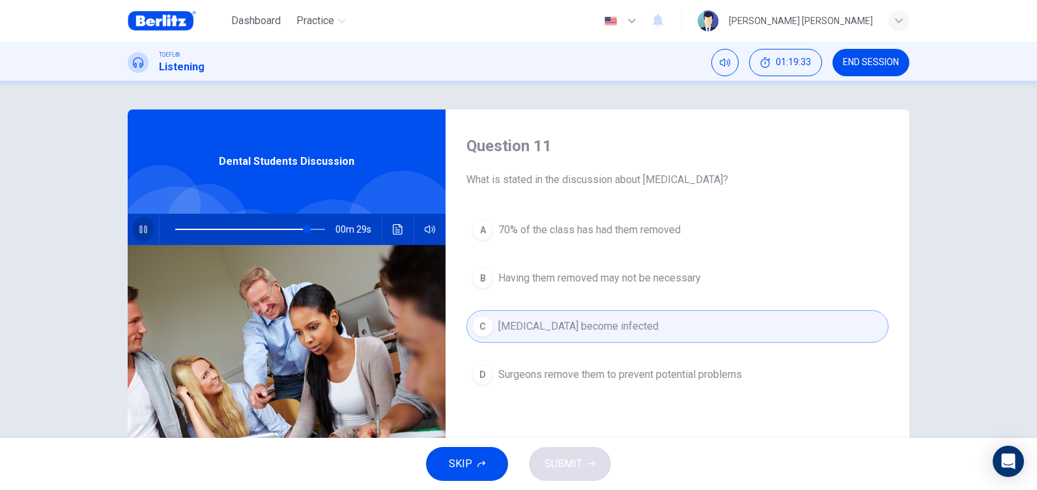
click at [138, 225] on icon "button" at bounding box center [143, 229] width 10 height 10
click at [572, 373] on span "Surgeons remove them to prevent potential problems" at bounding box center [620, 375] width 244 height 16
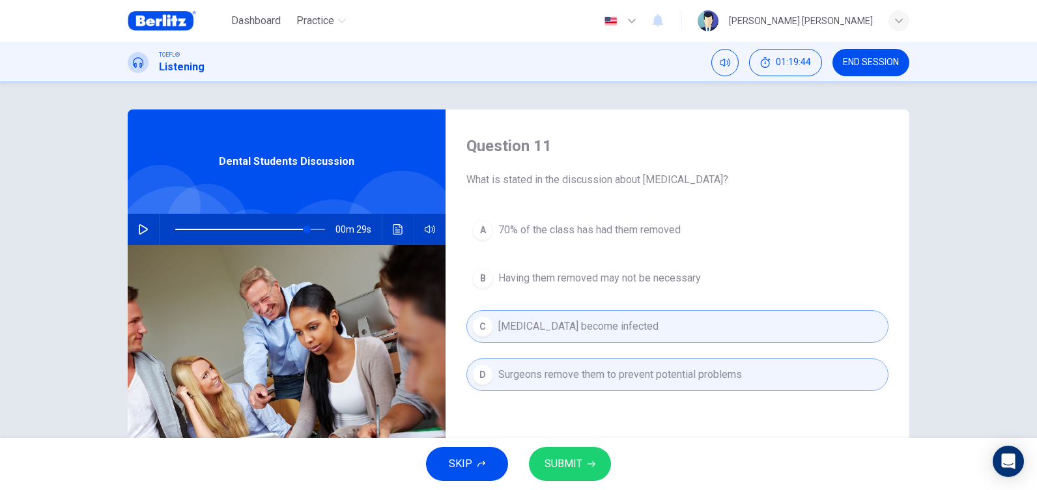
click at [143, 231] on icon "button" at bounding box center [143, 229] width 9 height 10
click at [300, 229] on span at bounding box center [250, 229] width 150 height 18
click at [300, 229] on span at bounding box center [304, 229] width 8 height 8
click at [294, 228] on span at bounding box center [298, 229] width 8 height 8
click at [288, 228] on span at bounding box center [292, 229] width 8 height 8
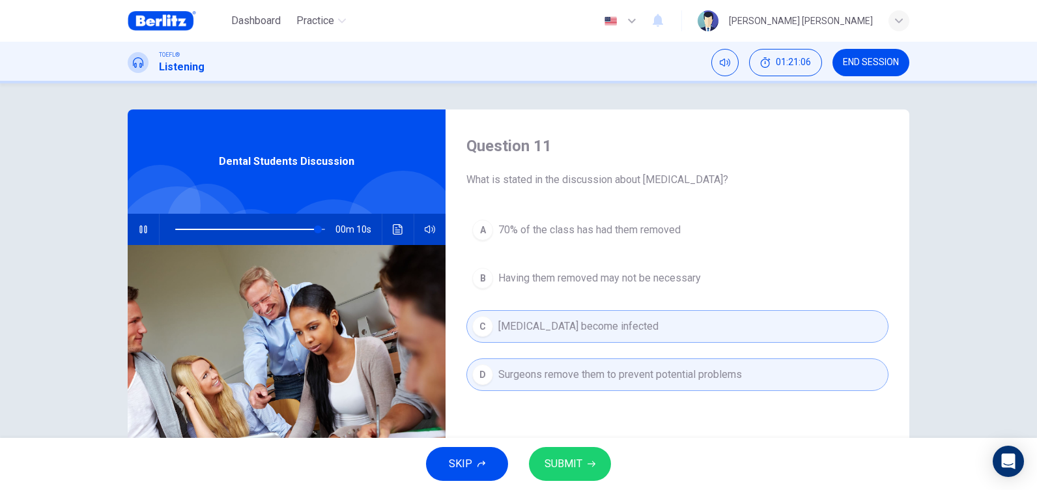
click at [277, 229] on span at bounding box center [250, 229] width 150 height 18
click at [622, 276] on span "Having them removed may not be necessary" at bounding box center [599, 278] width 203 height 16
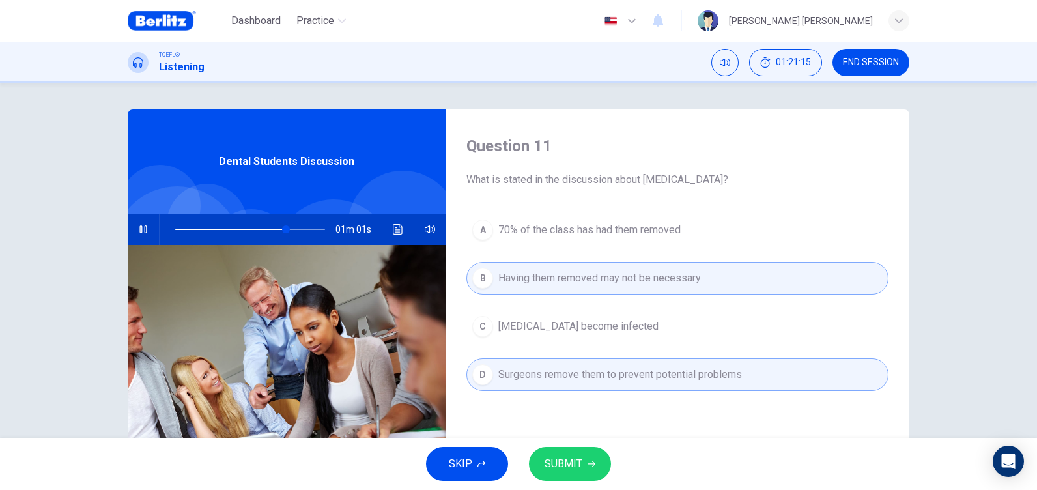
click at [577, 326] on span "[MEDICAL_DATA] become infected" at bounding box center [578, 327] width 160 height 16
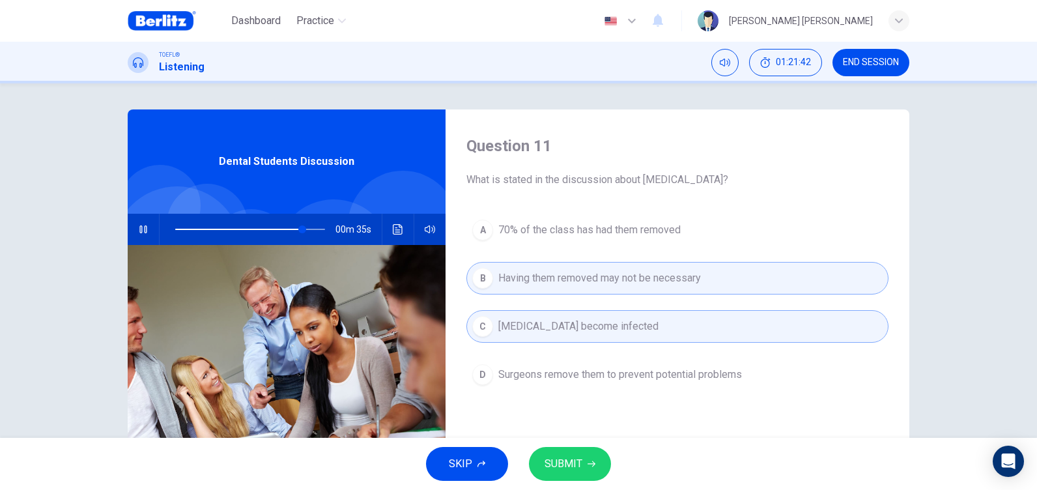
click at [593, 266] on button "B Having them removed may not be necessary" at bounding box center [677, 278] width 422 height 33
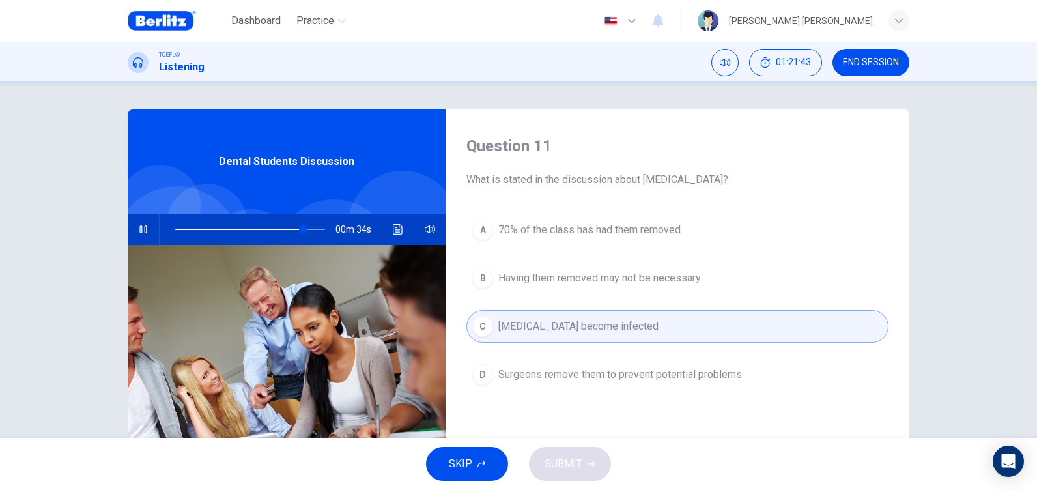
click at [585, 371] on span "Surgeons remove them to prevent potential problems" at bounding box center [620, 375] width 244 height 16
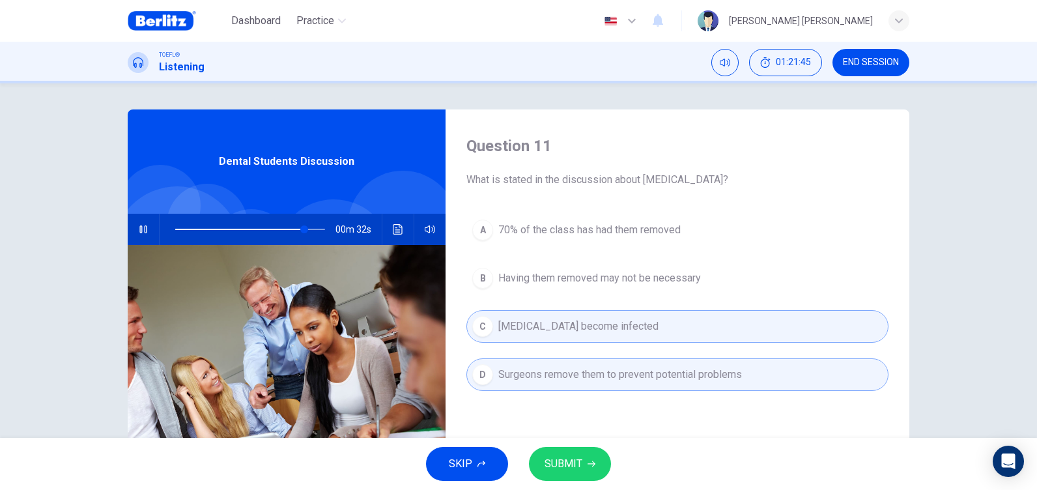
click at [567, 470] on span "SUBMIT" at bounding box center [564, 464] width 38 height 18
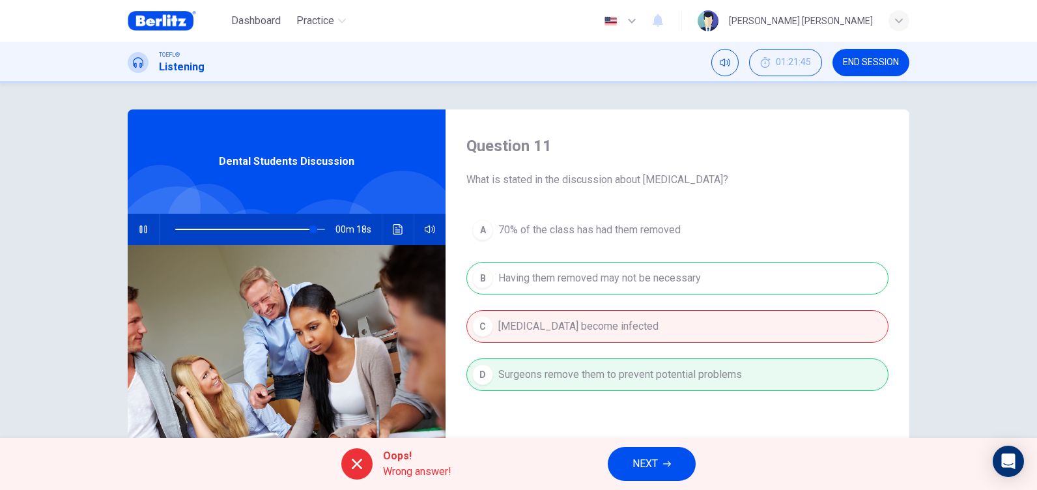
type input "**"
click at [666, 456] on button "NEXT" at bounding box center [652, 464] width 88 height 34
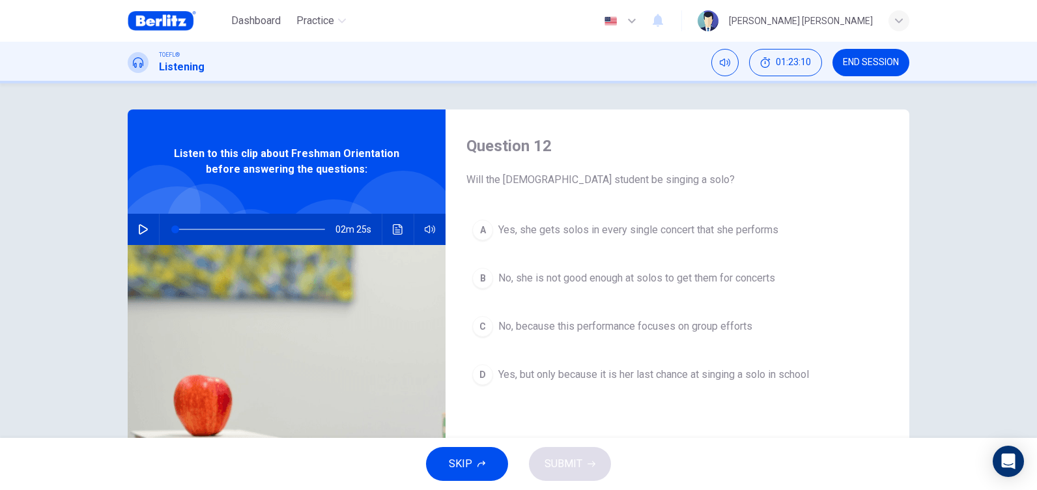
click at [138, 225] on icon "button" at bounding box center [143, 229] width 10 height 10
click at [138, 227] on icon "button" at bounding box center [143, 229] width 10 height 10
click at [139, 226] on icon "button" at bounding box center [143, 229] width 9 height 10
drag, startPoint x: 209, startPoint y: 227, endPoint x: 150, endPoint y: 221, distance: 59.5
click at [150, 221] on div "02m 25s" at bounding box center [287, 229] width 318 height 31
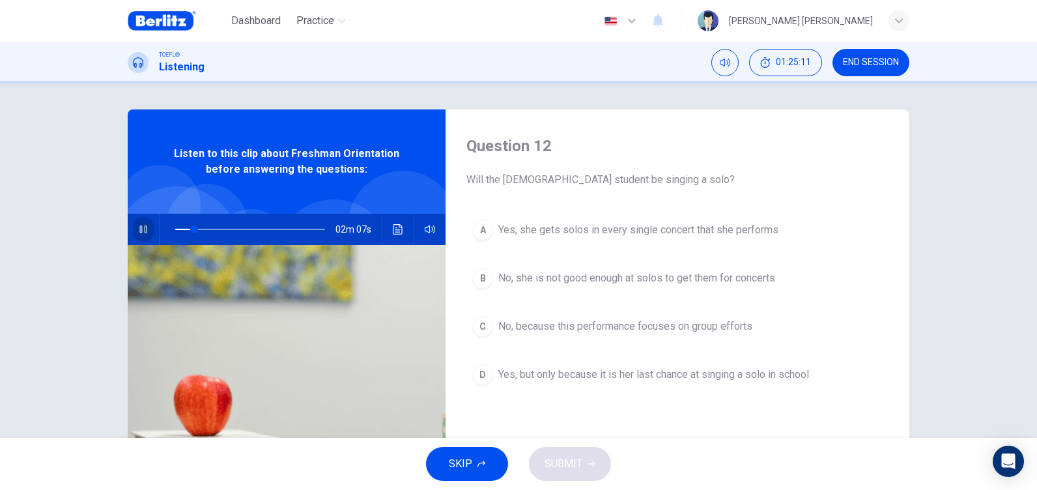
click at [147, 227] on button "button" at bounding box center [143, 229] width 21 height 31
click at [140, 230] on icon "button" at bounding box center [143, 229] width 10 height 10
click at [192, 228] on span at bounding box center [196, 229] width 8 height 8
click at [189, 228] on span at bounding box center [193, 229] width 8 height 8
click at [185, 228] on span at bounding box center [189, 229] width 8 height 8
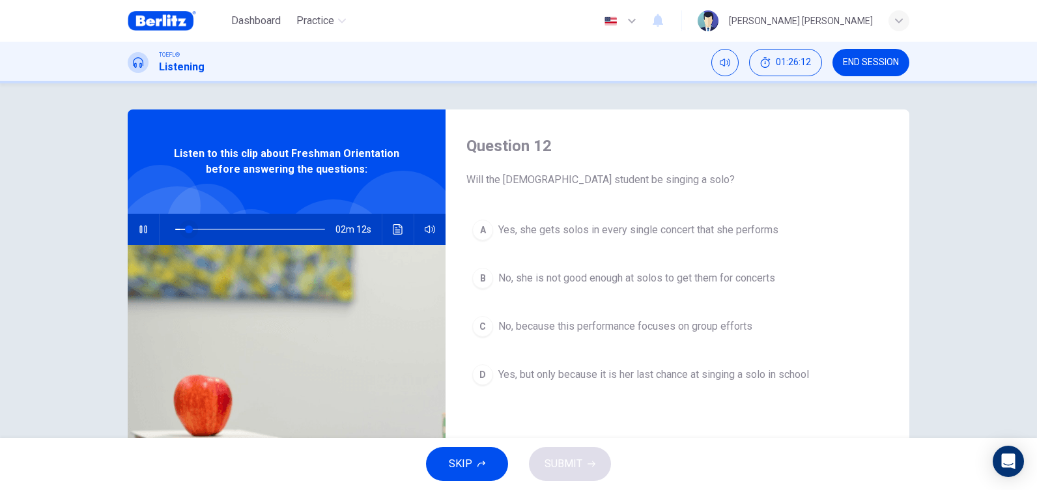
click at [185, 227] on span at bounding box center [189, 229] width 8 height 8
click at [182, 227] on span at bounding box center [186, 229] width 8 height 8
click at [139, 233] on icon "button" at bounding box center [142, 229] width 7 height 8
click at [138, 229] on icon "button" at bounding box center [143, 229] width 10 height 10
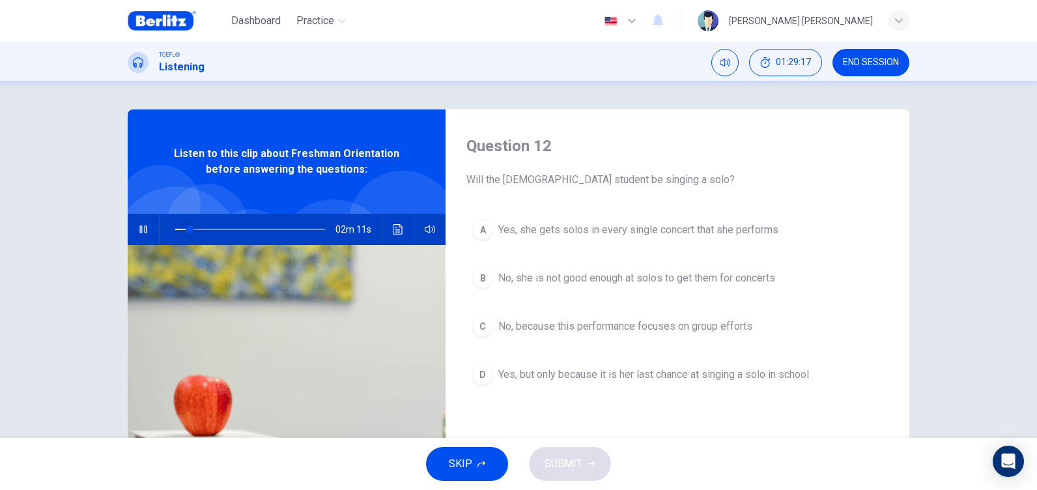
click at [186, 227] on span at bounding box center [190, 229] width 8 height 8
click at [184, 227] on span at bounding box center [188, 229] width 8 height 8
click at [182, 227] on span at bounding box center [186, 229] width 8 height 8
click at [186, 229] on span at bounding box center [189, 229] width 8 height 8
click at [184, 228] on span at bounding box center [187, 229] width 8 height 8
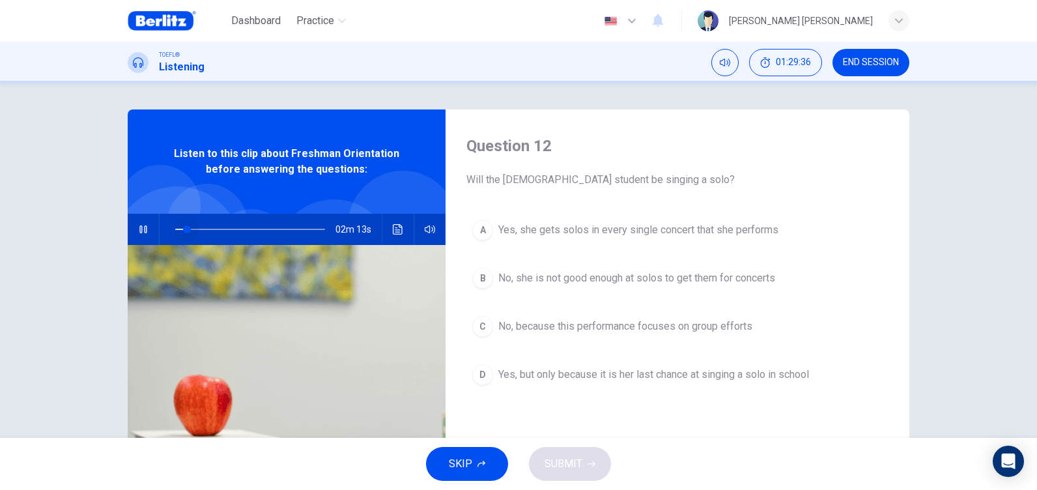
click at [184, 228] on span at bounding box center [187, 229] width 8 height 8
click at [133, 231] on button "button" at bounding box center [143, 229] width 21 height 31
click at [145, 223] on button "button" at bounding box center [143, 229] width 21 height 31
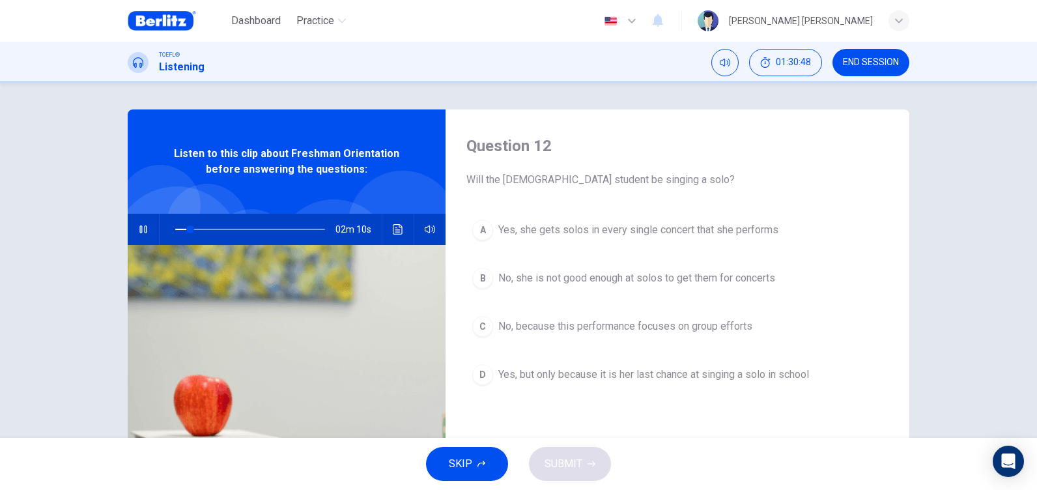
click at [143, 228] on icon "button" at bounding box center [142, 229] width 7 height 8
click at [401, 226] on button "Click to see the audio transcription" at bounding box center [398, 229] width 21 height 31
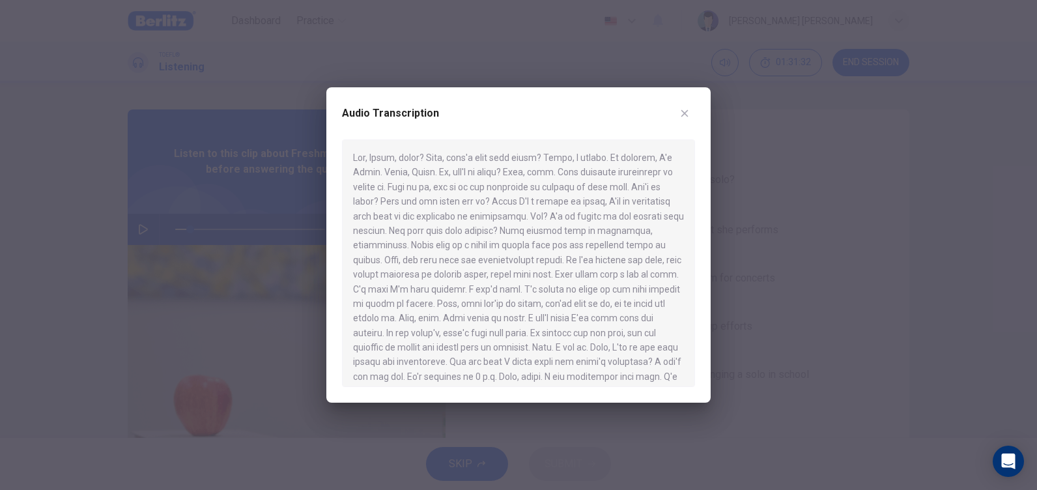
click at [766, 199] on div at bounding box center [518, 245] width 1037 height 490
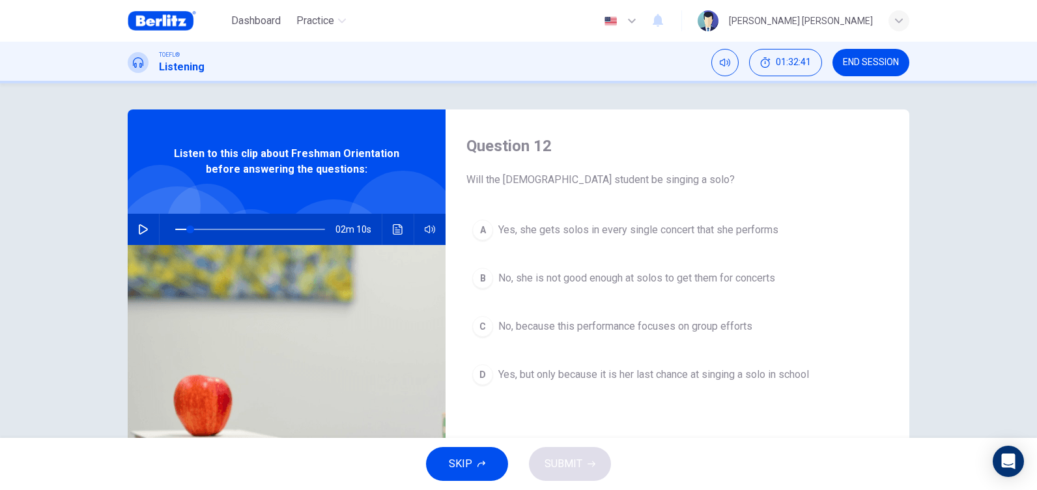
click at [137, 223] on button "button" at bounding box center [143, 229] width 21 height 31
click at [139, 229] on icon "button" at bounding box center [143, 229] width 9 height 10
click at [138, 230] on icon "button" at bounding box center [143, 229] width 10 height 10
click at [702, 375] on span "Yes, but only because it is her last chance at singing a solo in school" at bounding box center [653, 375] width 311 height 16
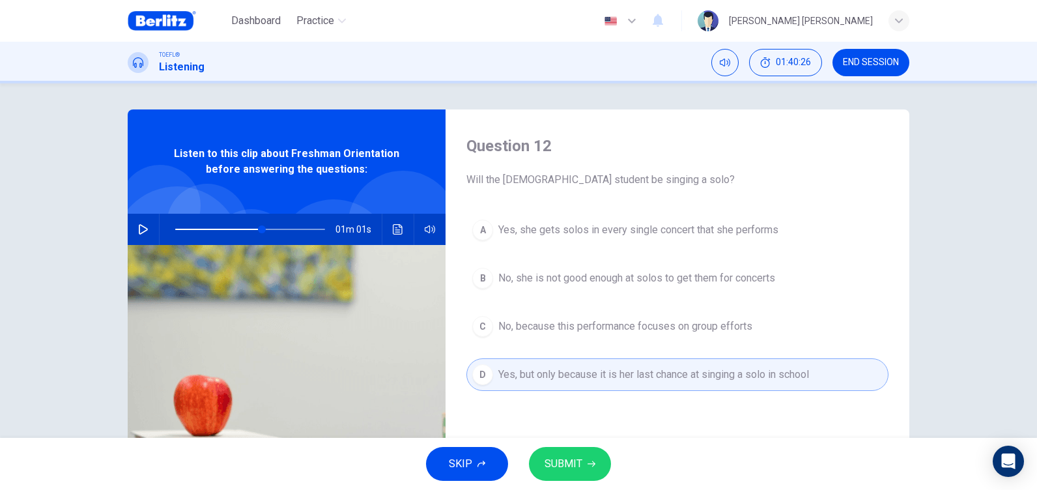
click at [593, 459] on button "SUBMIT" at bounding box center [570, 464] width 82 height 34
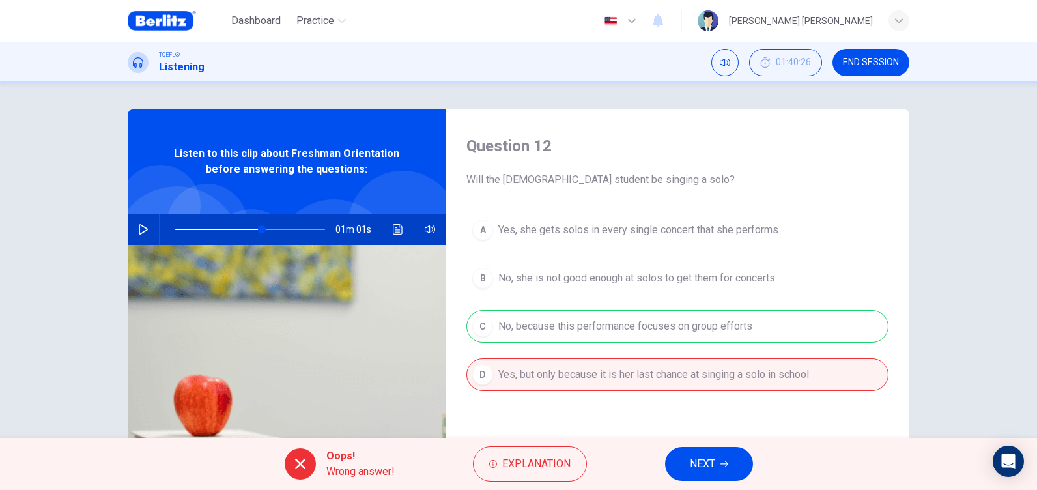
click at [718, 455] on button "NEXT" at bounding box center [709, 464] width 88 height 34
type input "**"
